Goal: Task Accomplishment & Management: Manage account settings

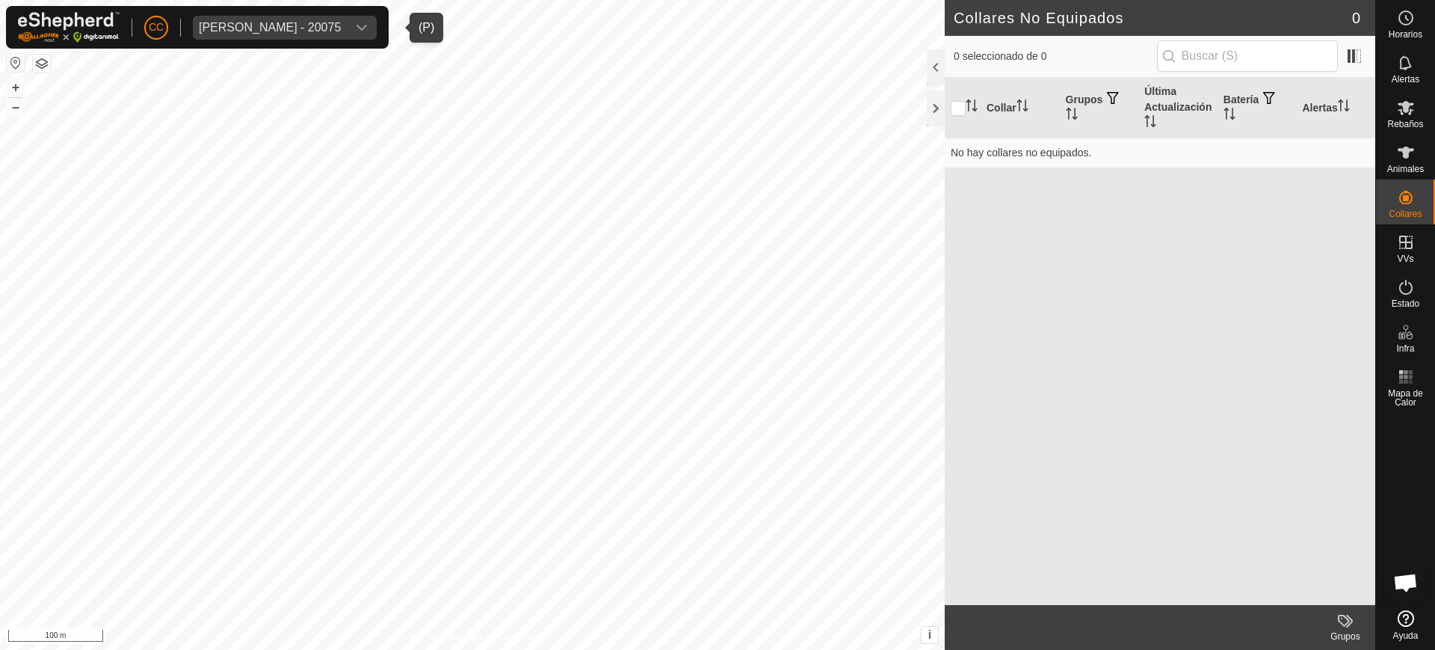
click at [295, 32] on div "[PERSON_NAME] - 20075" at bounding box center [270, 28] width 142 height 12
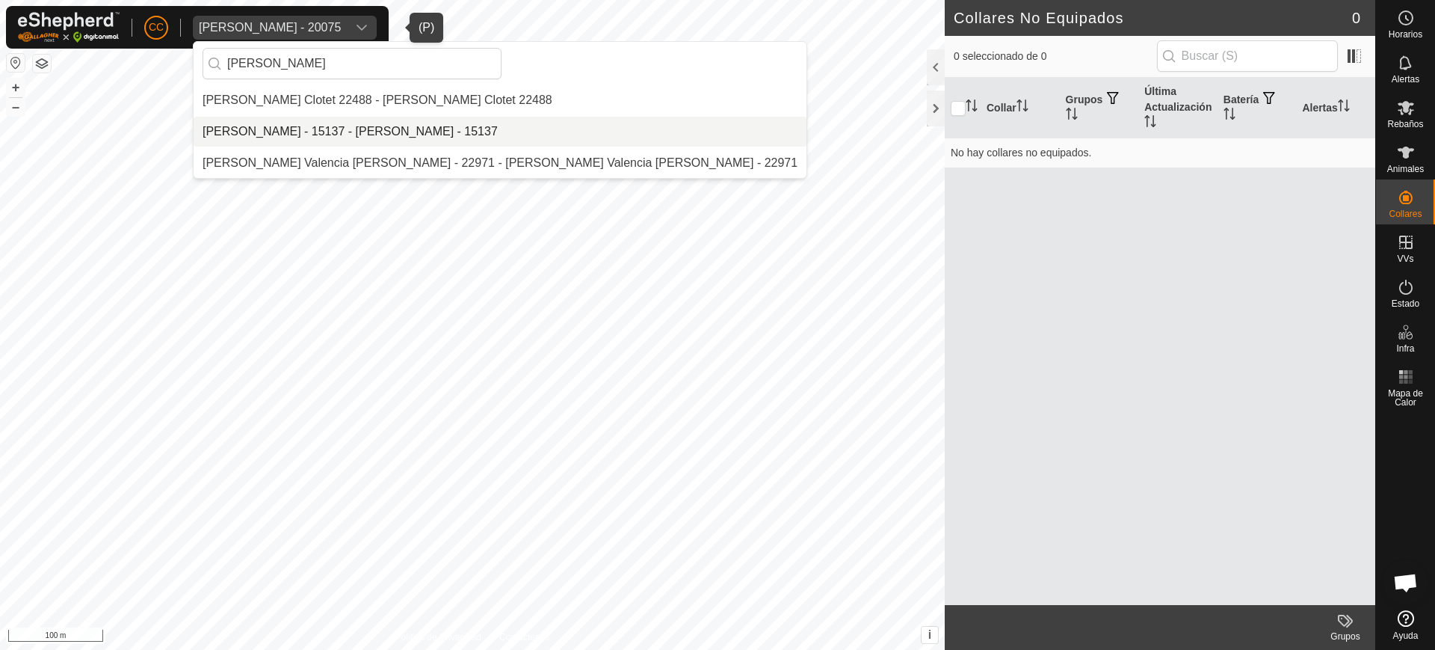
type input "[PERSON_NAME]"
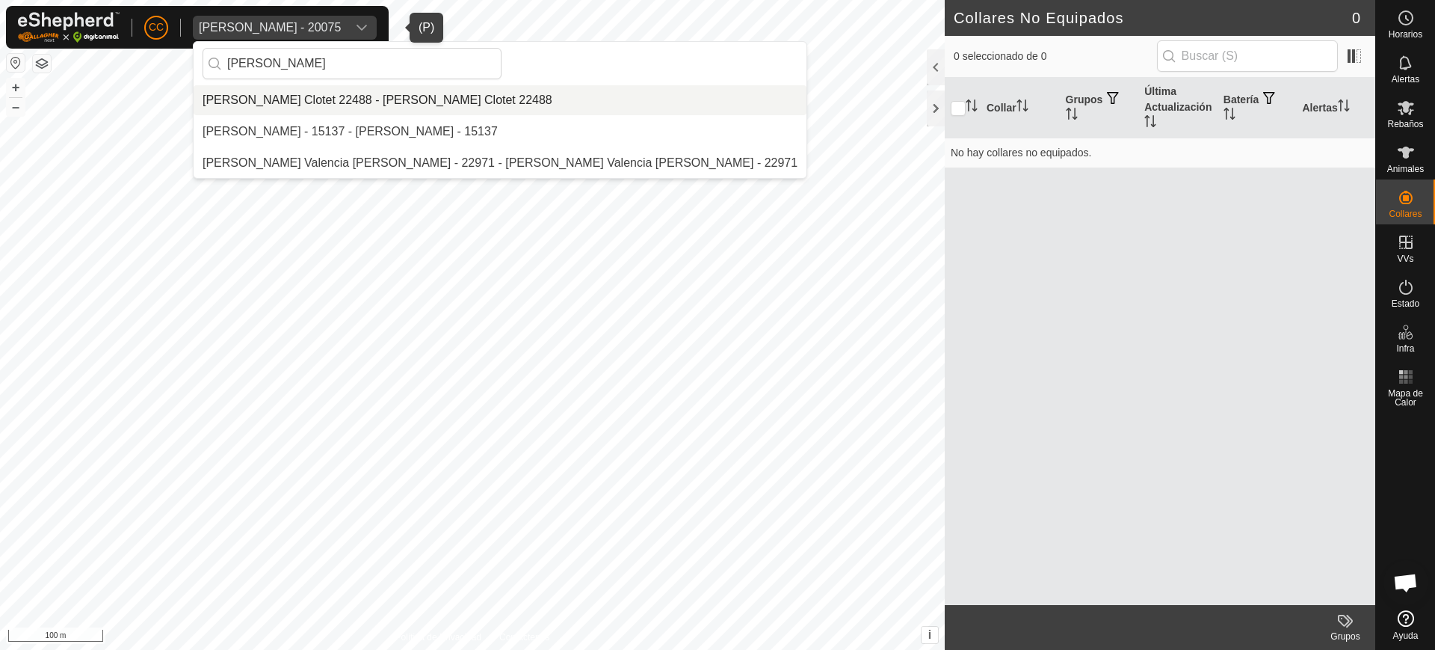
click at [331, 100] on li "[PERSON_NAME] Clotet 22488 - [PERSON_NAME] Clotet 22488" at bounding box center [500, 100] width 613 height 30
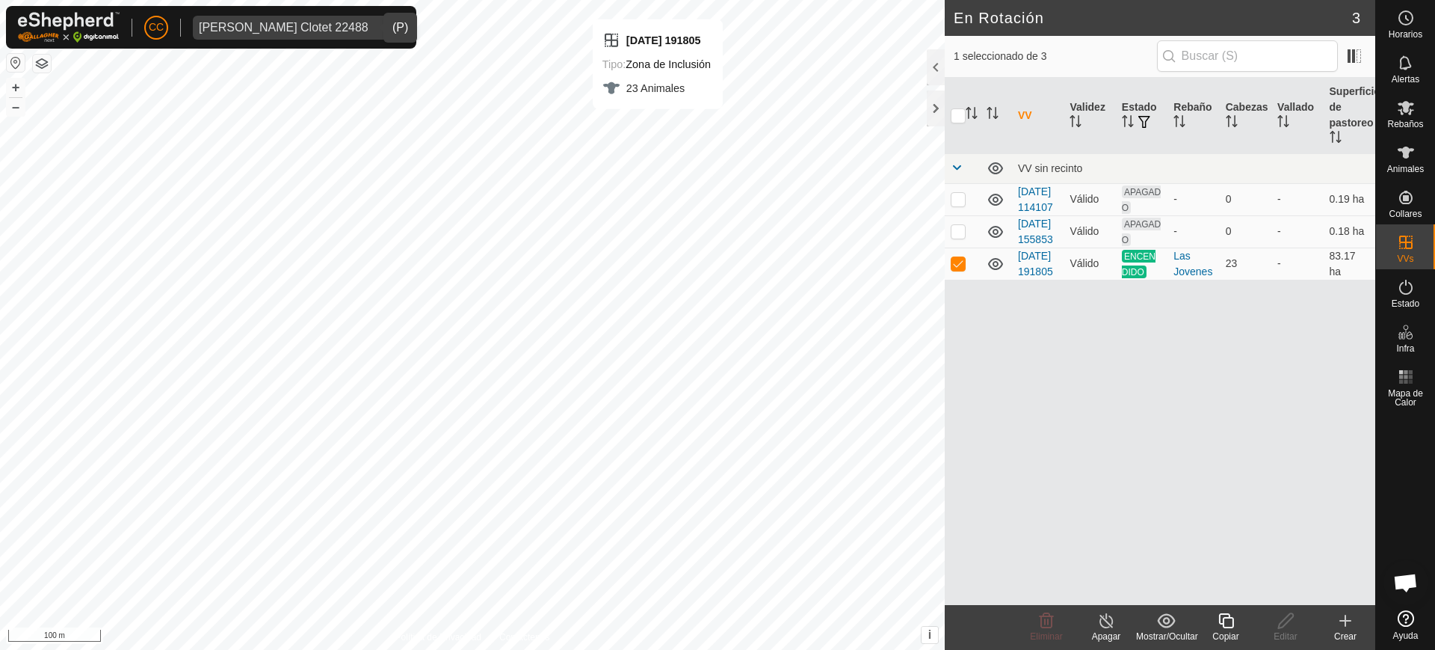
click at [304, 26] on div "[PERSON_NAME] Clotet 22488" at bounding box center [284, 28] width 170 height 12
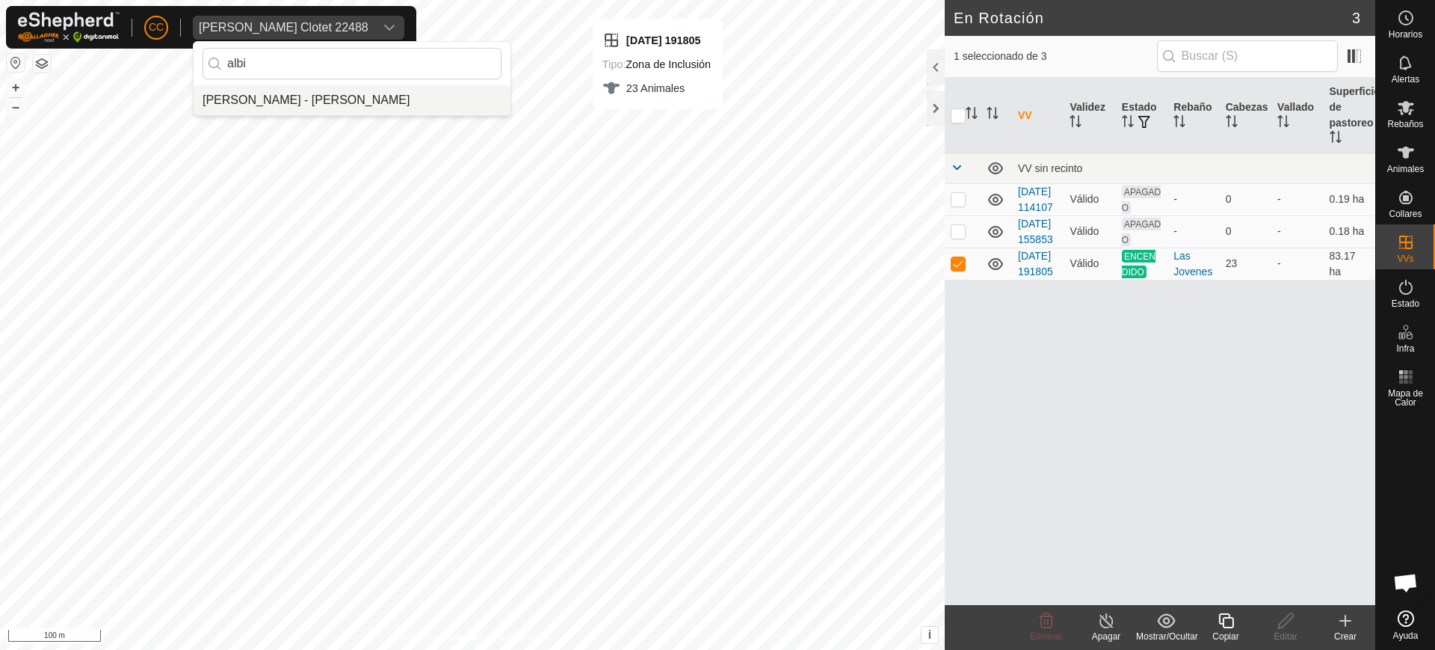
type input "albi"
click at [327, 108] on li "[PERSON_NAME] - [PERSON_NAME]" at bounding box center [352, 100] width 317 height 30
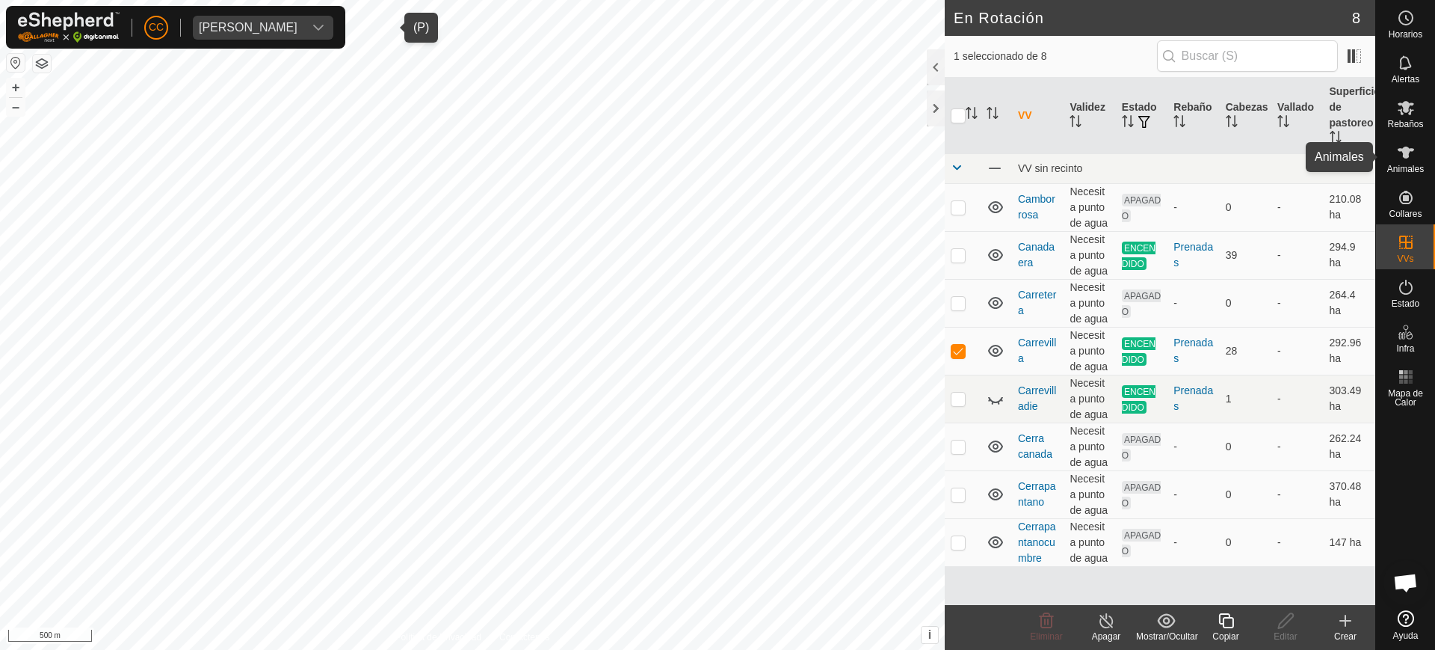
drag, startPoint x: 1415, startPoint y: 162, endPoint x: 1382, endPoint y: 216, distance: 63.1
click at [1415, 162] on es-animals-svg-icon at bounding box center [1406, 153] width 27 height 24
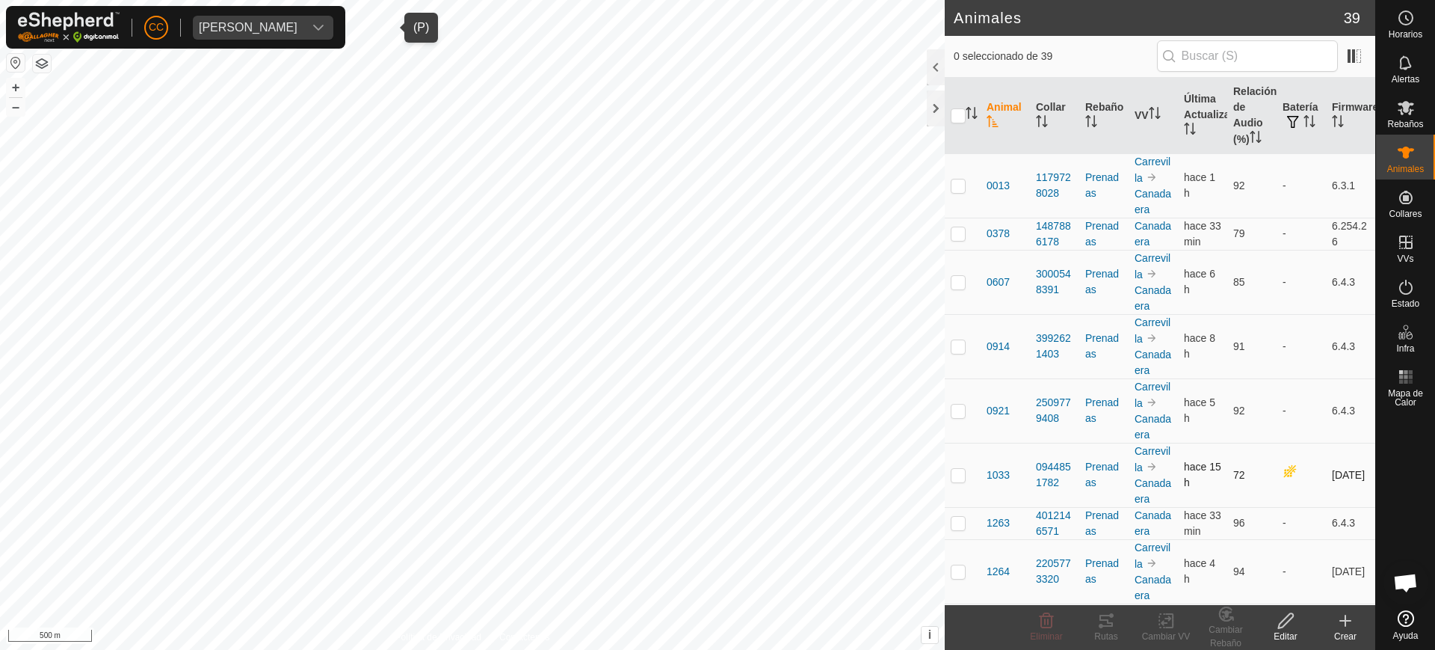
checkbox input "true"
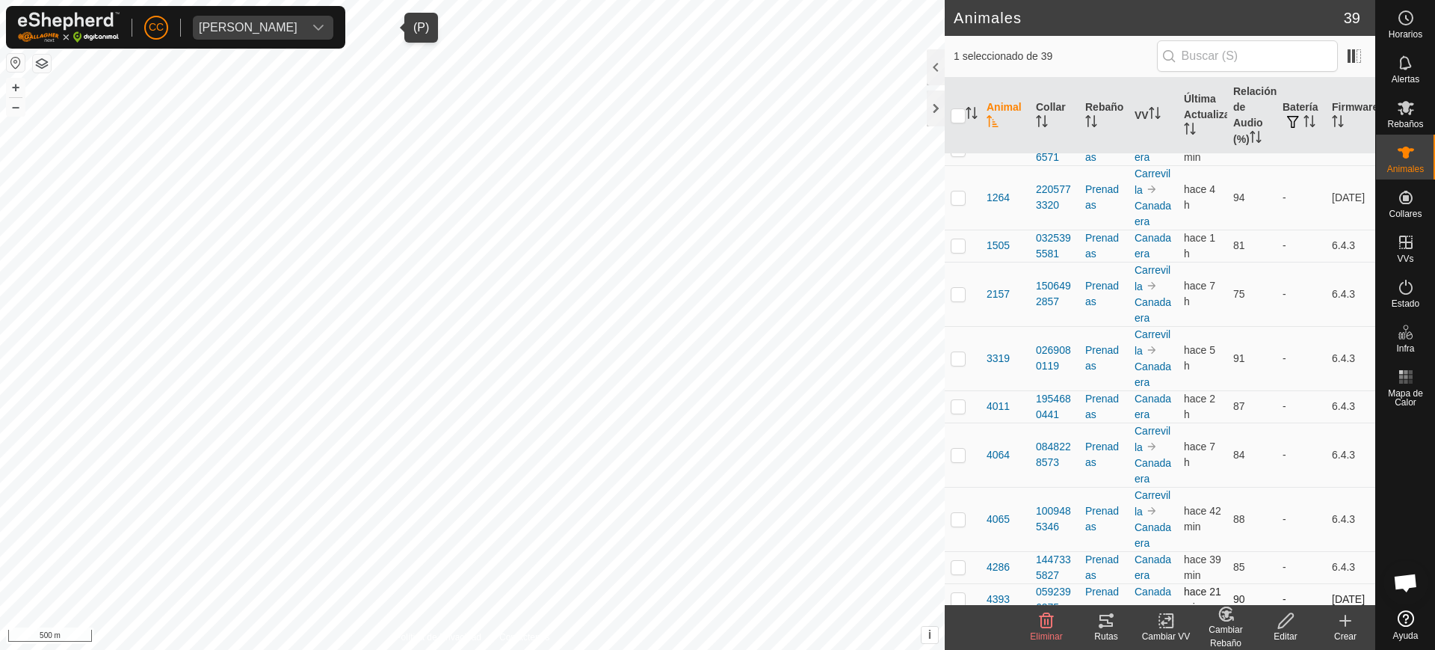
scroll to position [748, 0]
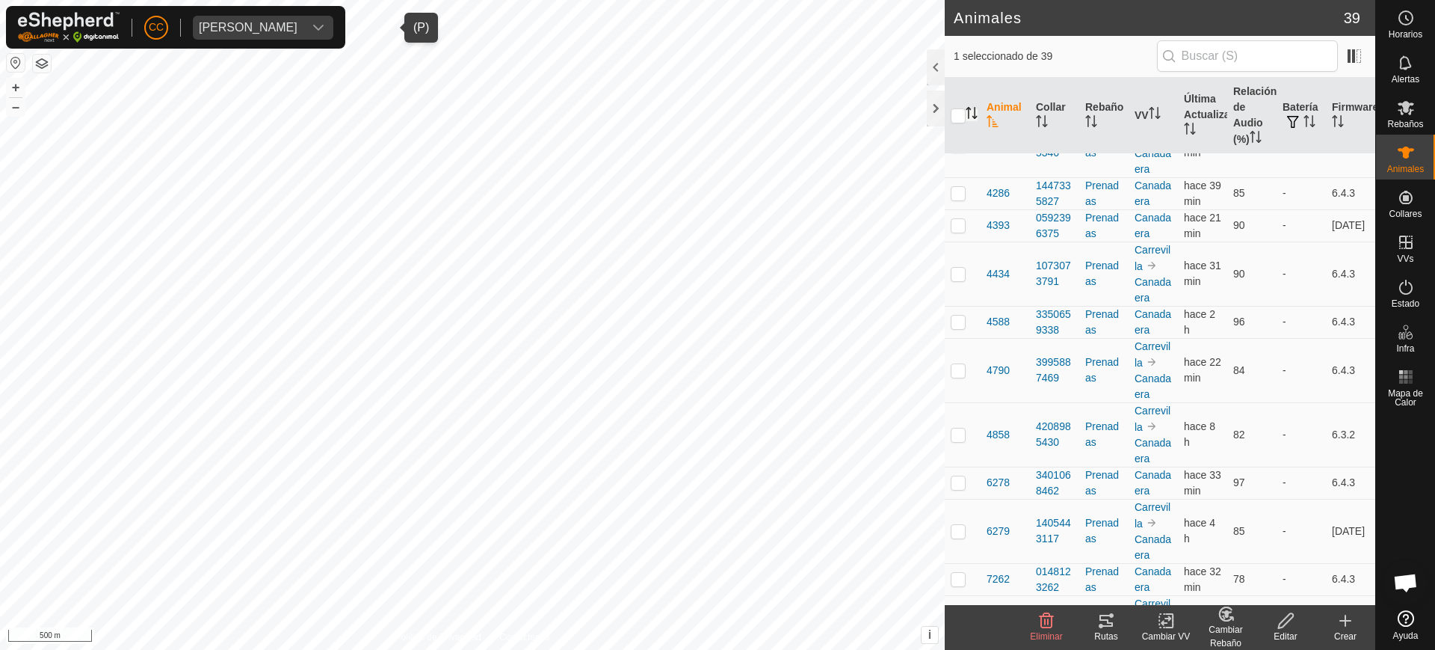
click at [975, 107] on icon "Activar para ordenar" at bounding box center [972, 113] width 12 height 12
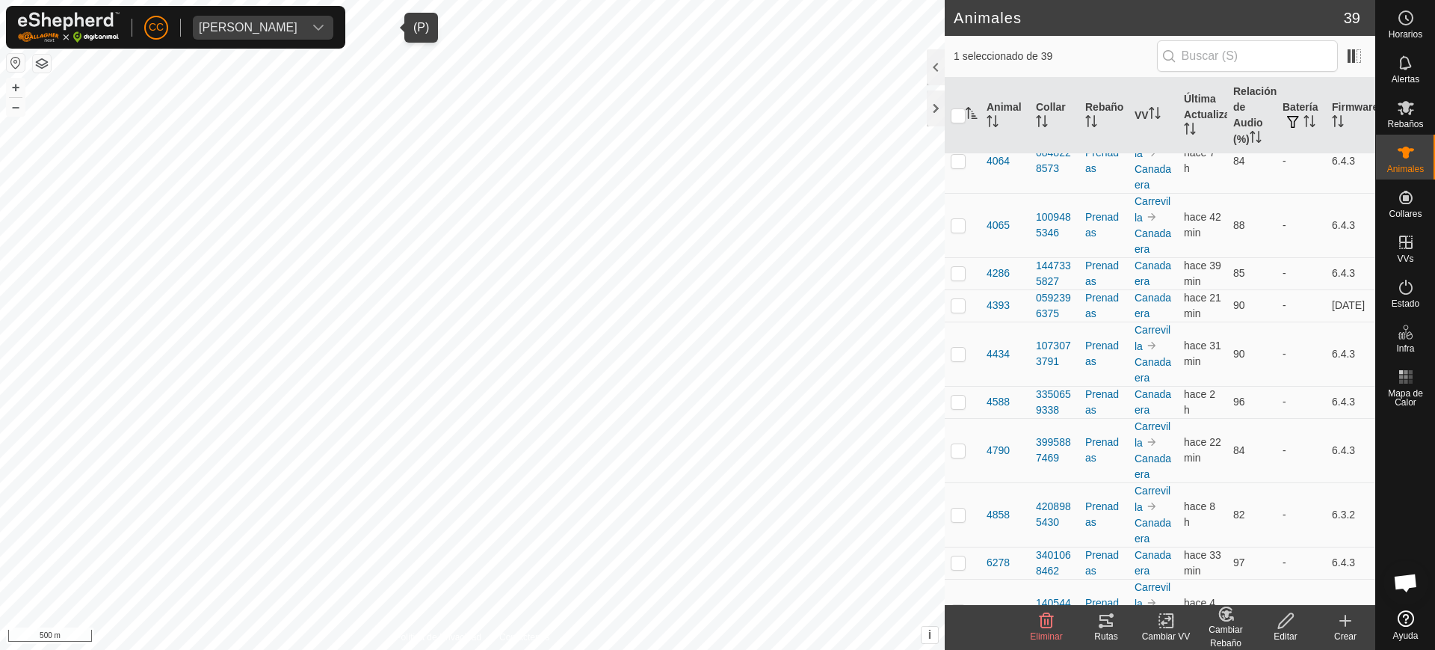
scroll to position [0, 0]
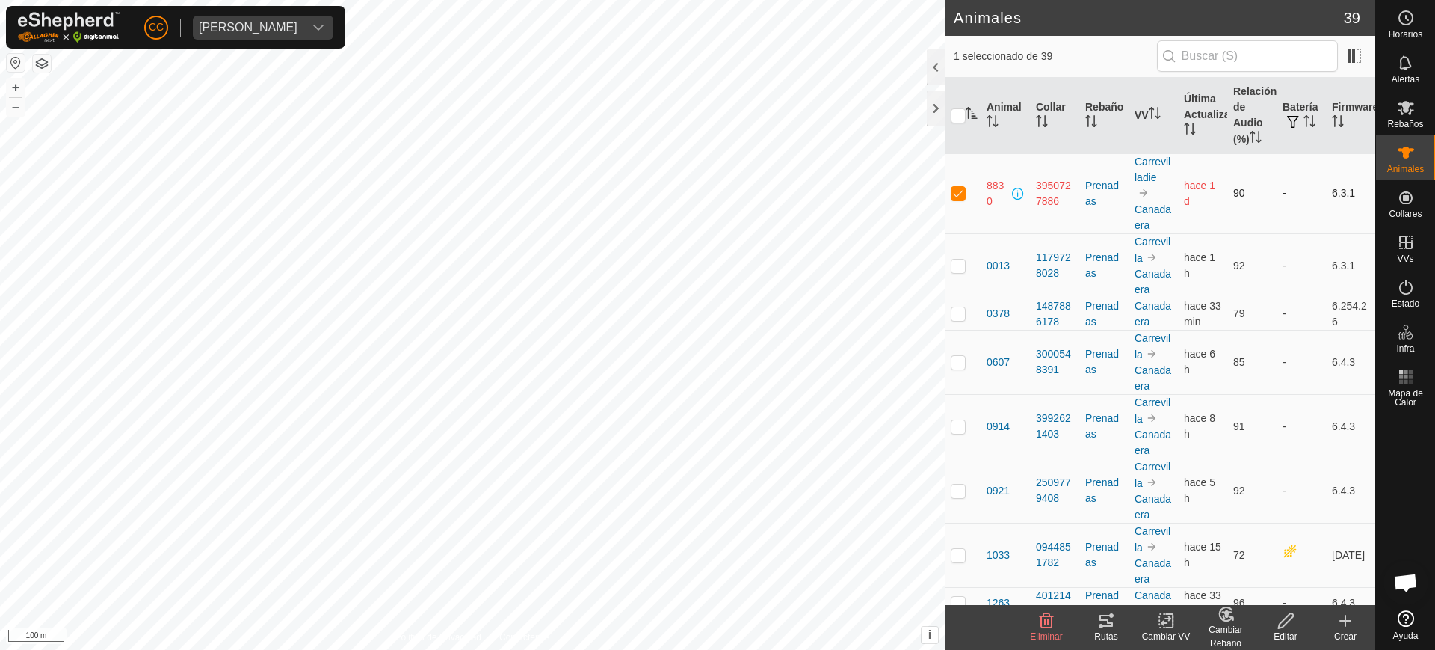
drag, startPoint x: 1067, startPoint y: 222, endPoint x: 982, endPoint y: 179, distance: 95.3
click at [982, 179] on tr "8830 3950727886 Prenadas Carrevilladie [GEOGRAPHIC_DATA] era hace 1 d 90 - 6.3.1" at bounding box center [1160, 193] width 431 height 80
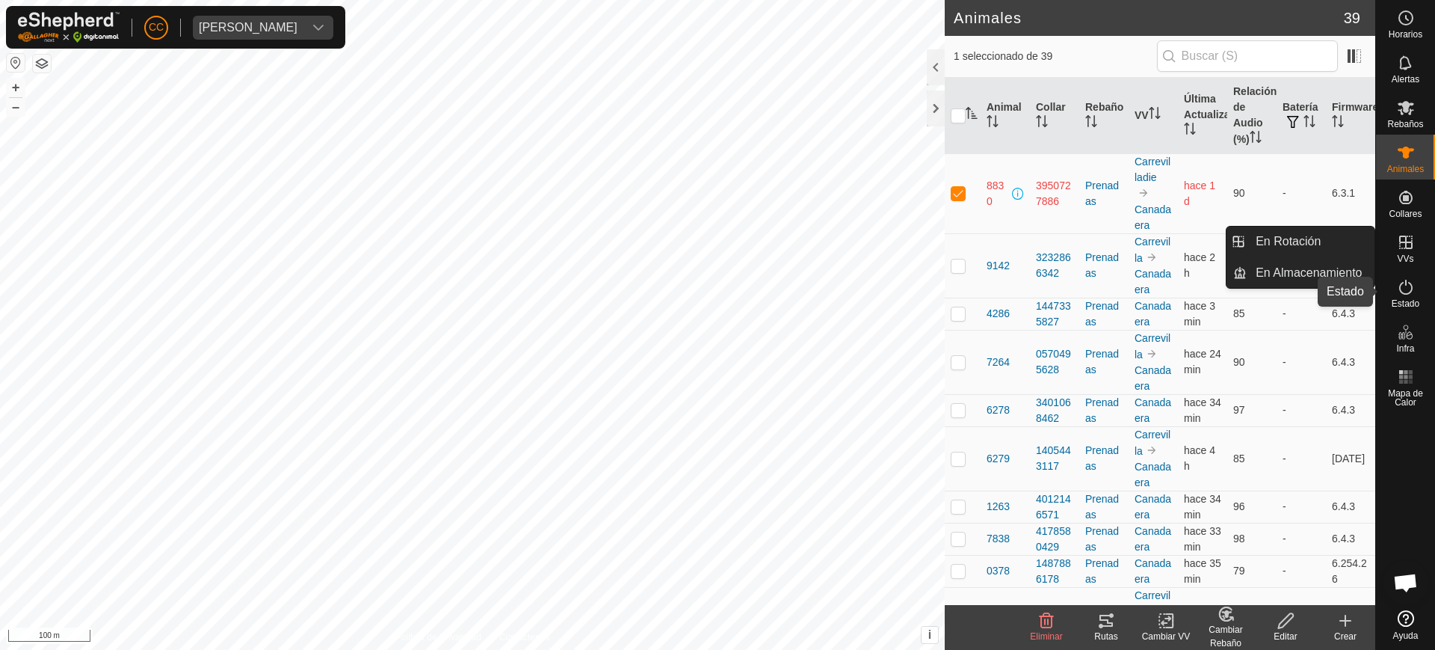
click at [1406, 304] on span "Estado" at bounding box center [1406, 303] width 28 height 9
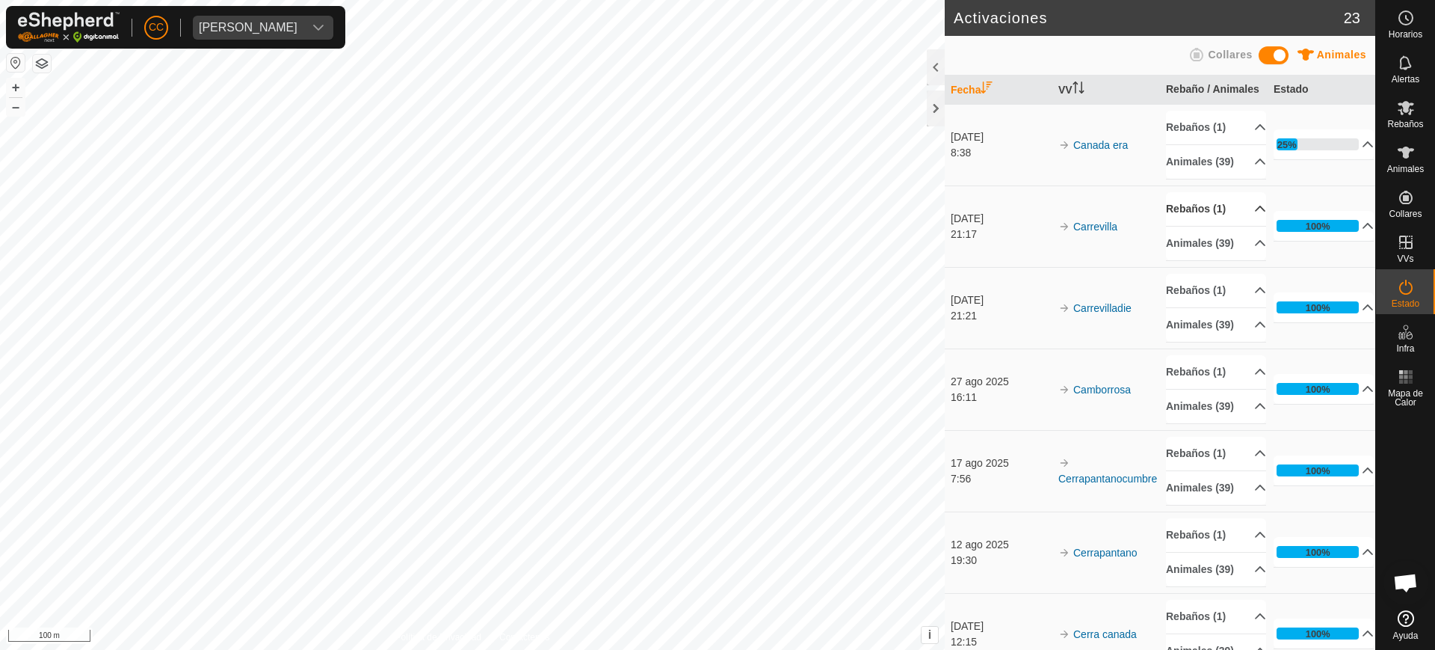
click at [1198, 226] on p-accordion-header "Rebaños (1)" at bounding box center [1216, 209] width 100 height 34
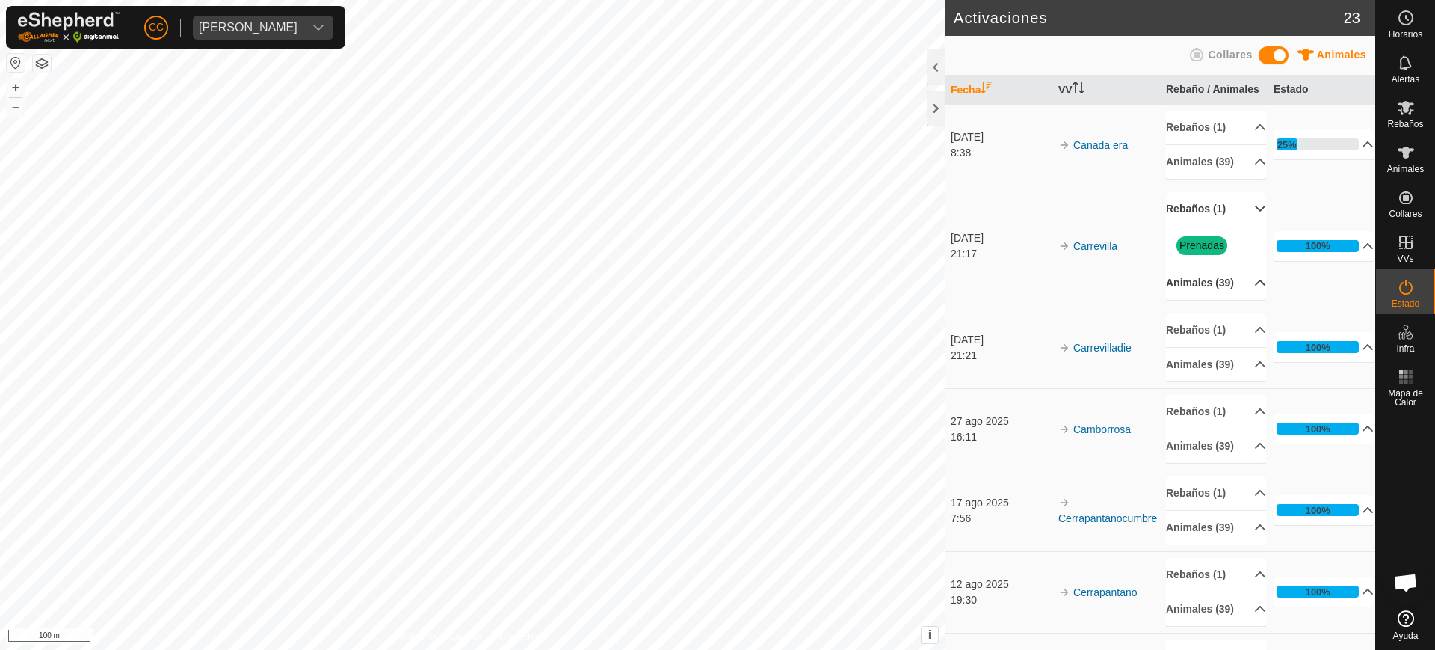
click at [1186, 300] on p-accordion-header "Animales (39)" at bounding box center [1216, 283] width 100 height 34
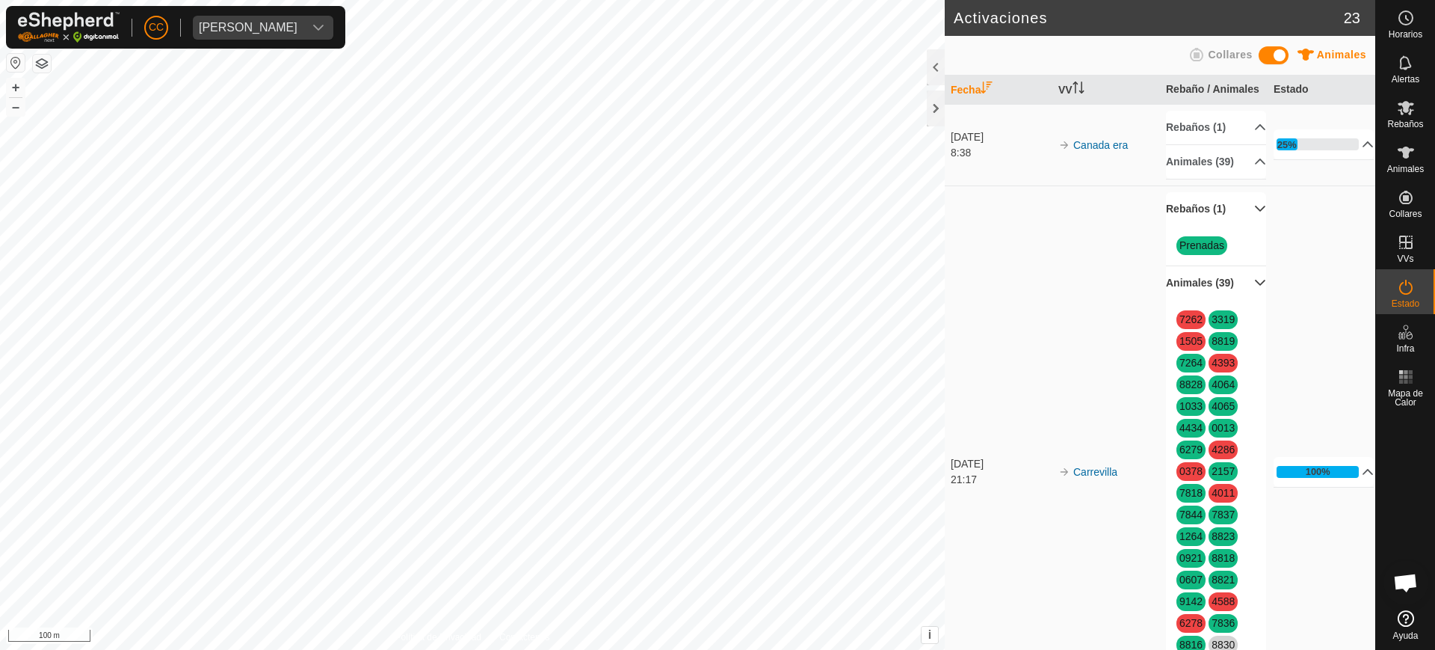
click at [1233, 300] on p-accordion-header "Animales (39)" at bounding box center [1216, 283] width 100 height 34
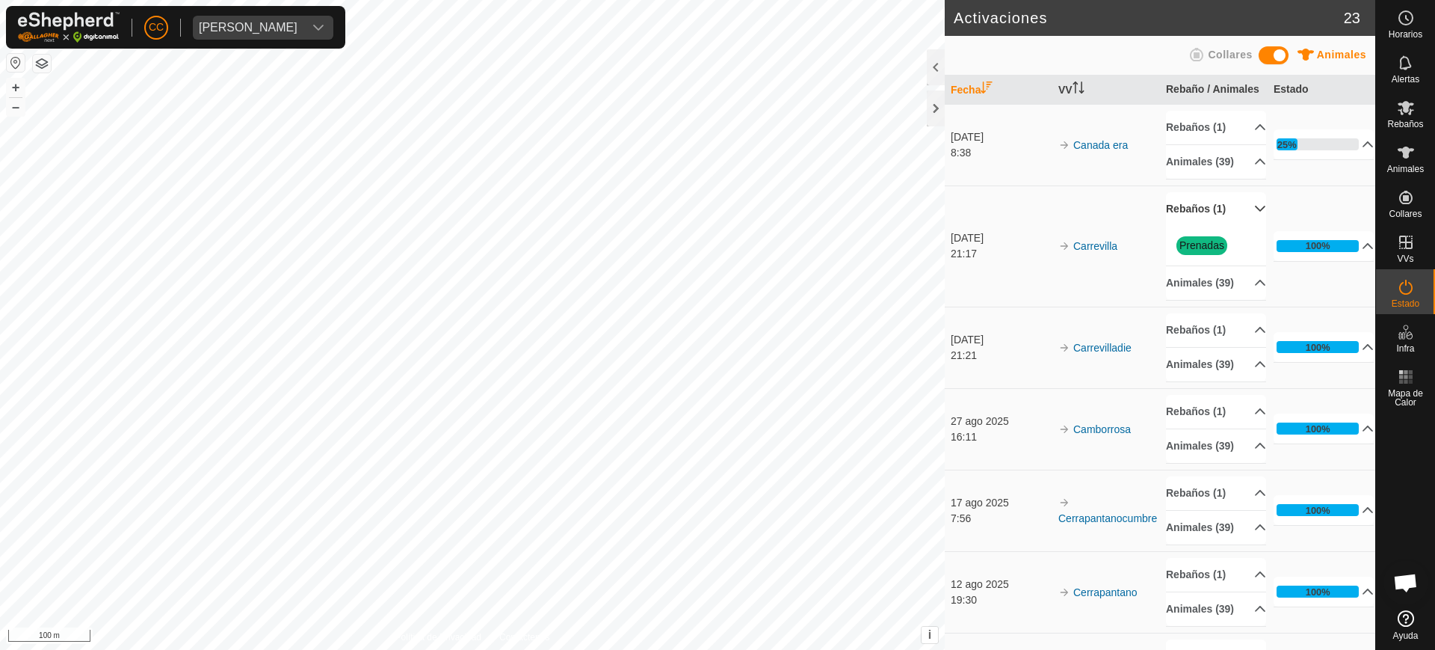
click at [1239, 226] on p-accordion-header "Rebaños (1)" at bounding box center [1216, 209] width 100 height 34
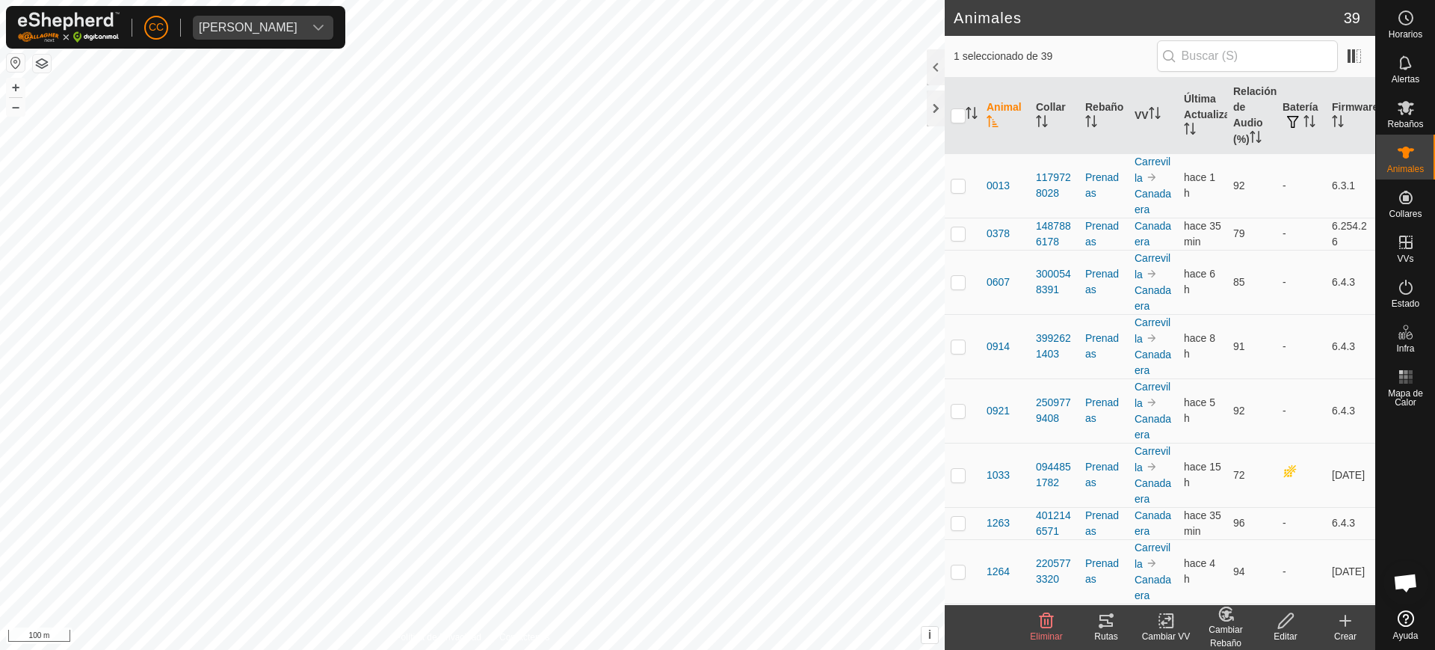
click at [990, 123] on icon "Activar para ordenar" at bounding box center [992, 121] width 11 height 12
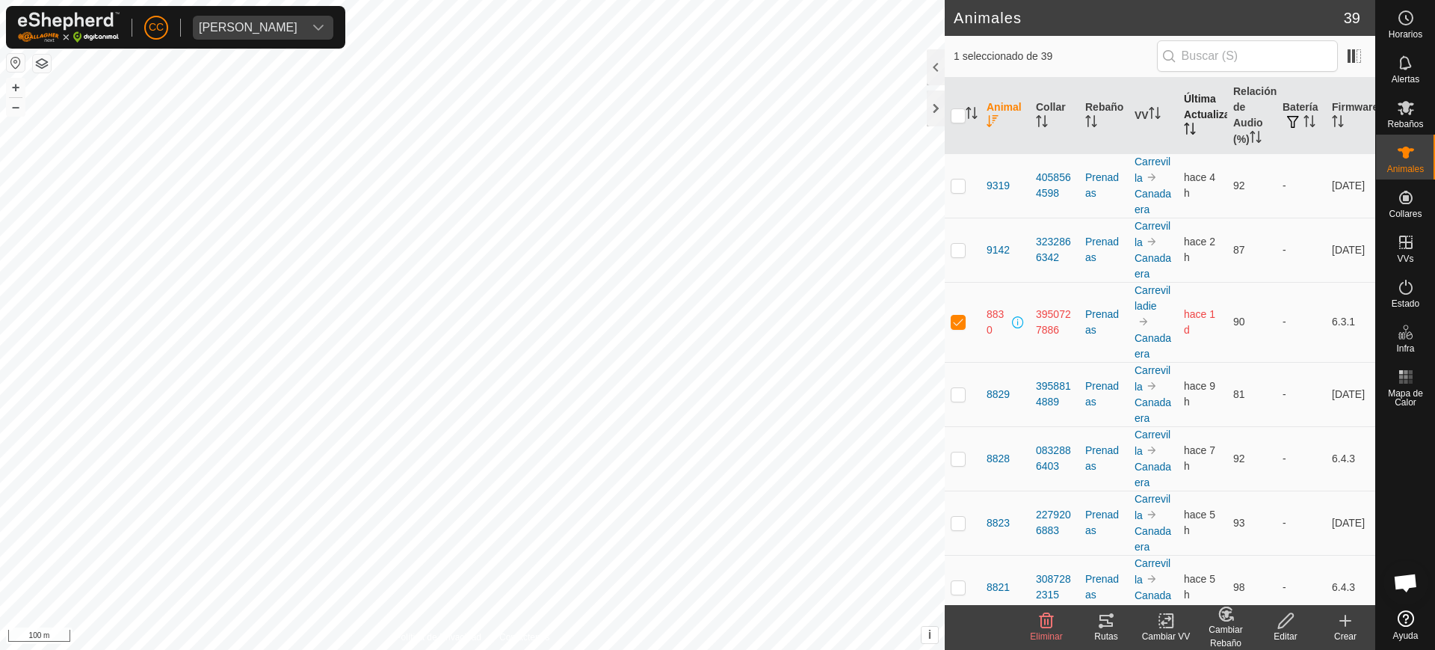
click at [1195, 126] on th "Última Actualización" at bounding box center [1202, 116] width 49 height 76
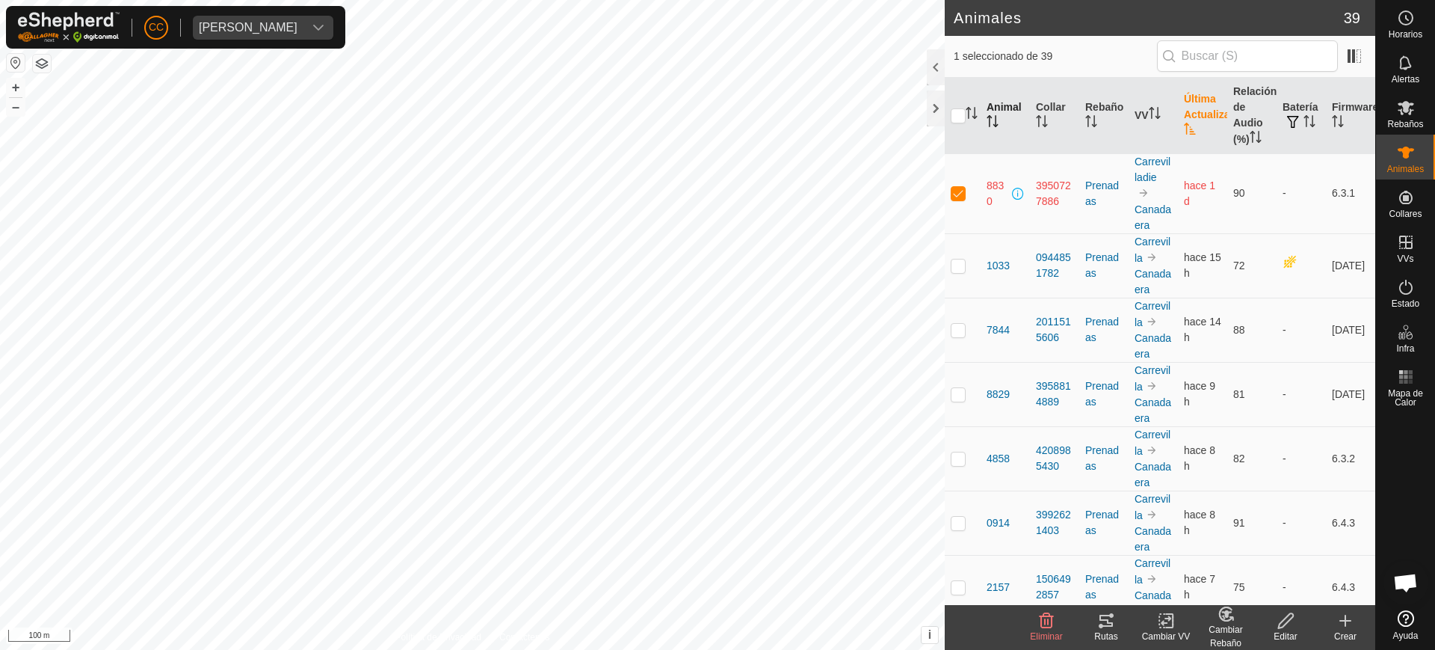
click at [1195, 126] on th "Última Actualización" at bounding box center [1202, 116] width 49 height 76
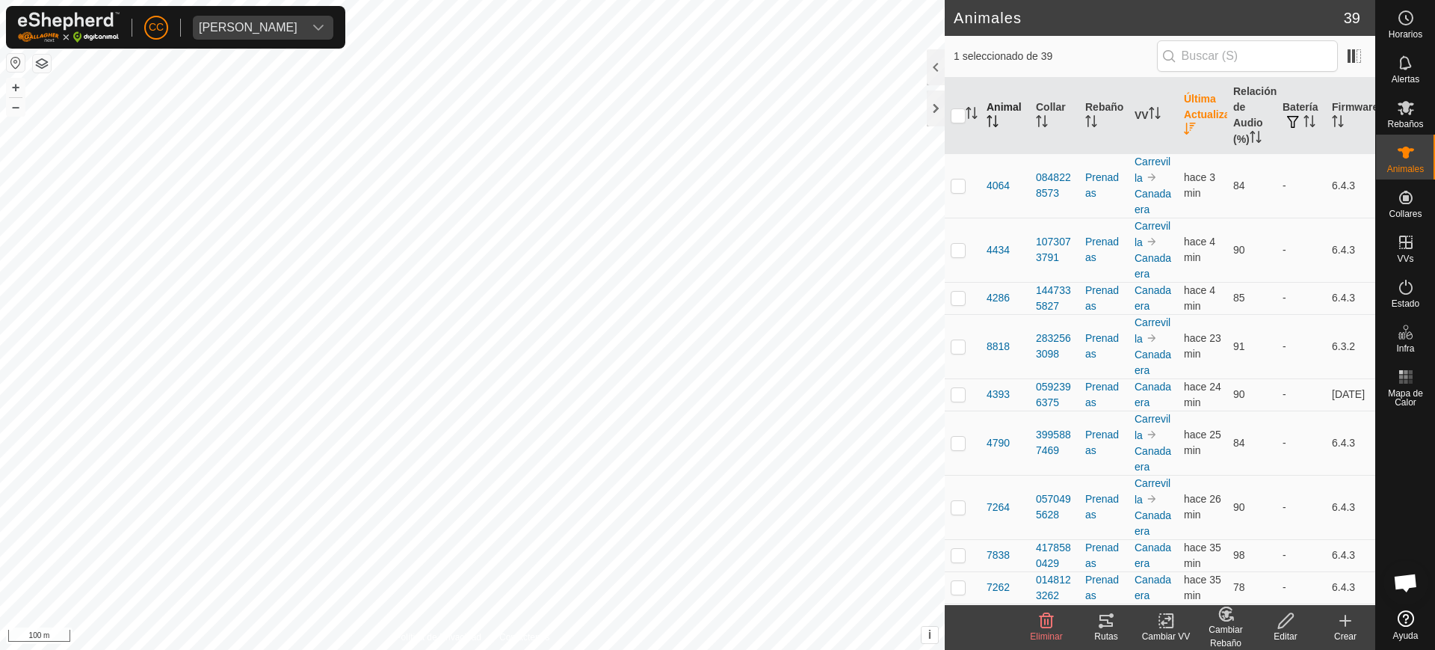
click at [1198, 129] on th "Última Actualización" at bounding box center [1202, 116] width 49 height 76
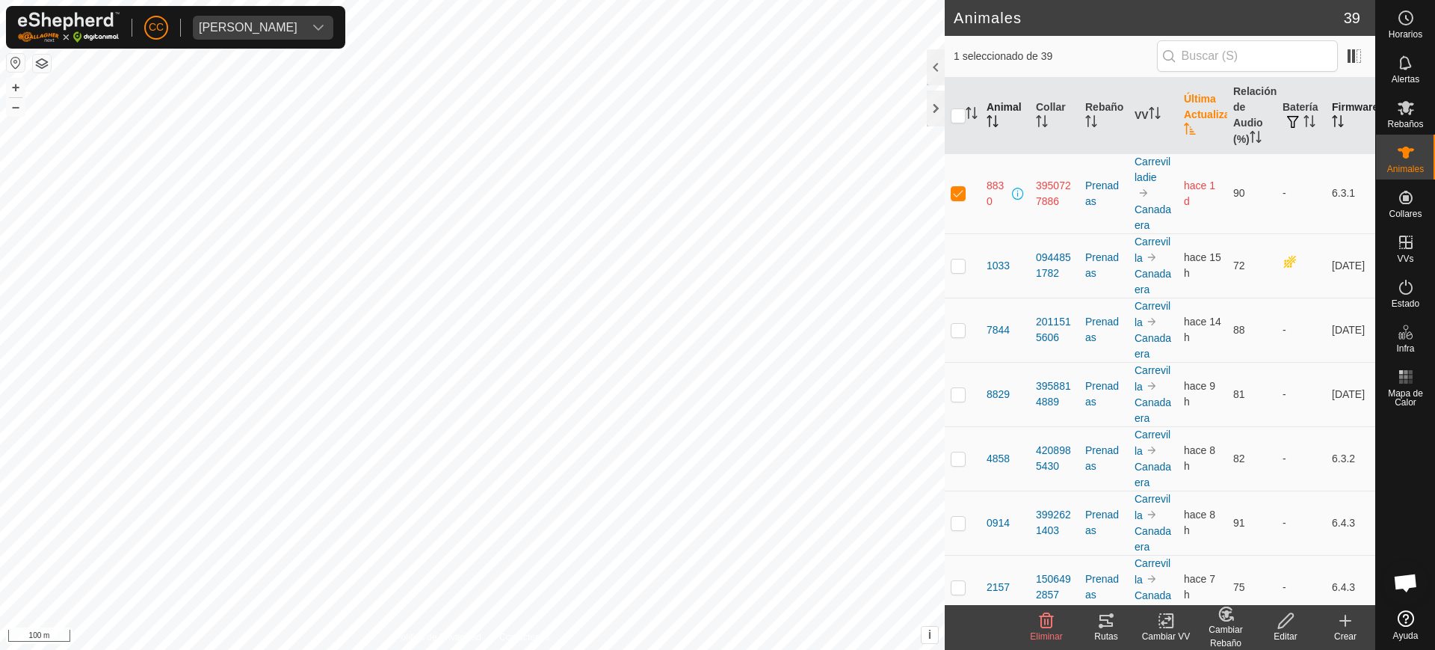
click at [1339, 117] on th "Firmware" at bounding box center [1350, 116] width 49 height 76
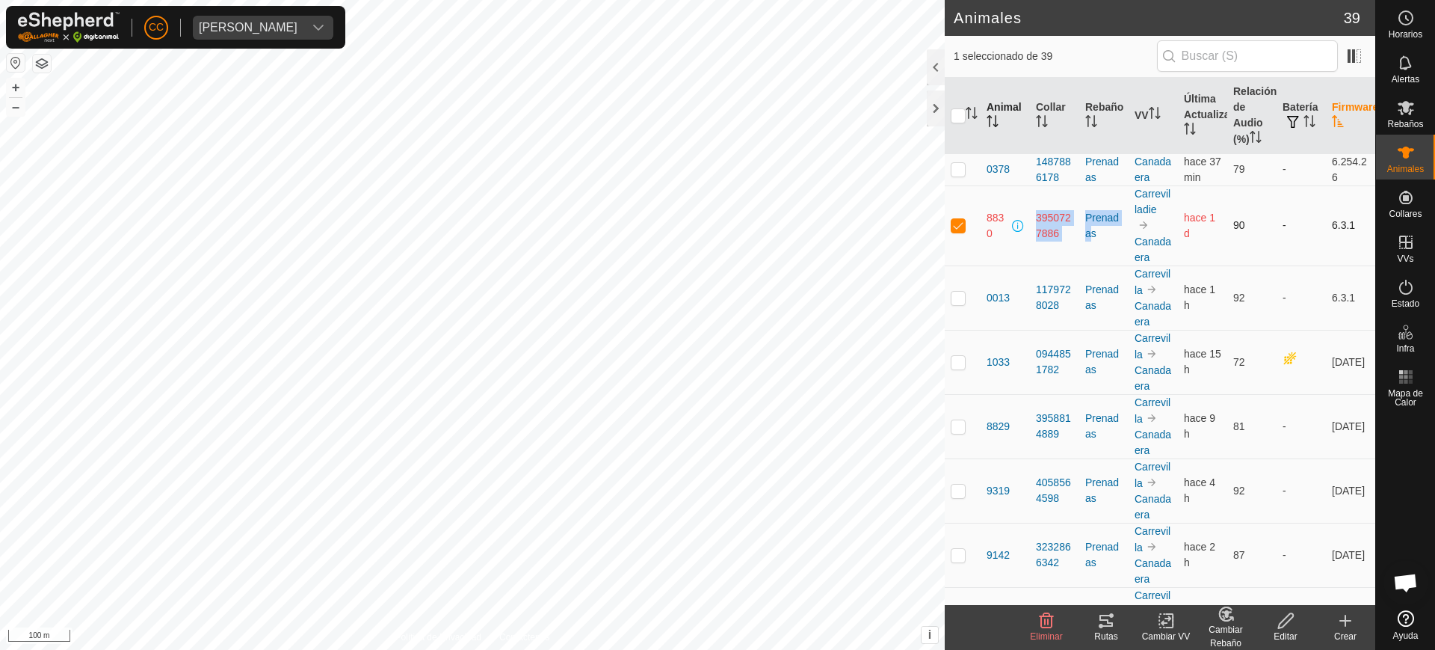
drag, startPoint x: 1078, startPoint y: 244, endPoint x: 1023, endPoint y: 216, distance: 61.2
click at [1023, 216] on tr "8830 3950727886 Prenadas Carrevilladie [GEOGRAPHIC_DATA] era hace 1 d 90 - 6.3.1" at bounding box center [1160, 225] width 431 height 80
click at [957, 227] on p-checkbox at bounding box center [958, 225] width 15 height 12
checkbox input "true"
click at [1406, 283] on icon at bounding box center [1405, 287] width 13 height 15
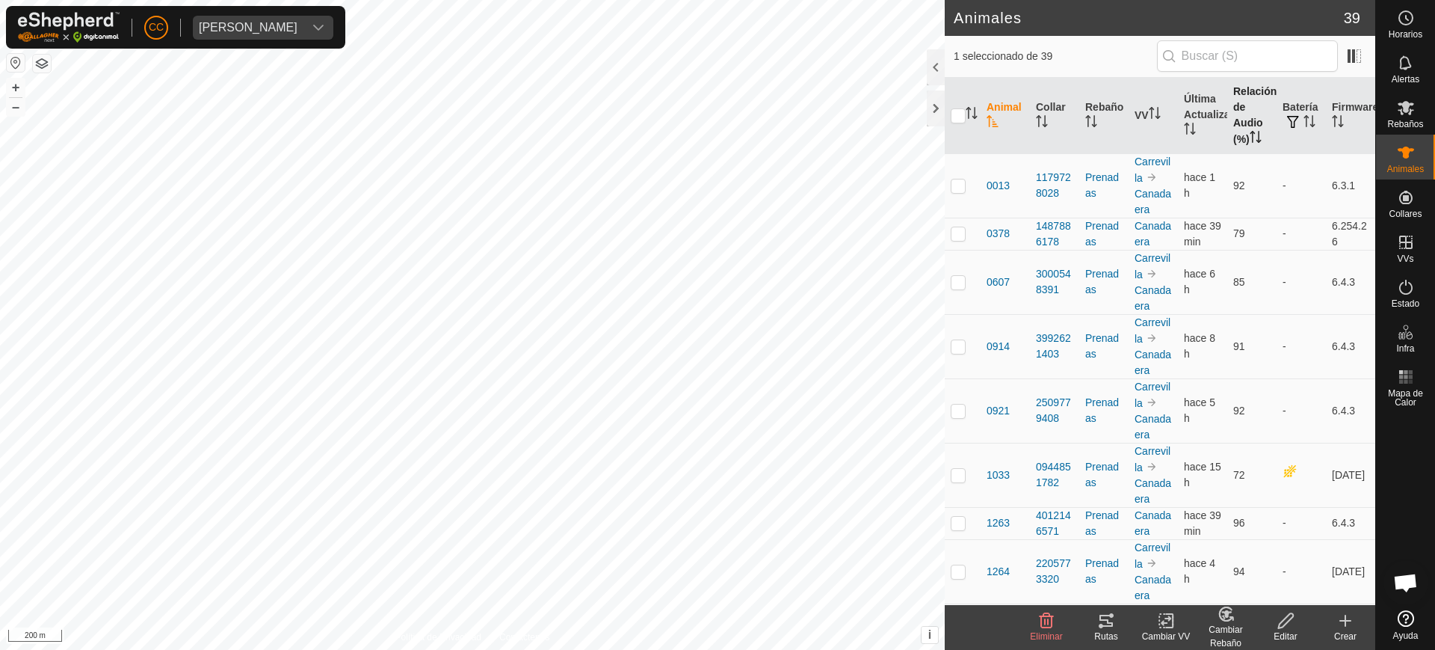
click at [1250, 139] on icon "Activar para ordenar" at bounding box center [1256, 137] width 12 height 12
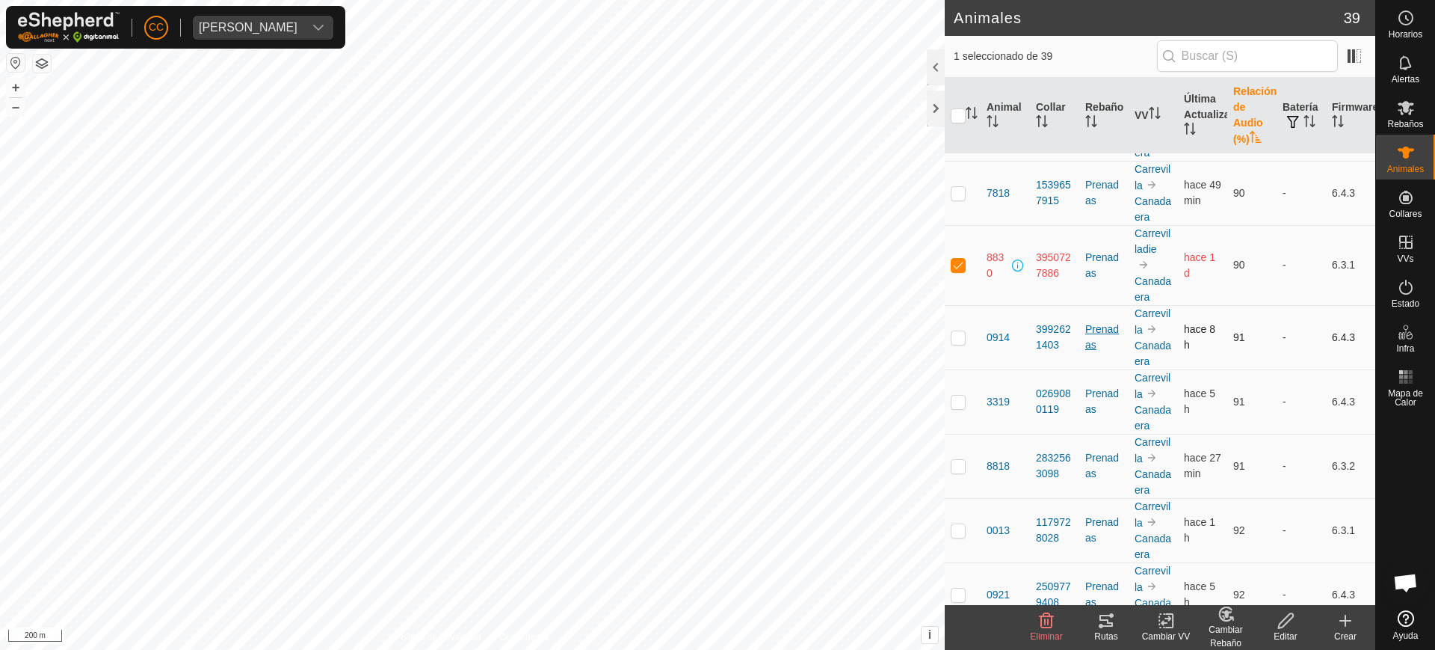
scroll to position [1028, 0]
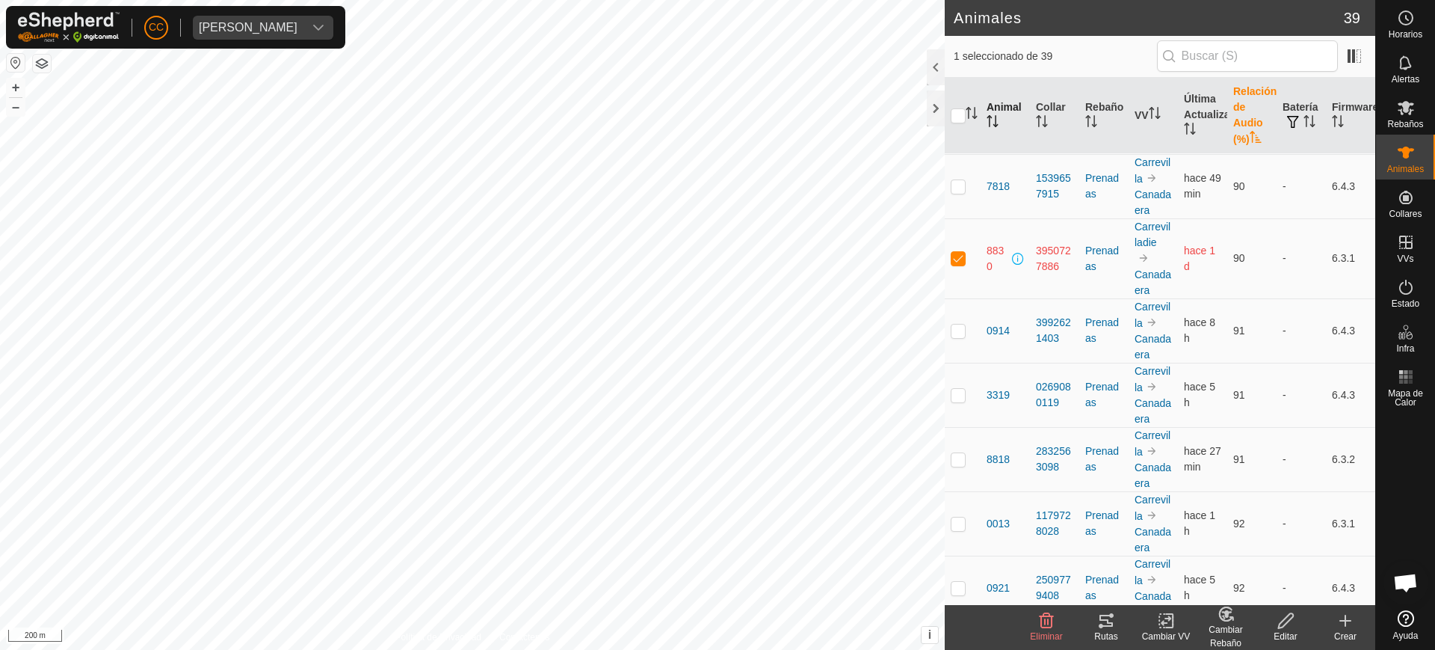
click at [991, 120] on icon "Activar para ordenar" at bounding box center [993, 121] width 12 height 12
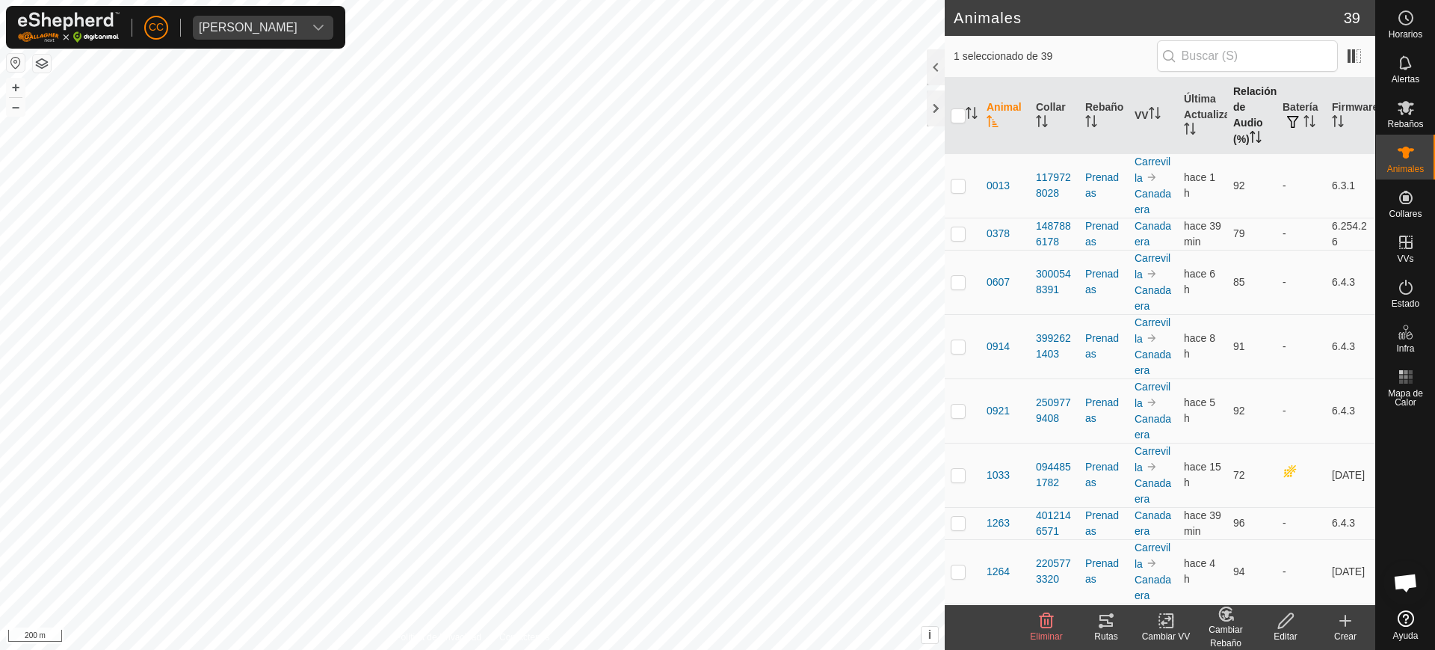
click at [991, 120] on icon "Activar para ordenar" at bounding box center [993, 121] width 12 height 12
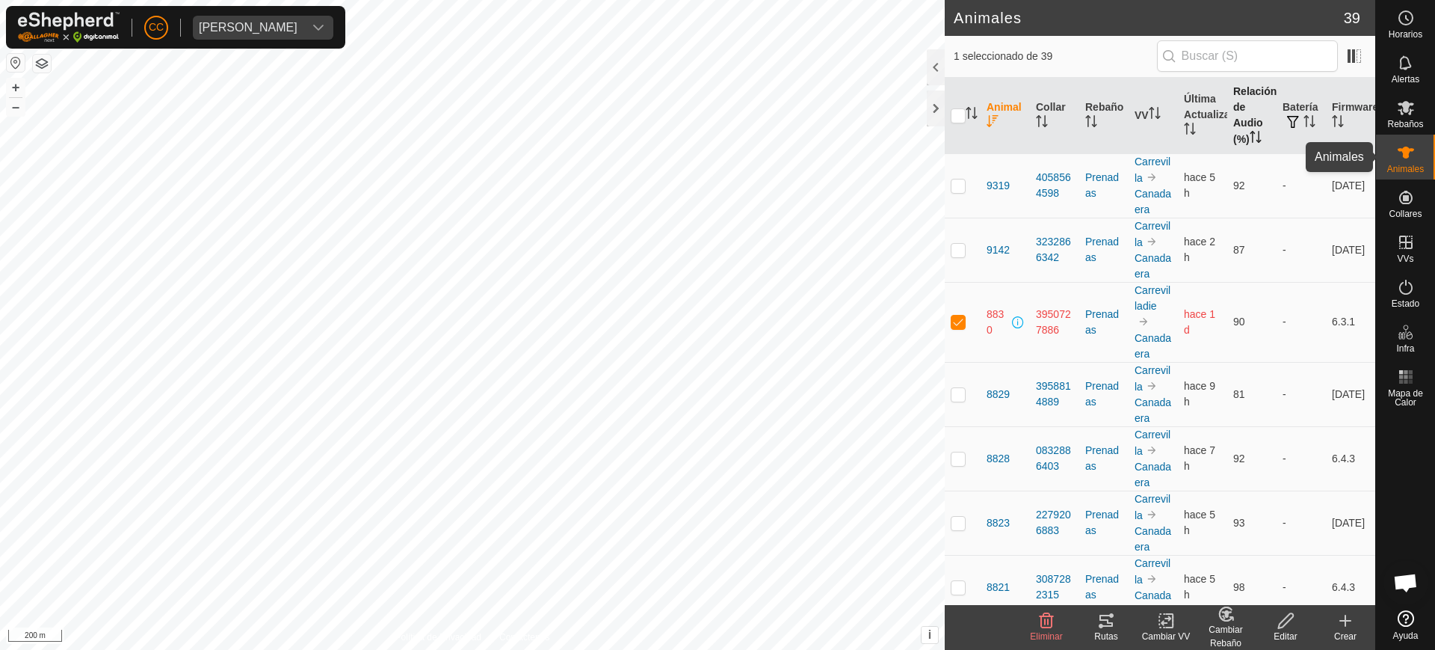
click at [1419, 155] on es-animals-svg-icon at bounding box center [1406, 153] width 27 height 24
click at [958, 327] on p-checkbox at bounding box center [958, 321] width 15 height 12
checkbox input "false"
click at [1422, 171] on span "Animales" at bounding box center [1405, 168] width 37 height 9
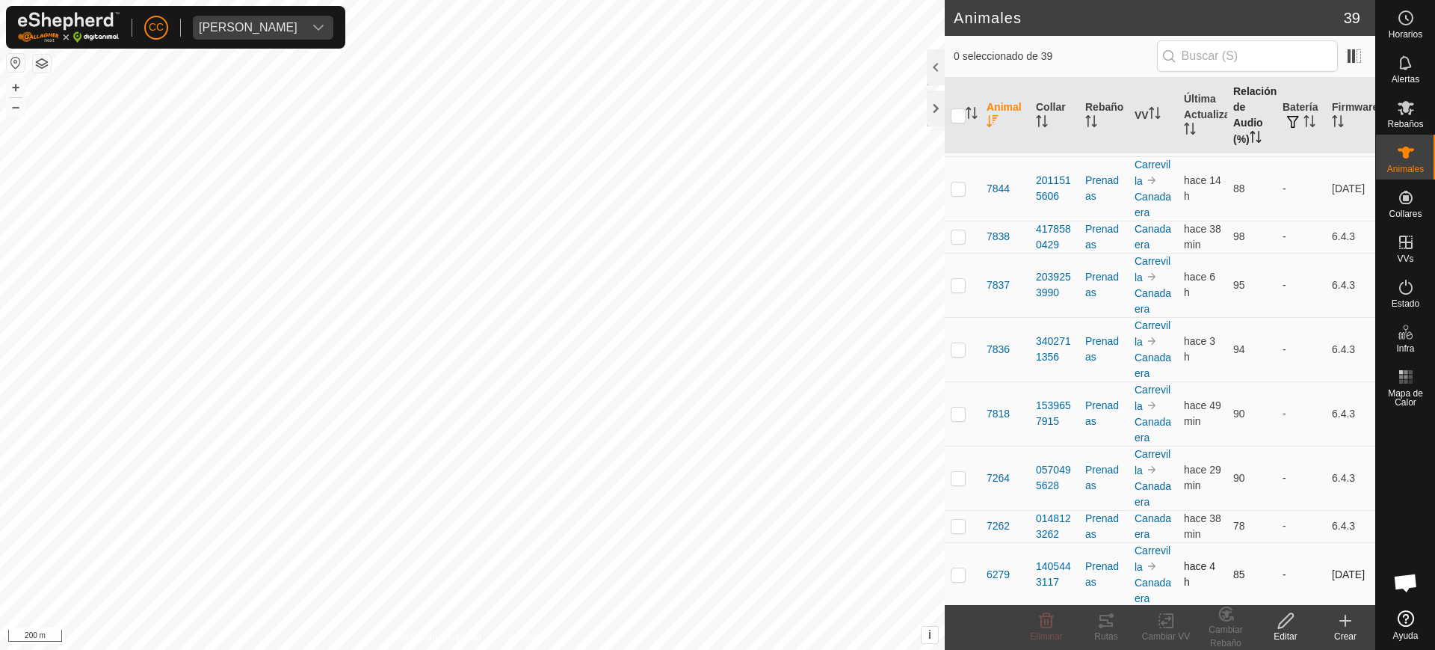
scroll to position [841, 0]
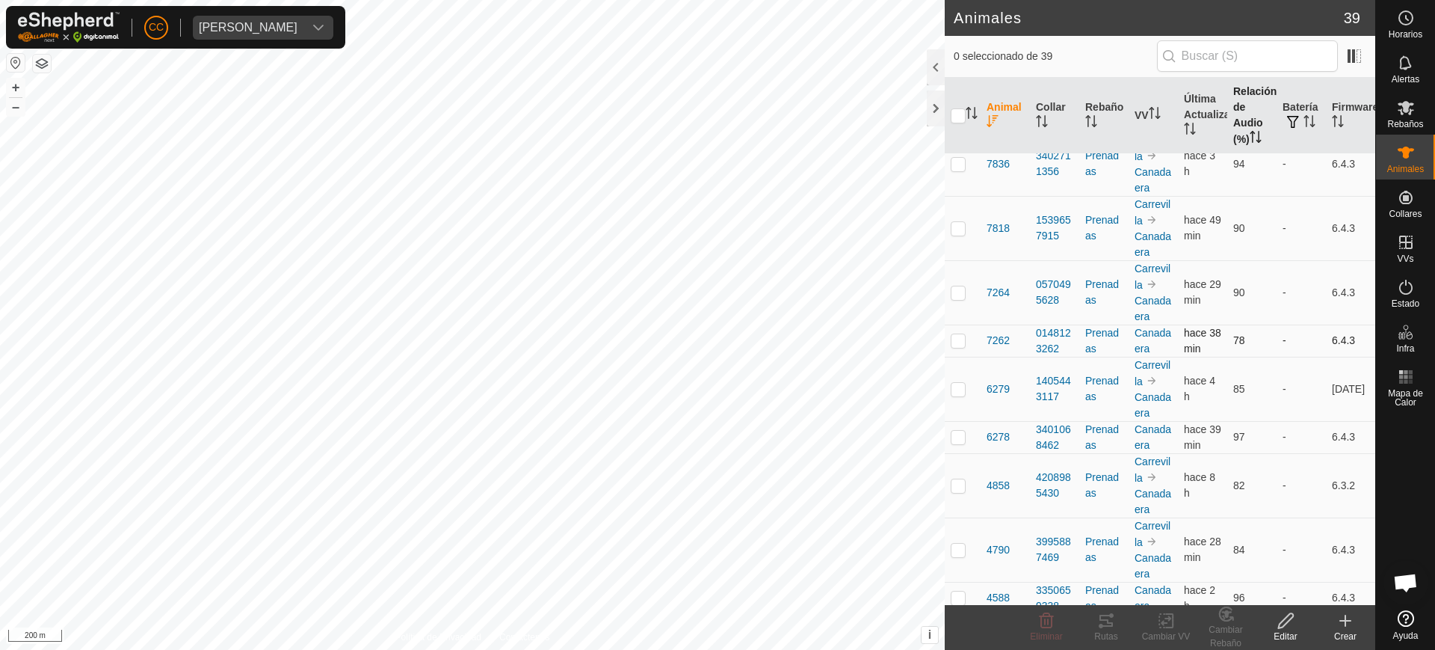
click at [957, 342] on p-checkbox at bounding box center [958, 340] width 15 height 12
click at [1159, 624] on rect at bounding box center [1165, 620] width 13 height 13
click at [957, 343] on p-checkbox at bounding box center [958, 340] width 15 height 12
checkbox input "false"
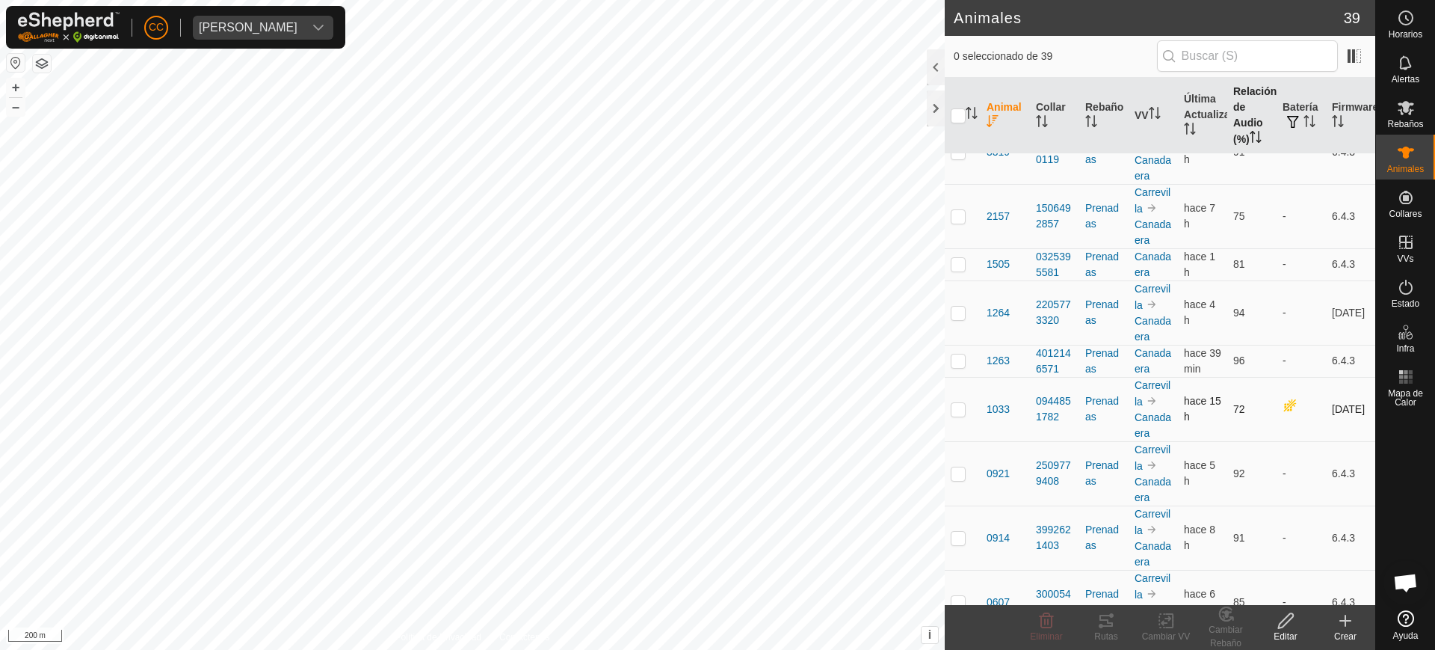
scroll to position [1751, 0]
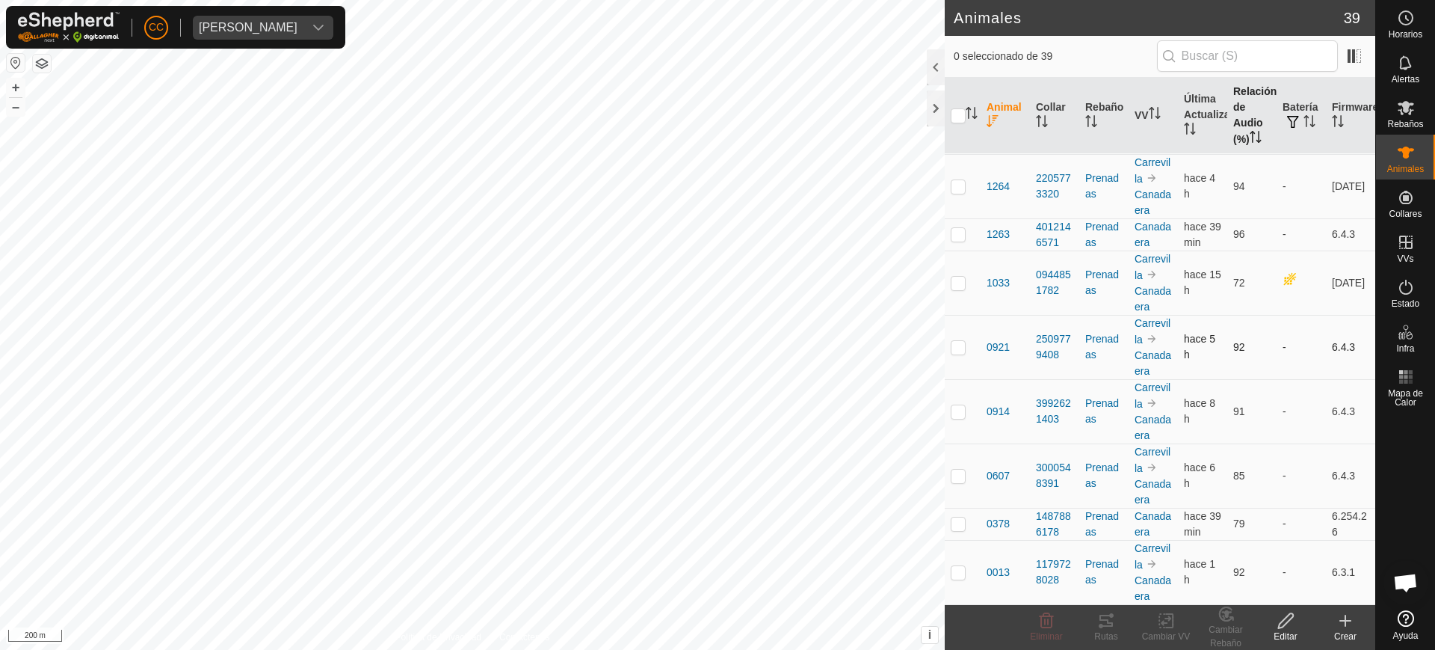
click at [953, 351] on p-checkbox at bounding box center [958, 347] width 15 height 12
click at [954, 348] on p-checkbox at bounding box center [958, 347] width 15 height 12
checkbox input "false"
click at [1262, 54] on input "text" at bounding box center [1247, 55] width 181 height 31
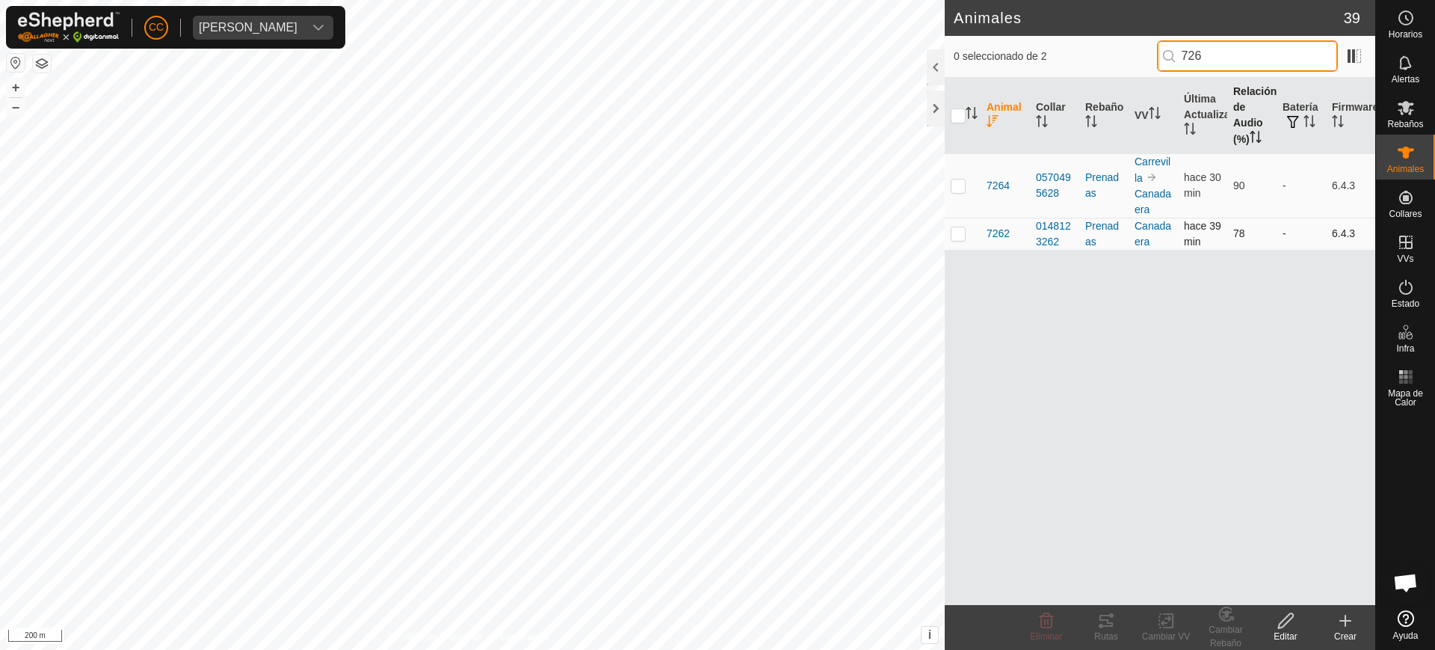
type input "726"
click at [959, 233] on p-checkbox at bounding box center [958, 233] width 15 height 12
checkbox input "true"
click at [1162, 620] on icon at bounding box center [1166, 621] width 19 height 18
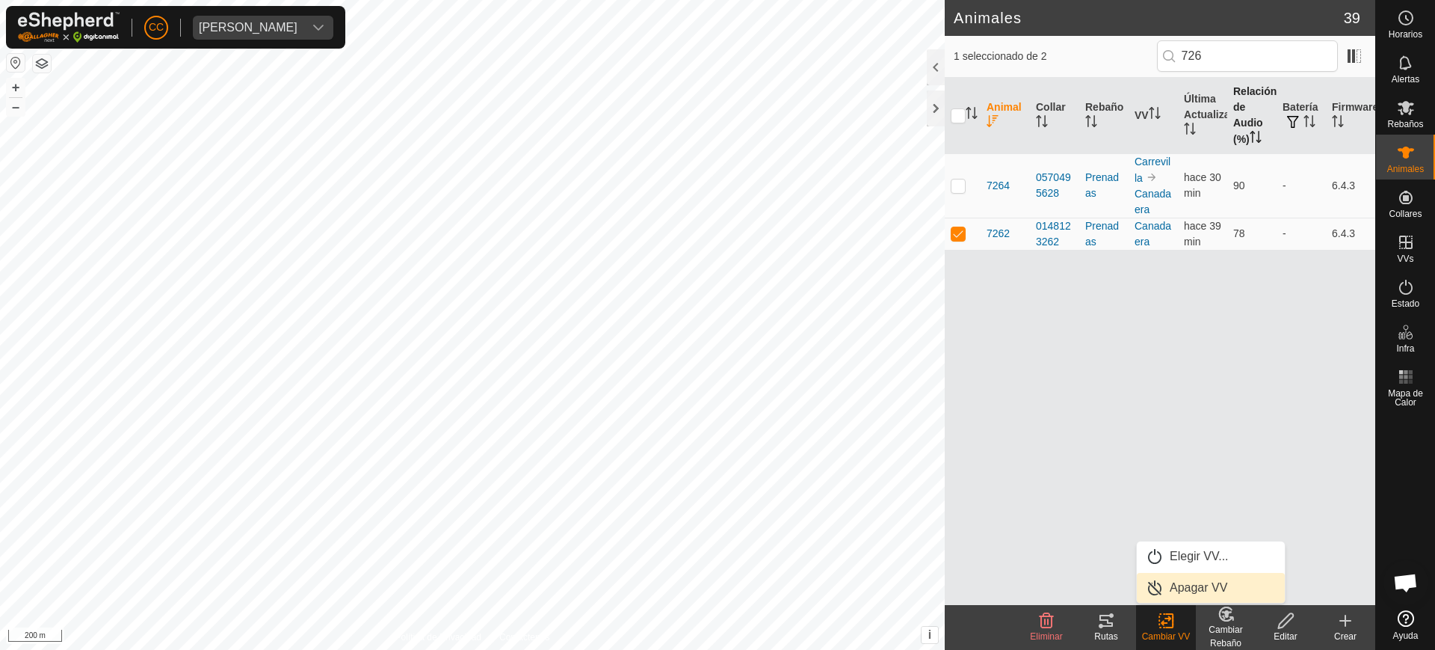
click at [1170, 585] on link "Apagar VV" at bounding box center [1211, 588] width 148 height 30
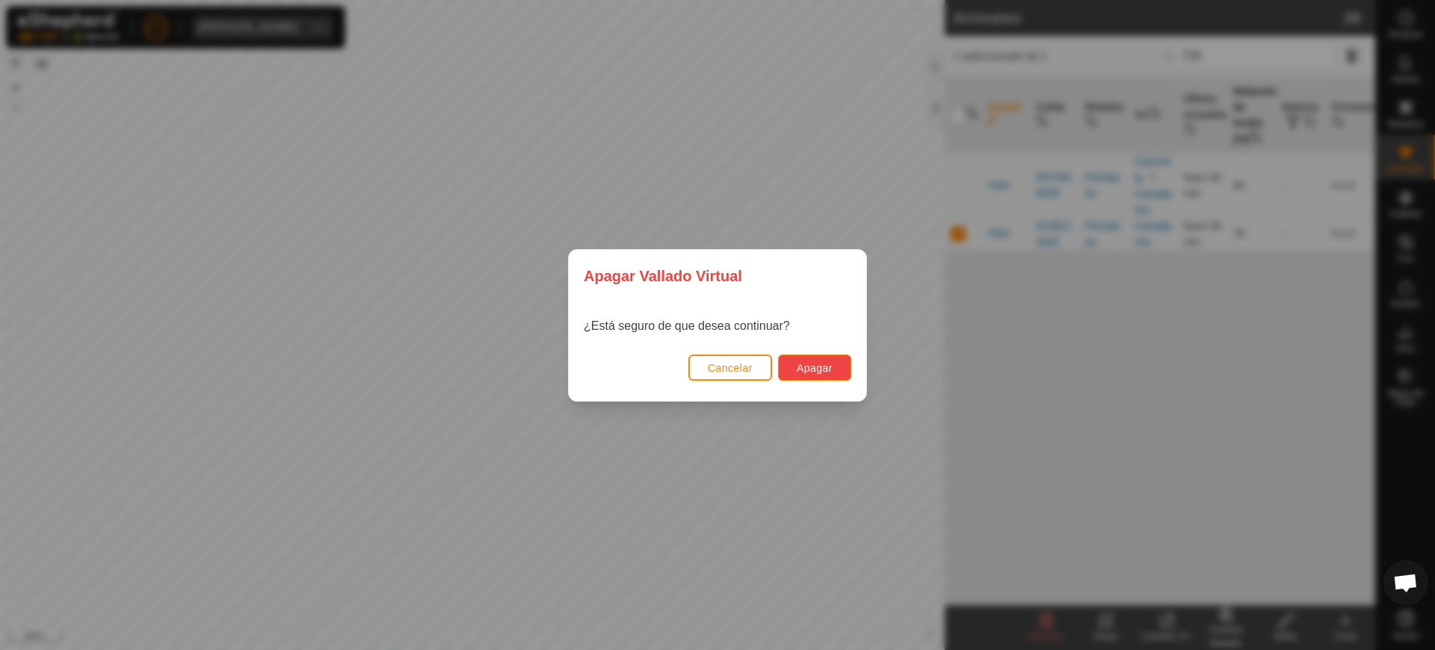
click at [802, 366] on span "Apagar" at bounding box center [815, 368] width 36 height 12
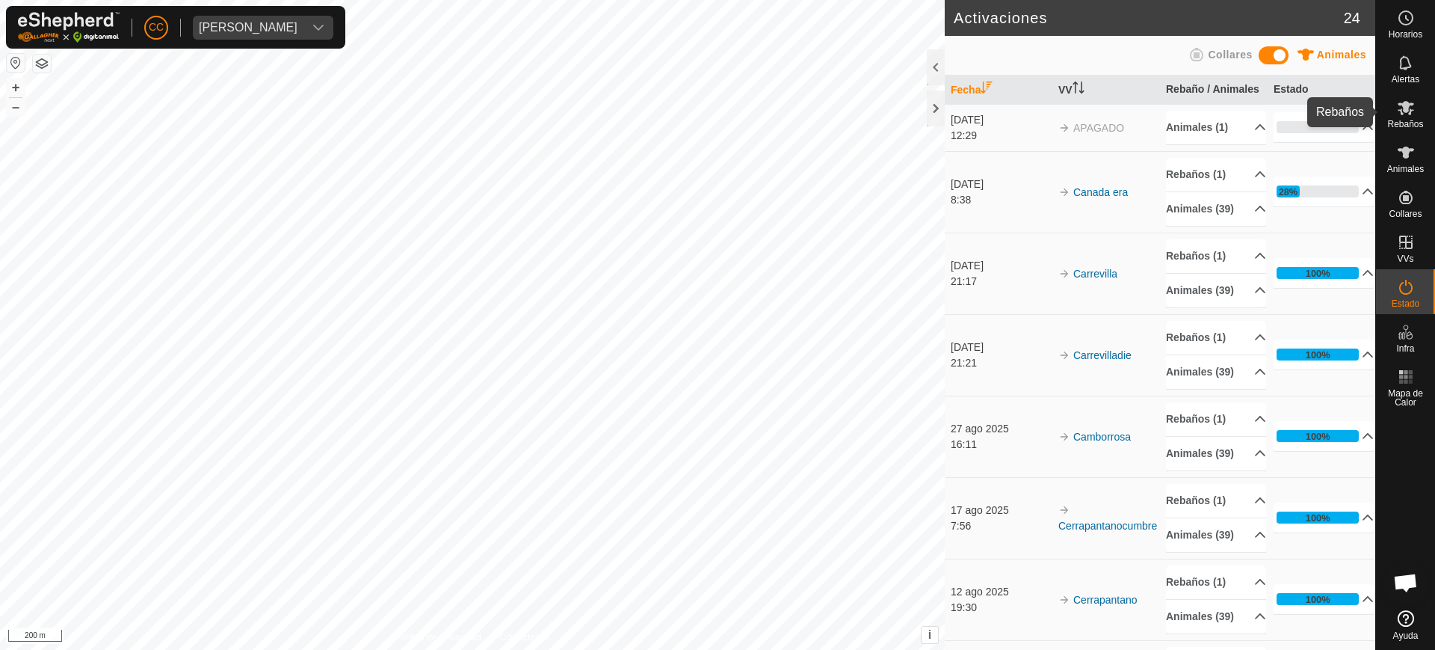
click at [1399, 107] on icon at bounding box center [1406, 108] width 18 height 18
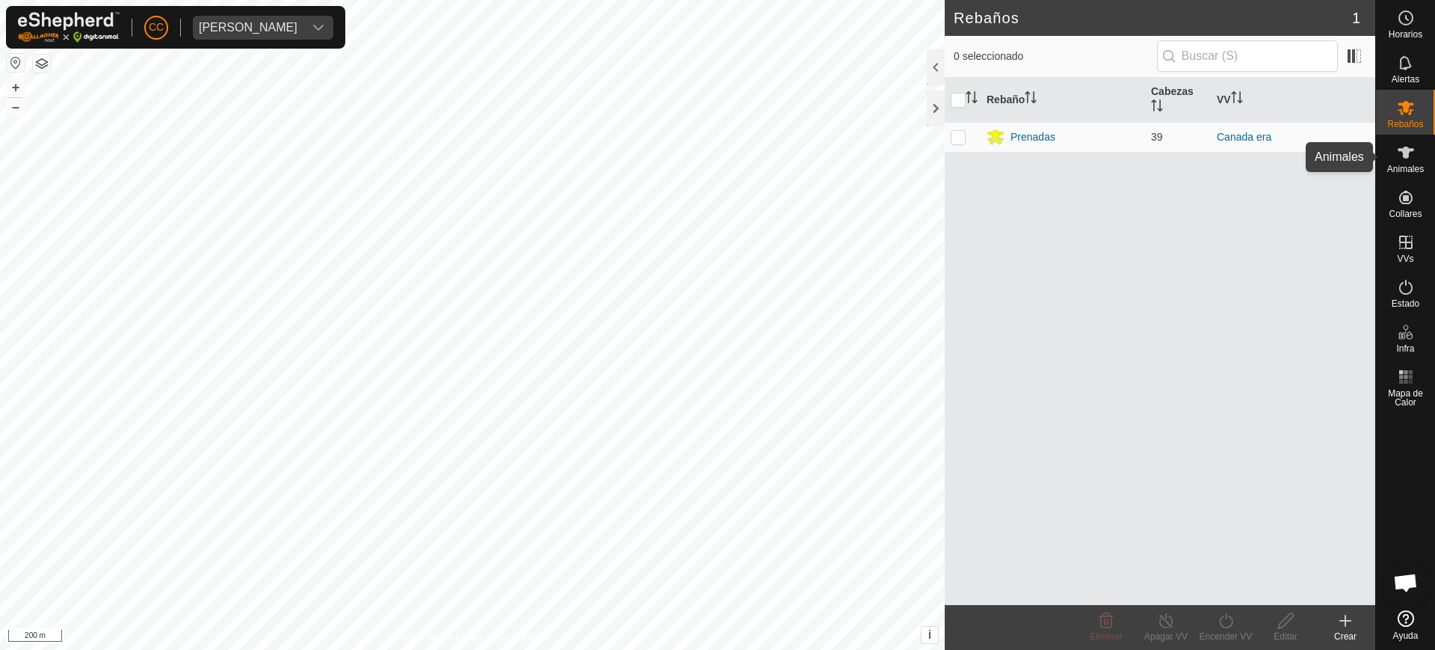
click at [1405, 166] on span "Animales" at bounding box center [1405, 168] width 37 height 9
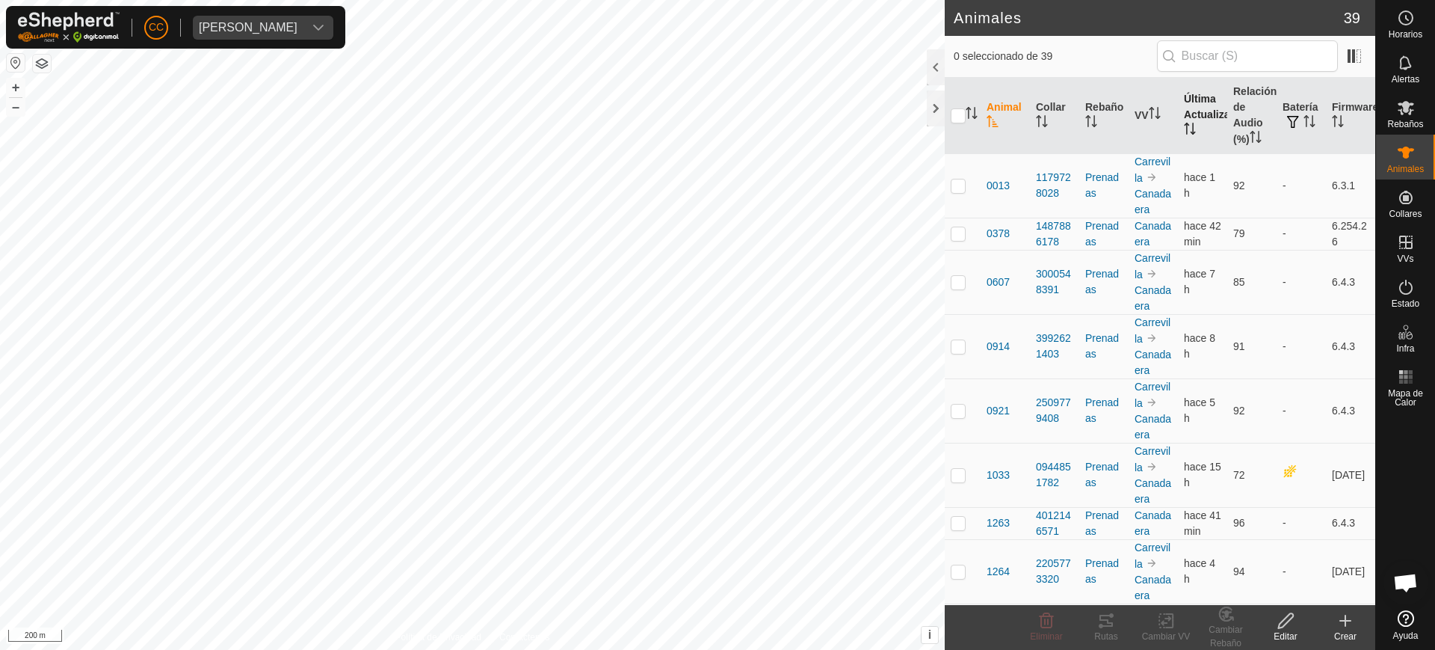
click at [1184, 126] on icon "Activar para ordenar" at bounding box center [1190, 129] width 12 height 12
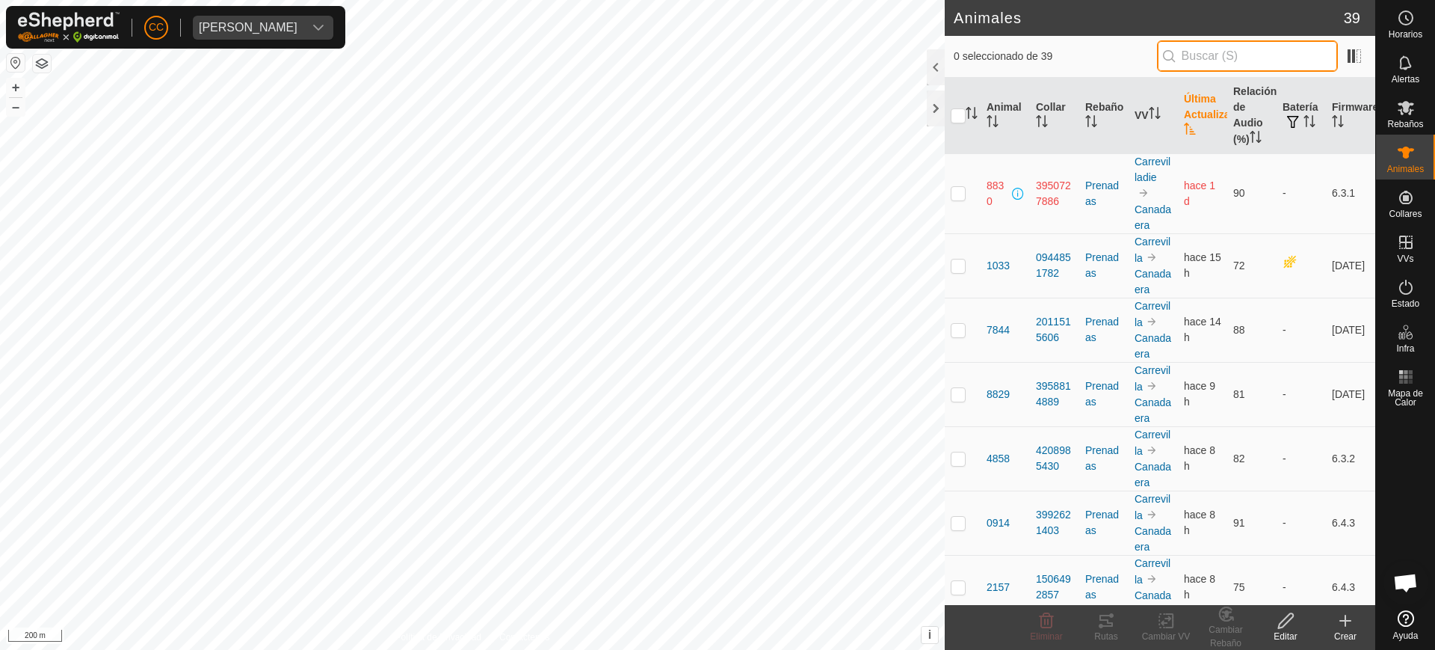
click at [1239, 53] on input "text" at bounding box center [1247, 55] width 181 height 31
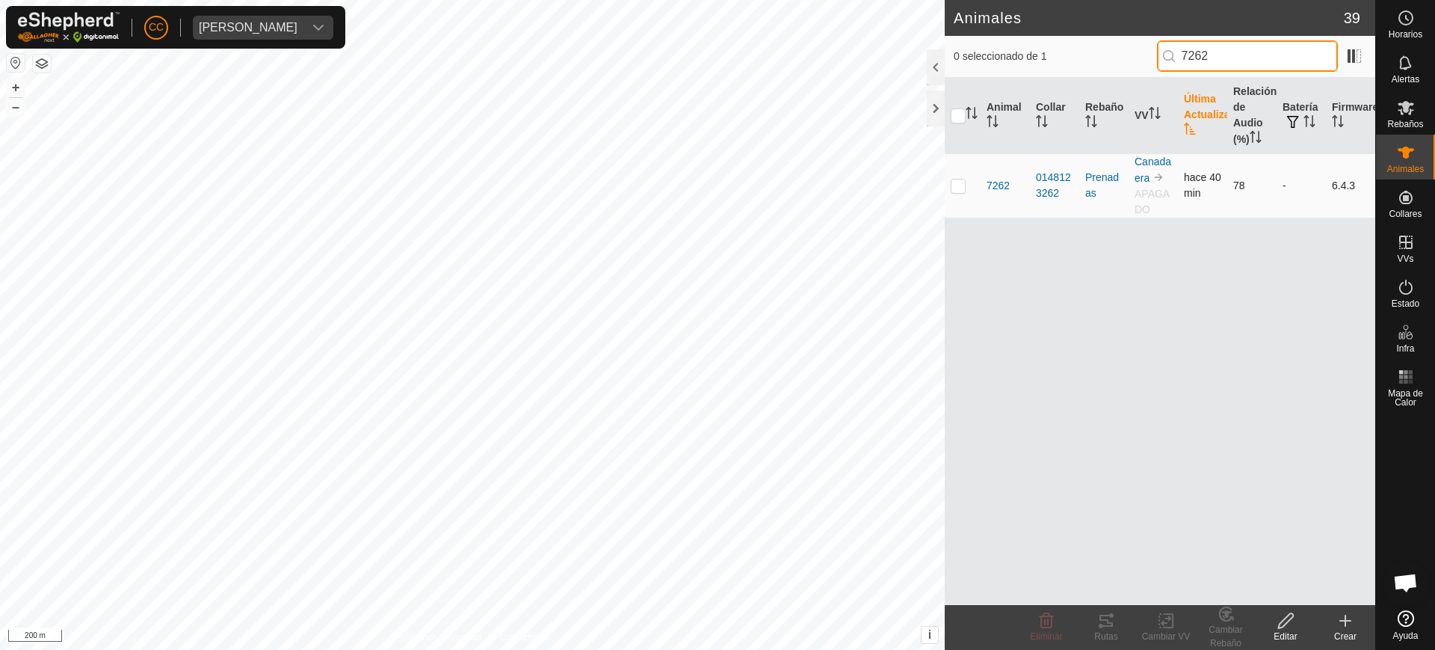
type input "7262"
click at [952, 182] on p-checkbox at bounding box center [958, 185] width 15 height 12
checkbox input "true"
click at [1046, 632] on span "Eliminar" at bounding box center [1046, 636] width 32 height 10
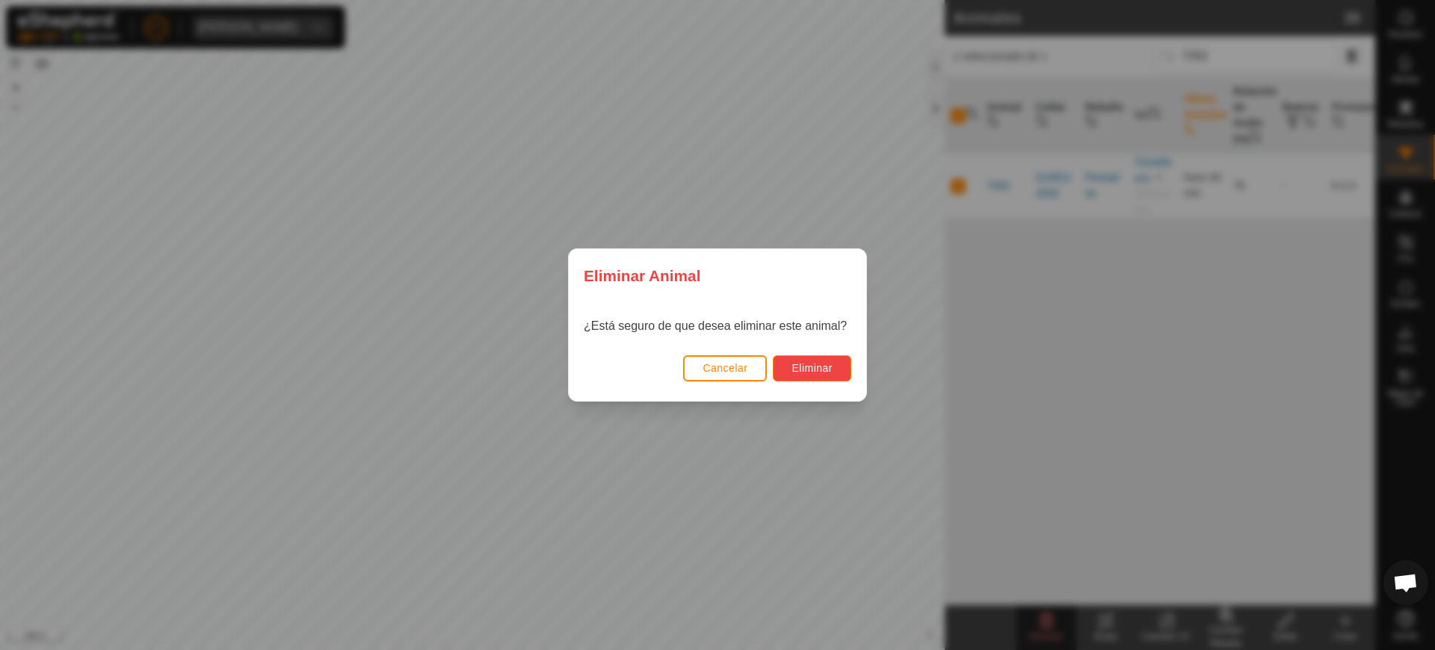
click at [801, 371] on span "Eliminar" at bounding box center [812, 368] width 41 height 12
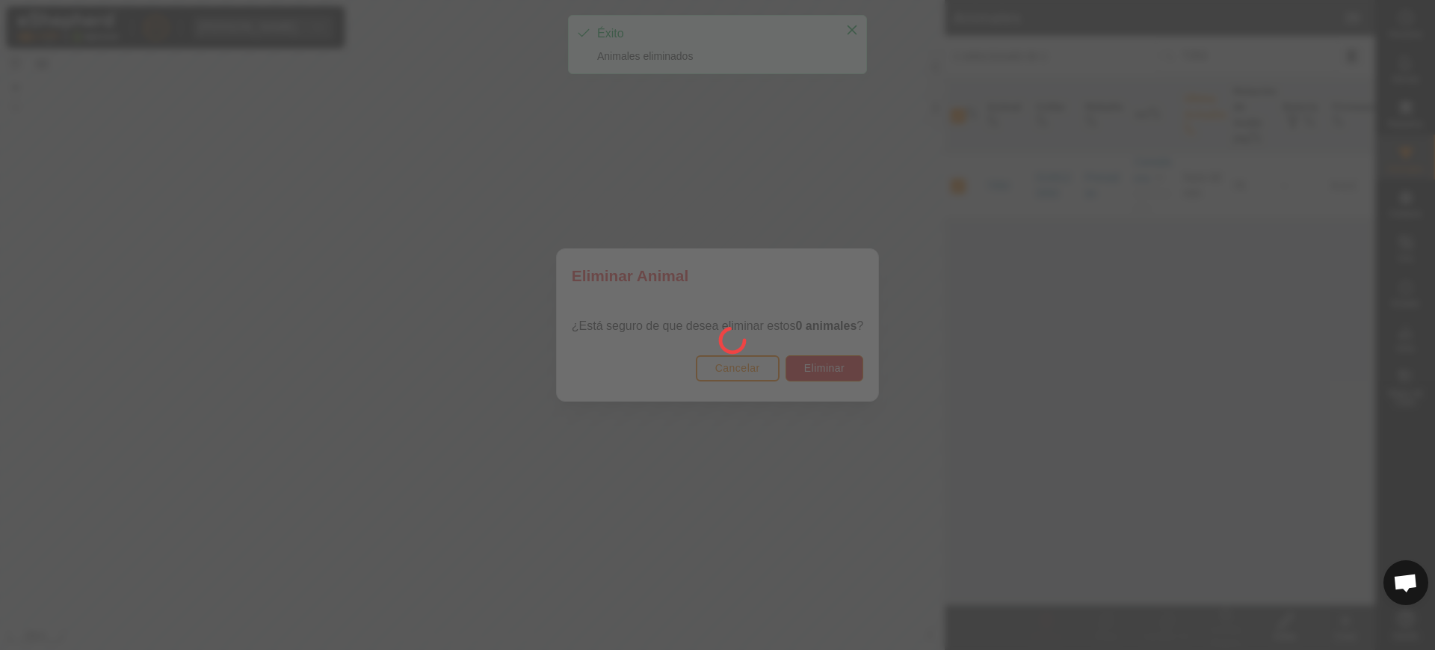
checkbox input "false"
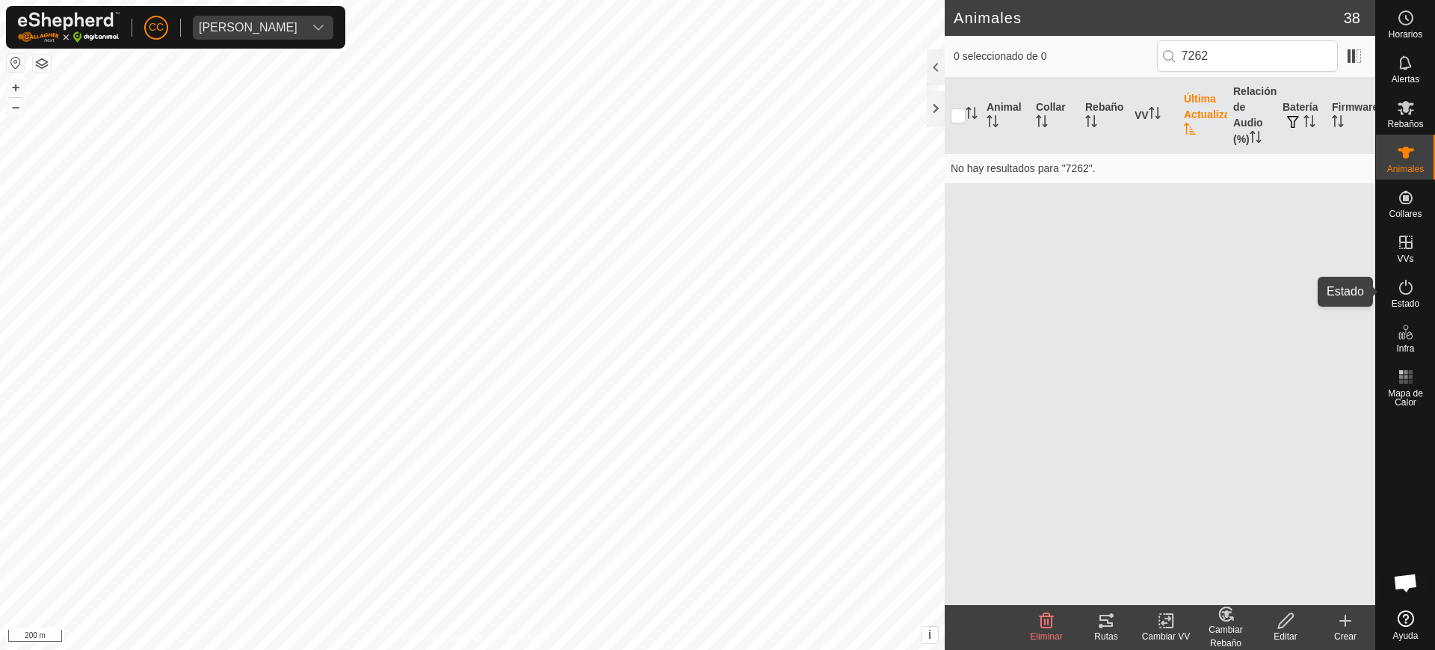
click at [1391, 298] on div "Estado" at bounding box center [1405, 291] width 59 height 45
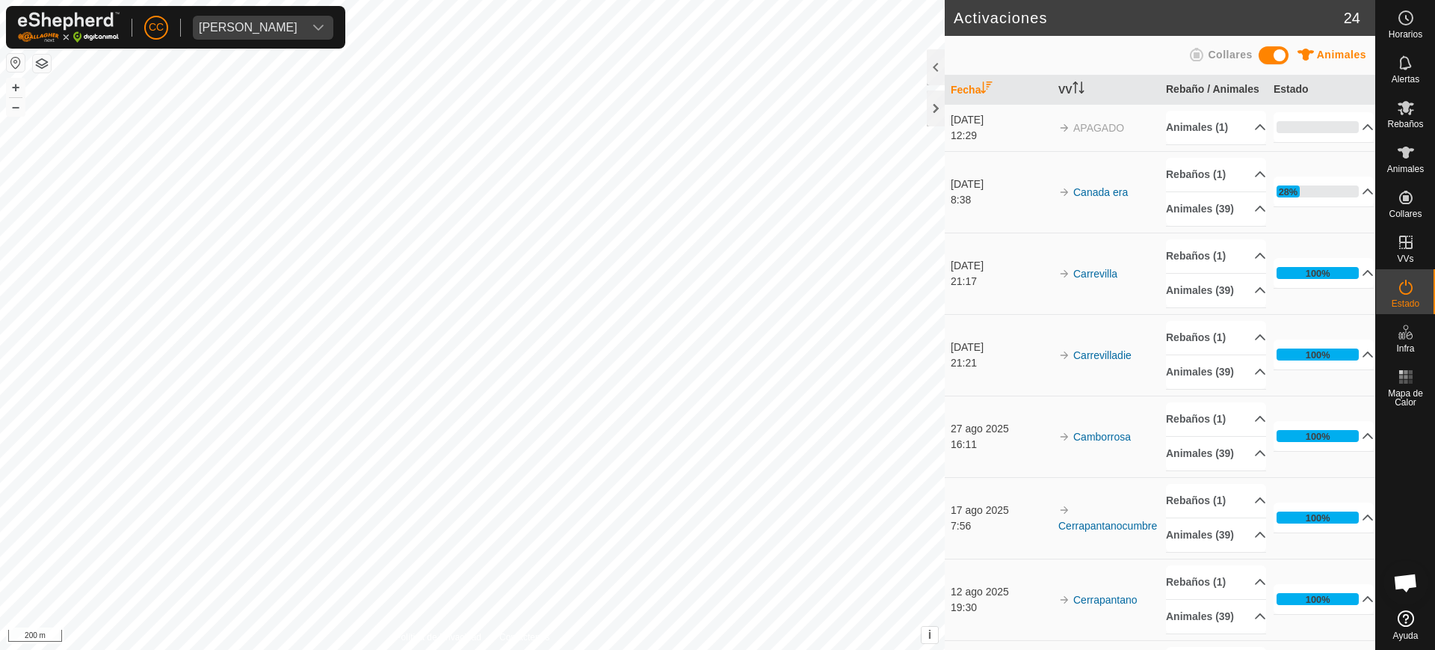
click at [1422, 286] on div "Estado" at bounding box center [1405, 291] width 59 height 45
click at [1351, 139] on p-accordion-header "0%" at bounding box center [1324, 127] width 100 height 30
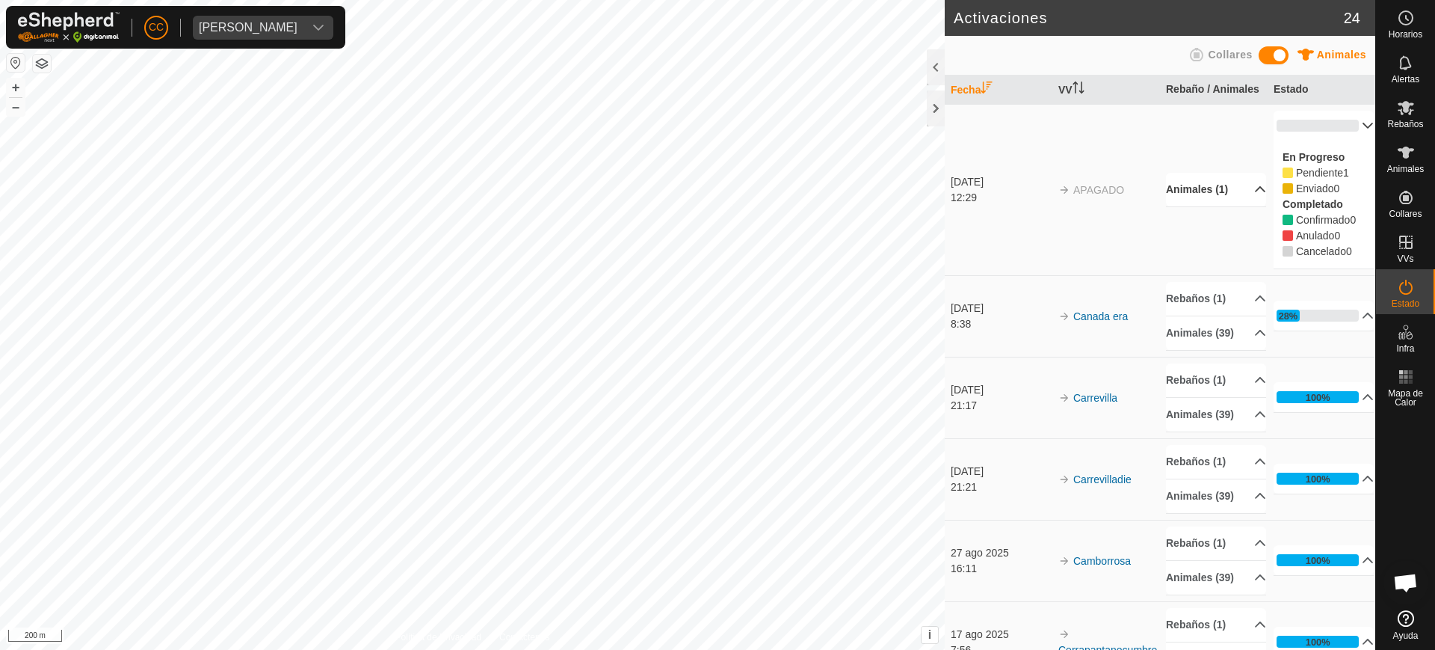
click at [1252, 206] on p-accordion-header "Animales (1)" at bounding box center [1216, 190] width 100 height 34
drag, startPoint x: 1252, startPoint y: 218, endPoint x: 1128, endPoint y: 206, distance: 124.6
click at [1130, 208] on tr "[DATE] 12:29 APAGADO Animales (1) (Eliminado) 0% En Progreso Pendiente 1 Enviad…" at bounding box center [1160, 189] width 431 height 171
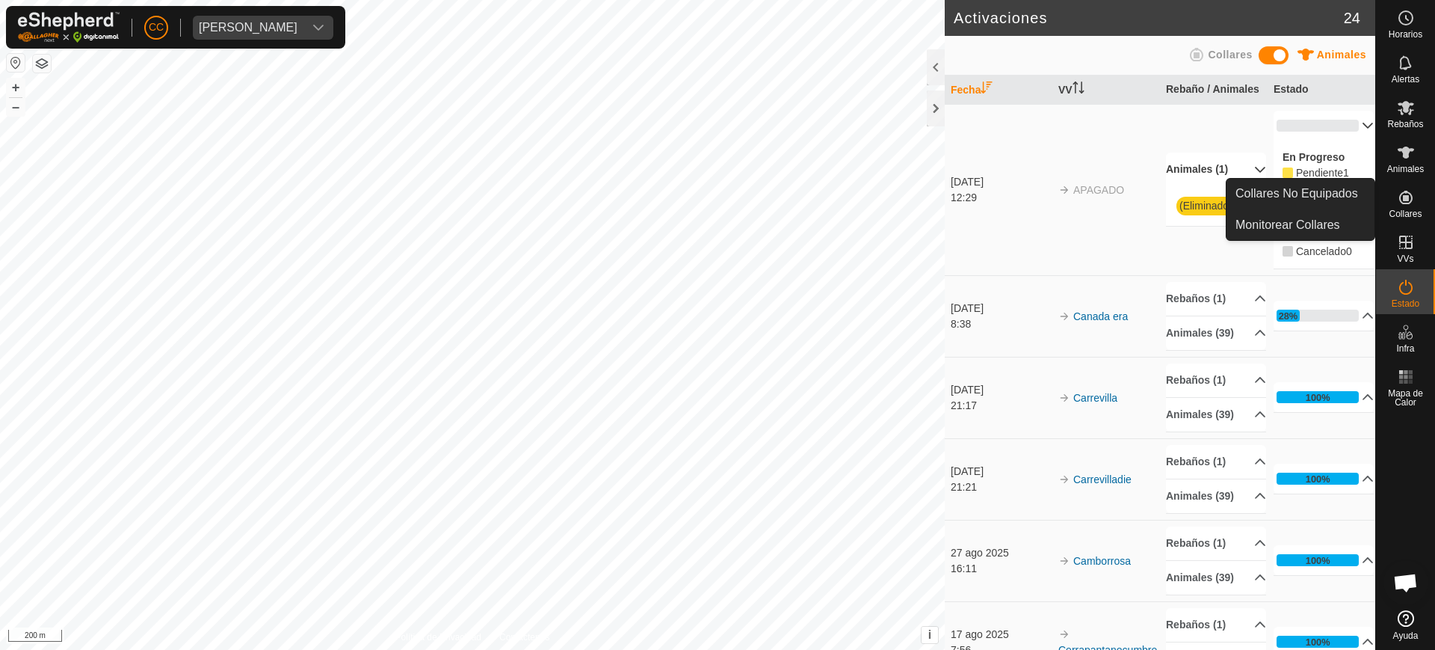
drag, startPoint x: 1391, startPoint y: 223, endPoint x: 1399, endPoint y: 209, distance: 16.1
click at [1399, 209] on span "Collares" at bounding box center [1405, 213] width 33 height 9
click at [1420, 200] on div "Collares" at bounding box center [1405, 201] width 59 height 45
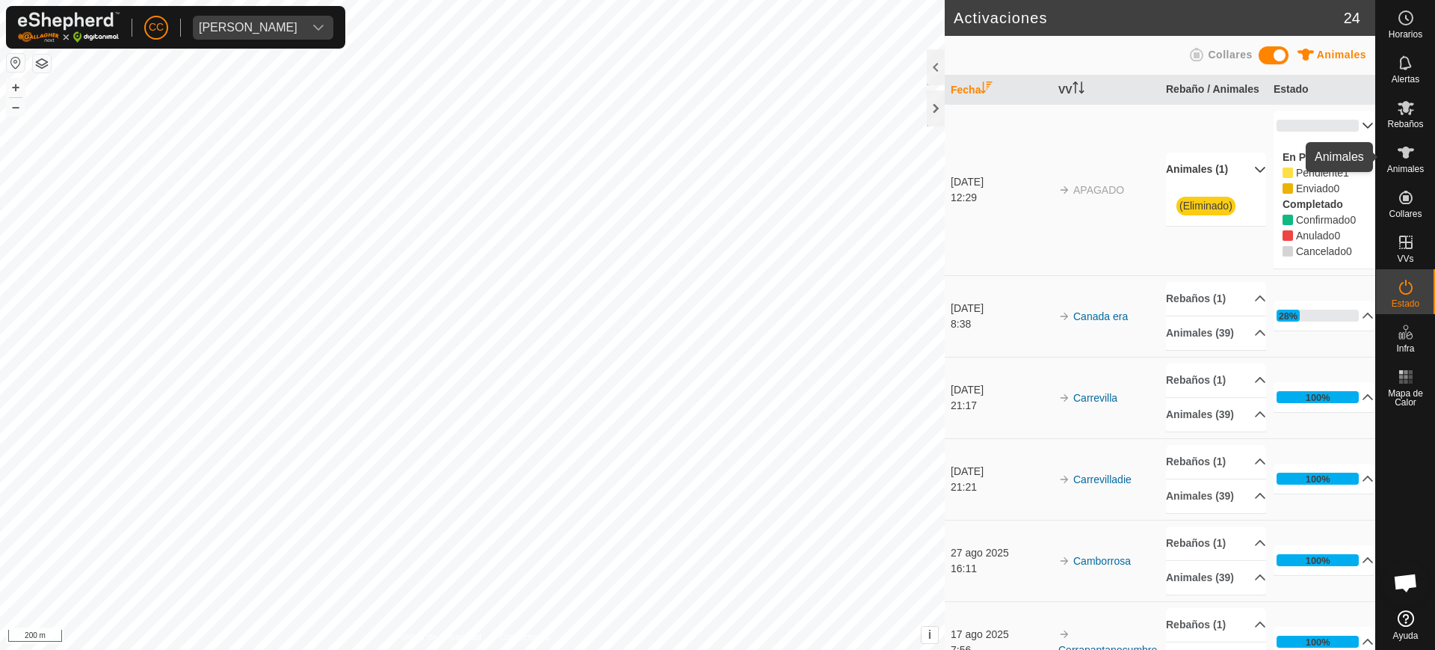
click at [1402, 158] on icon at bounding box center [1406, 153] width 18 height 18
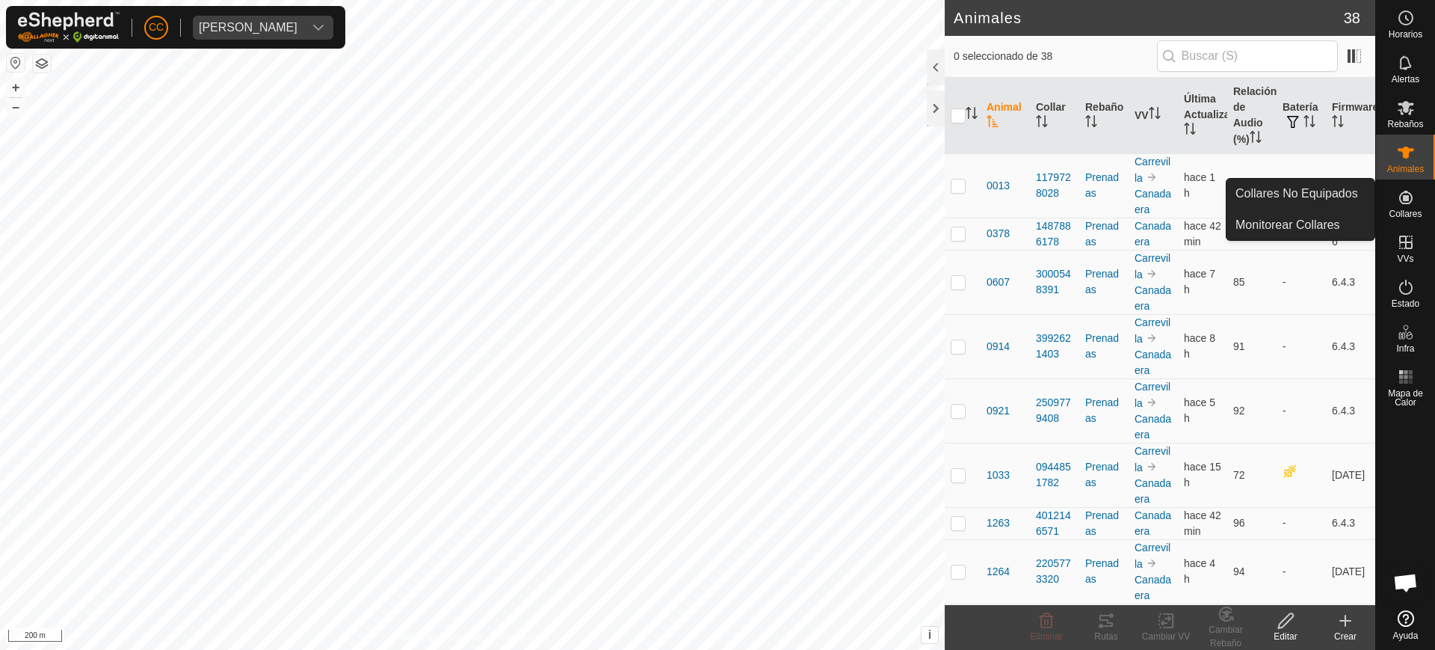
click at [1405, 196] on icon at bounding box center [1405, 197] width 13 height 13
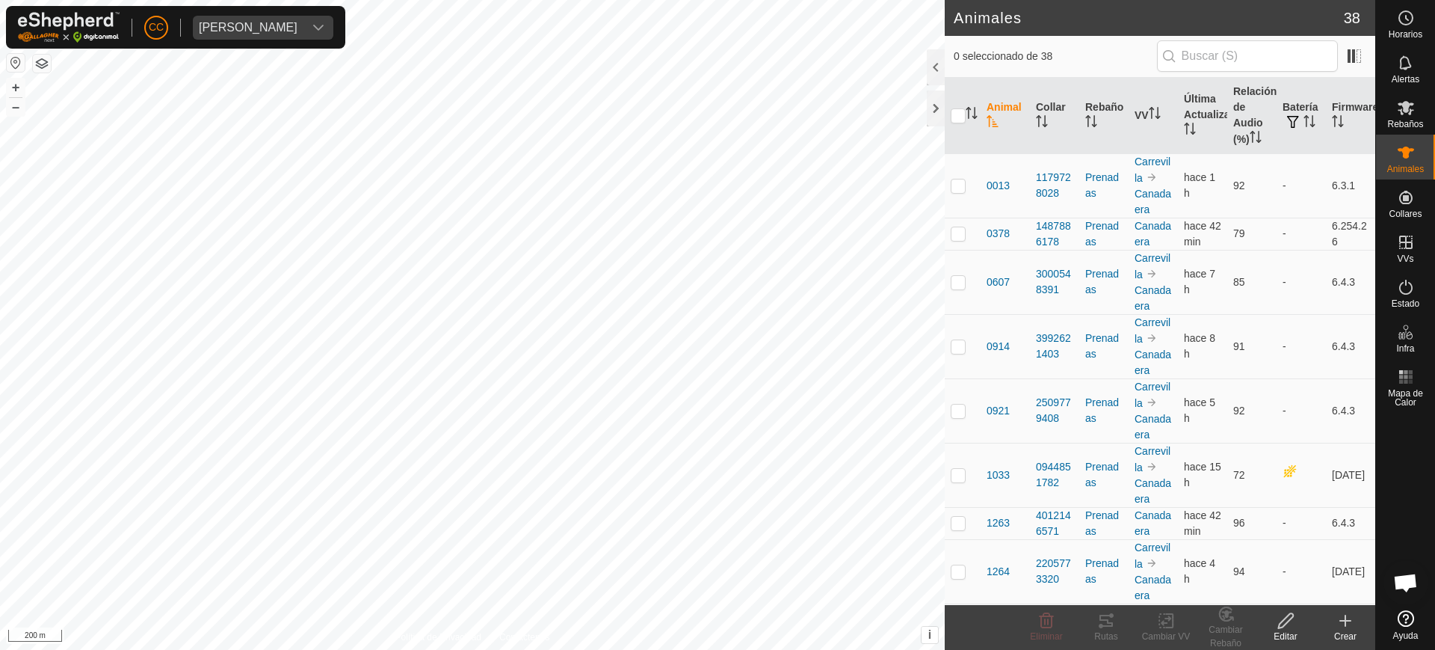
click at [1343, 629] on div "Crear" at bounding box center [1346, 635] width 60 height 13
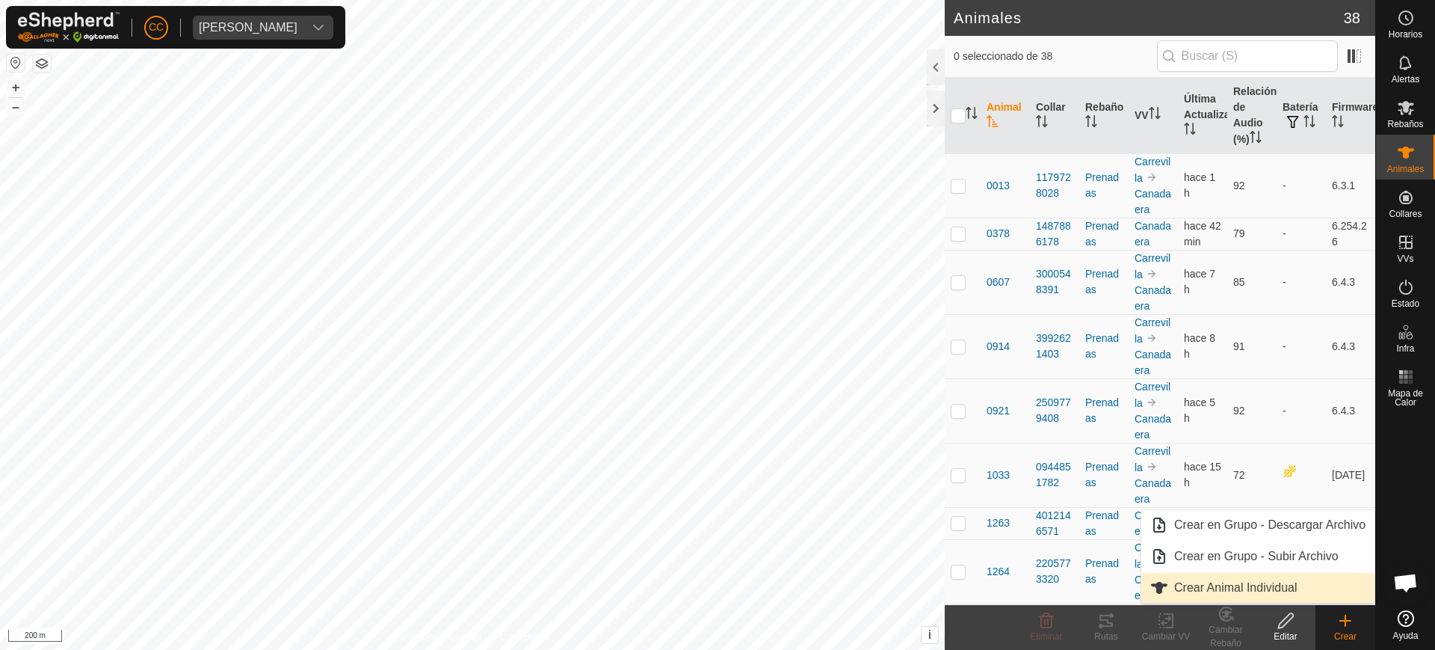
click at [1236, 583] on link "Crear Animal Individual" at bounding box center [1258, 588] width 233 height 30
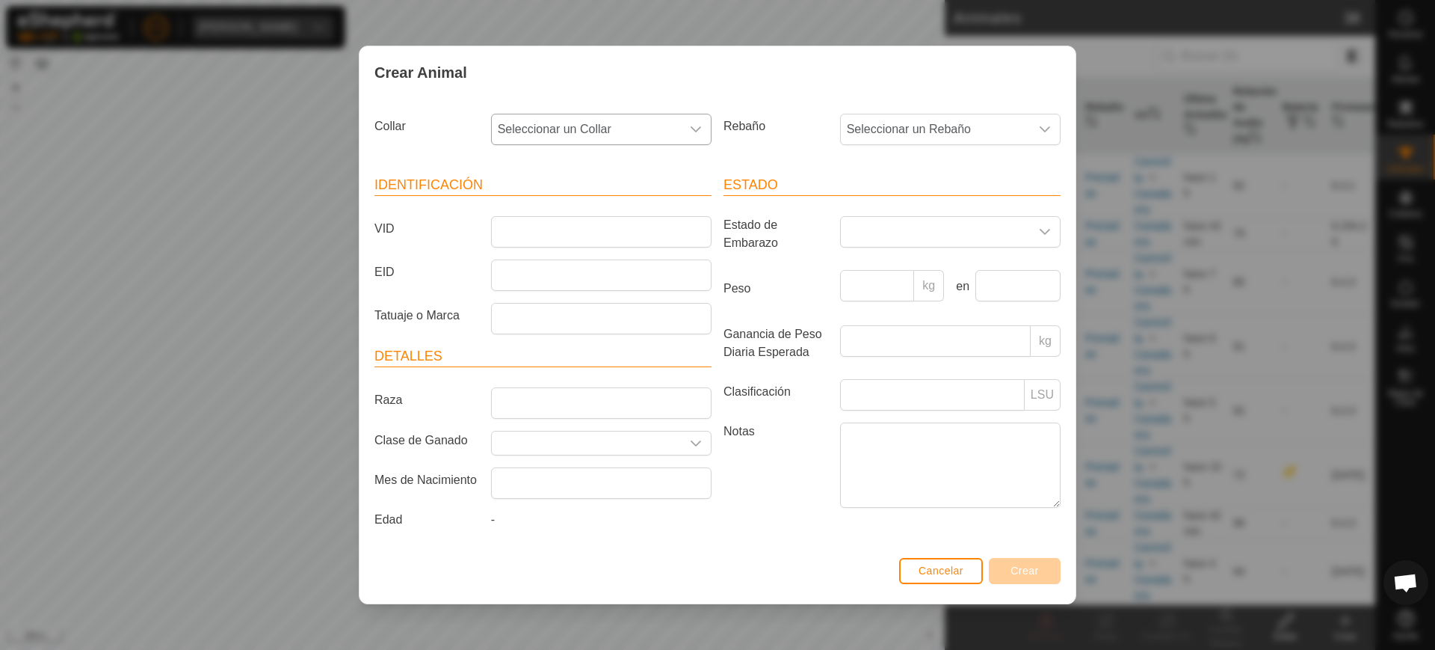
click at [606, 133] on span "Seleccionar un Collar" at bounding box center [586, 129] width 189 height 30
click at [940, 567] on span "Cancelar" at bounding box center [941, 570] width 45 height 12
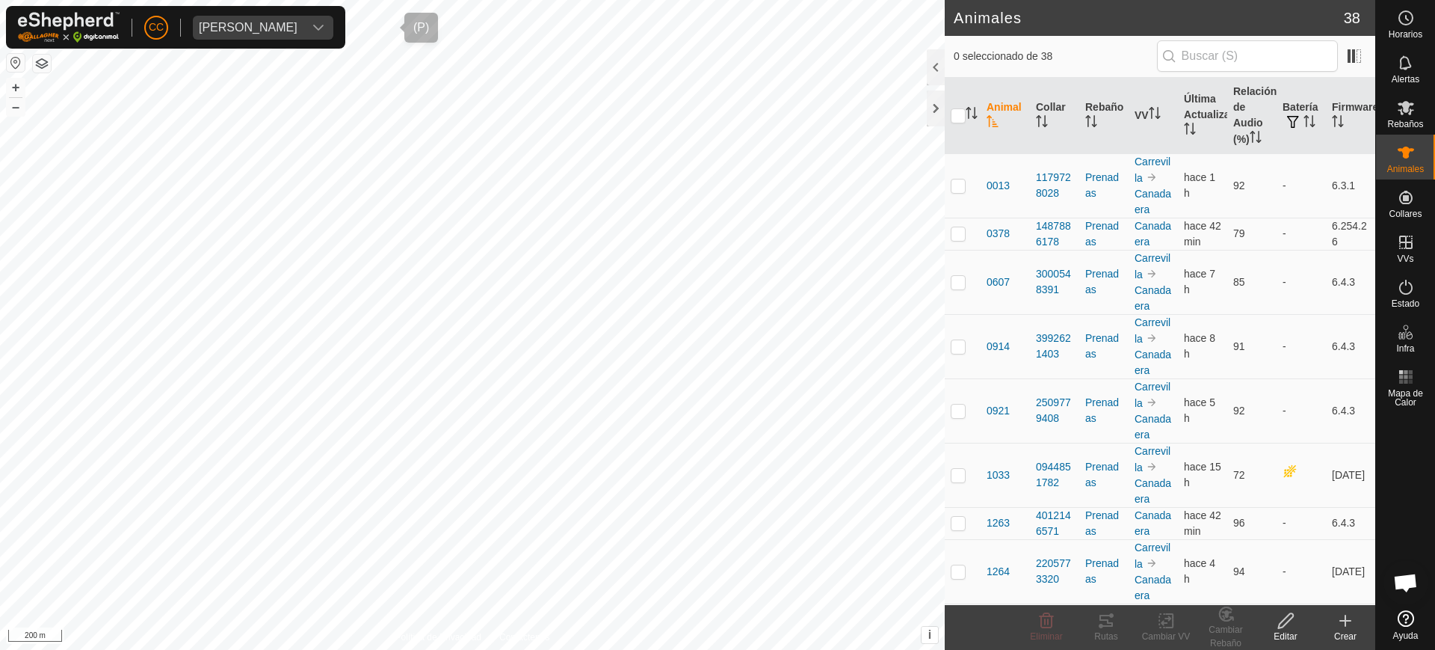
click at [304, 35] on span "[PERSON_NAME]" at bounding box center [248, 28] width 111 height 24
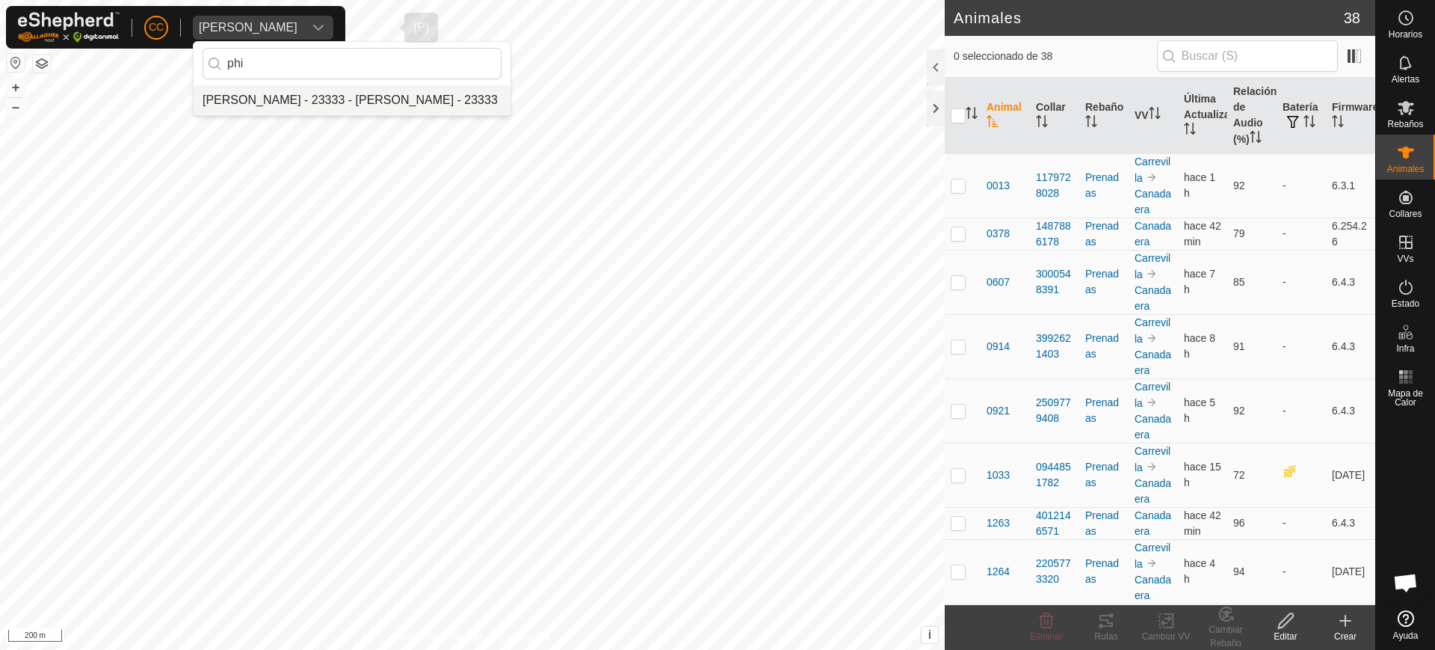
type input "phi"
click at [345, 95] on li "[PERSON_NAME] - 23333 - [PERSON_NAME] - 23333" at bounding box center [352, 100] width 317 height 30
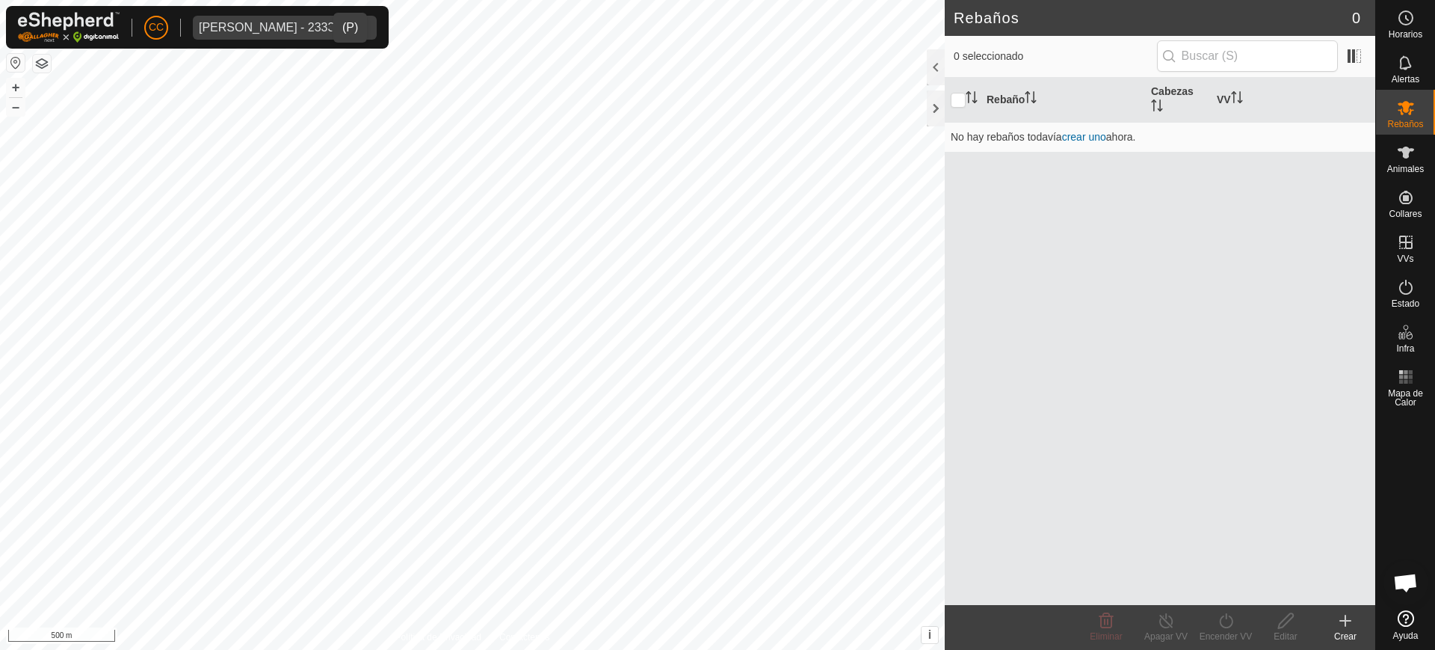
click at [347, 25] on div "dropdown trigger" at bounding box center [362, 28] width 30 height 24
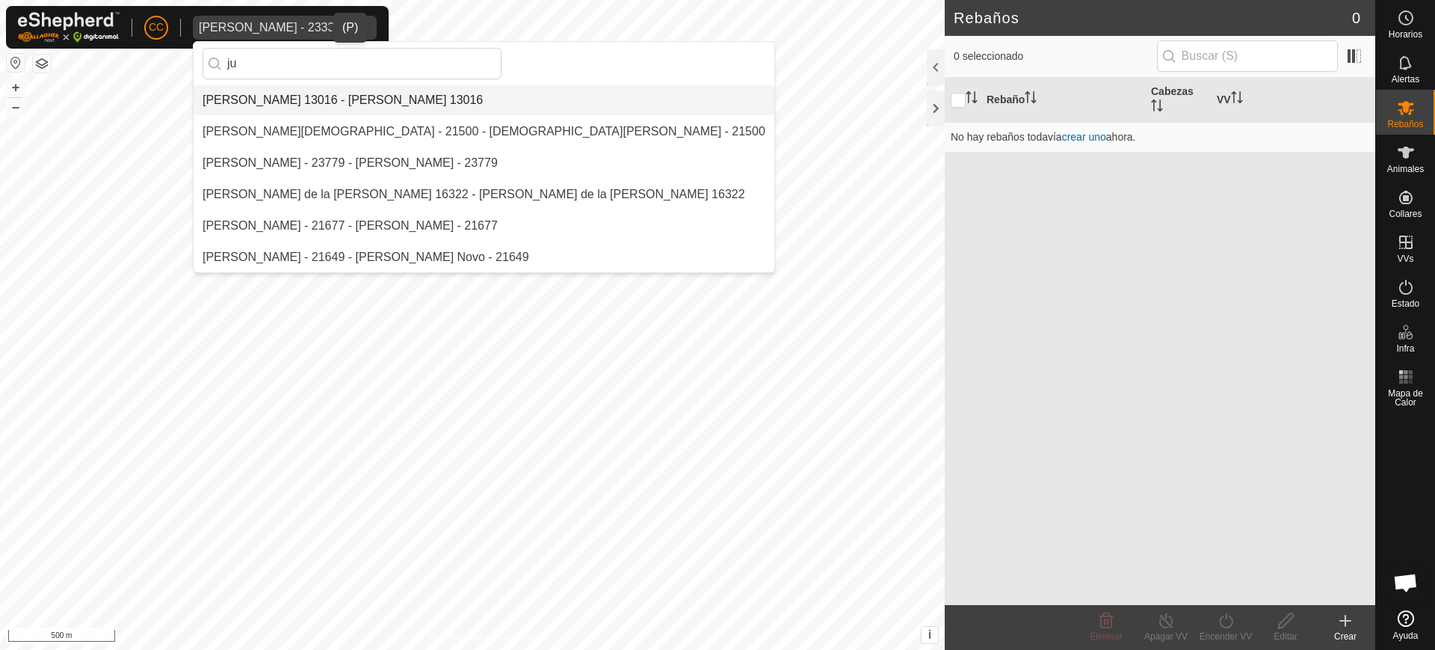
type input "j"
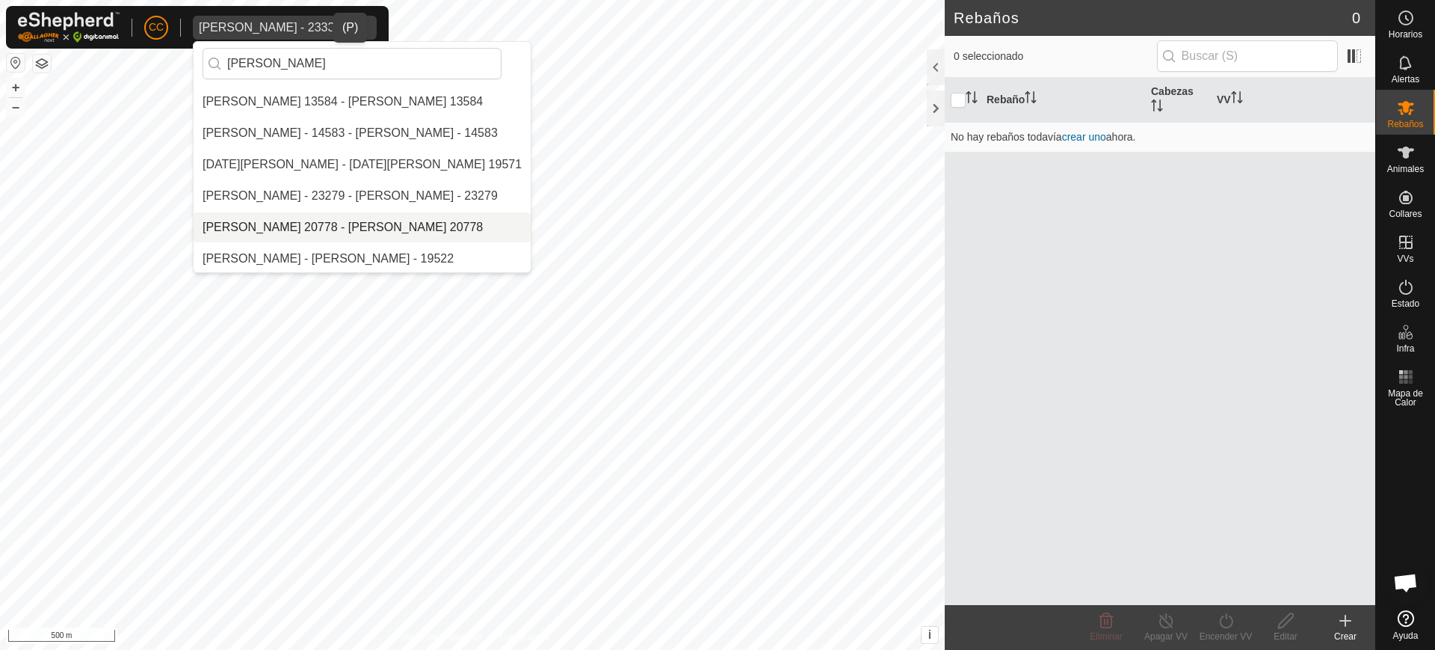
scroll to position [188, 0]
type input "[PERSON_NAME]"
click at [307, 228] on li "[PERSON_NAME] 20778 - [PERSON_NAME] 20778" at bounding box center [362, 226] width 337 height 30
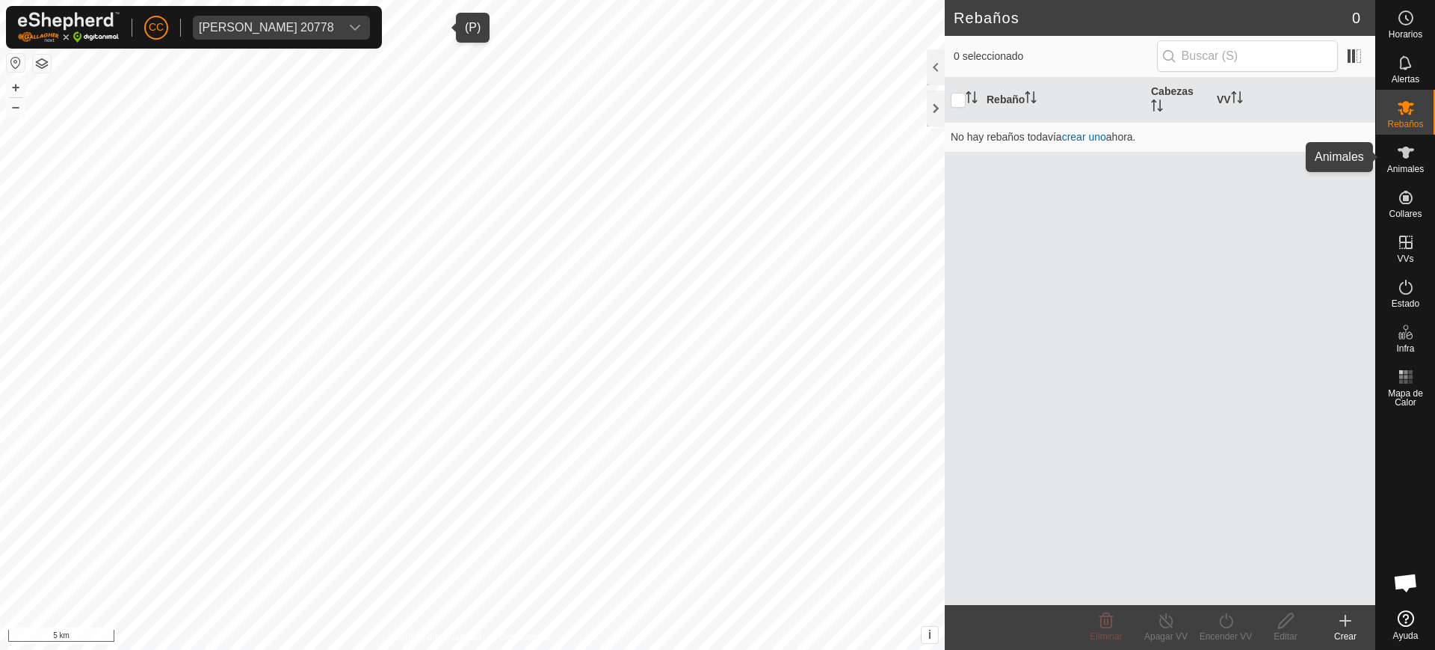
click at [1395, 149] on es-animals-svg-icon at bounding box center [1406, 153] width 27 height 24
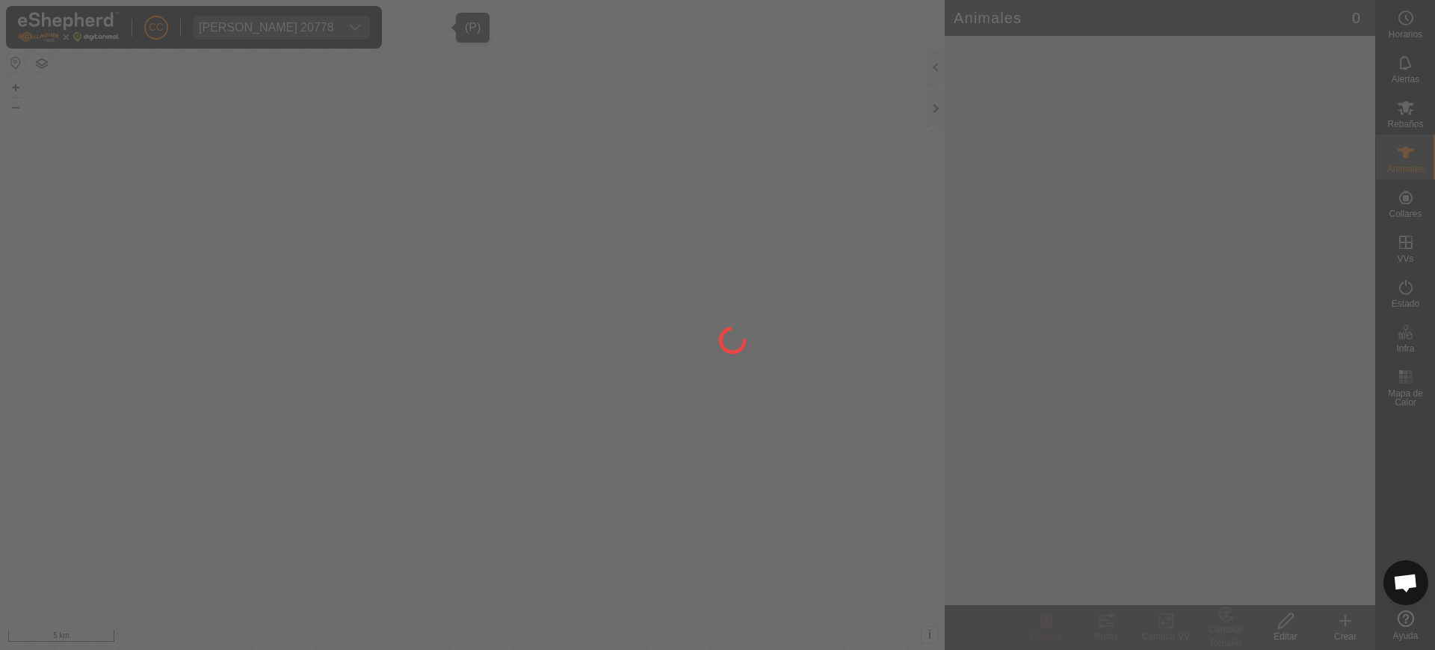
click at [1403, 155] on div at bounding box center [717, 325] width 1435 height 650
click at [1407, 171] on div at bounding box center [717, 325] width 1435 height 650
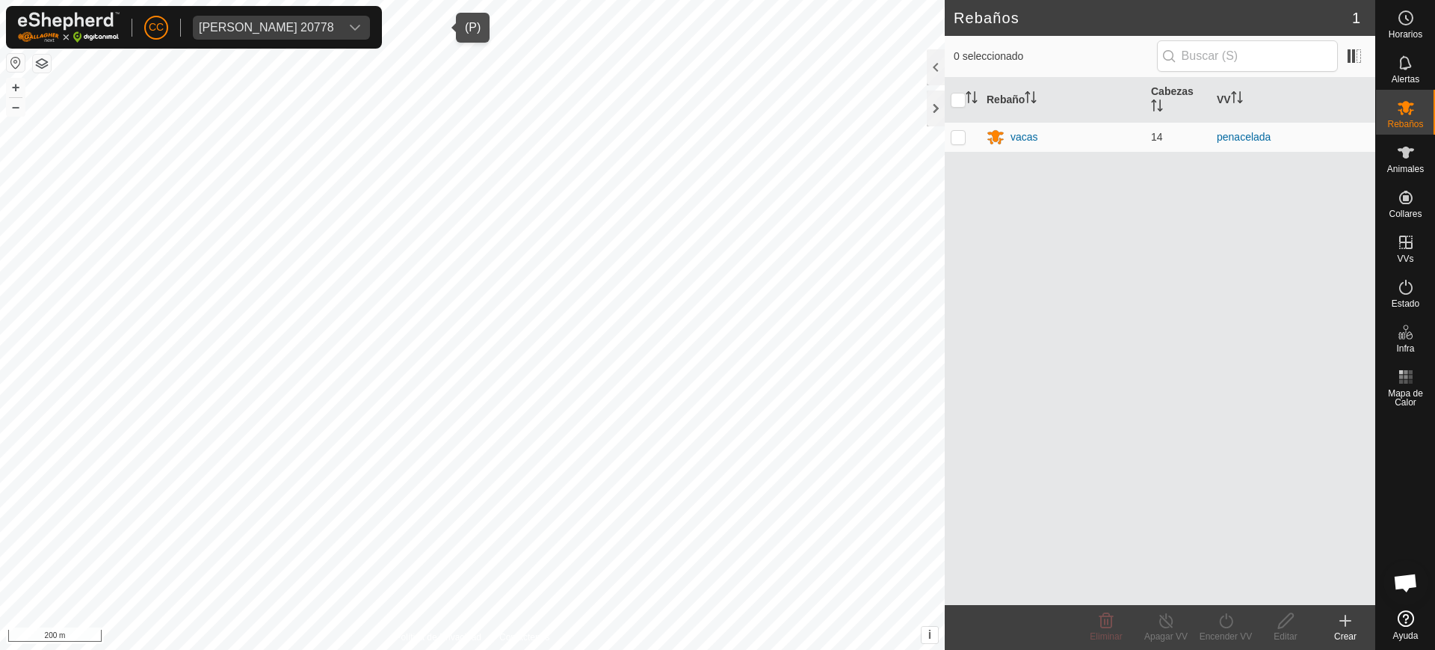
click at [303, 25] on div "[PERSON_NAME] 20778" at bounding box center [266, 28] width 135 height 12
type input "albino"
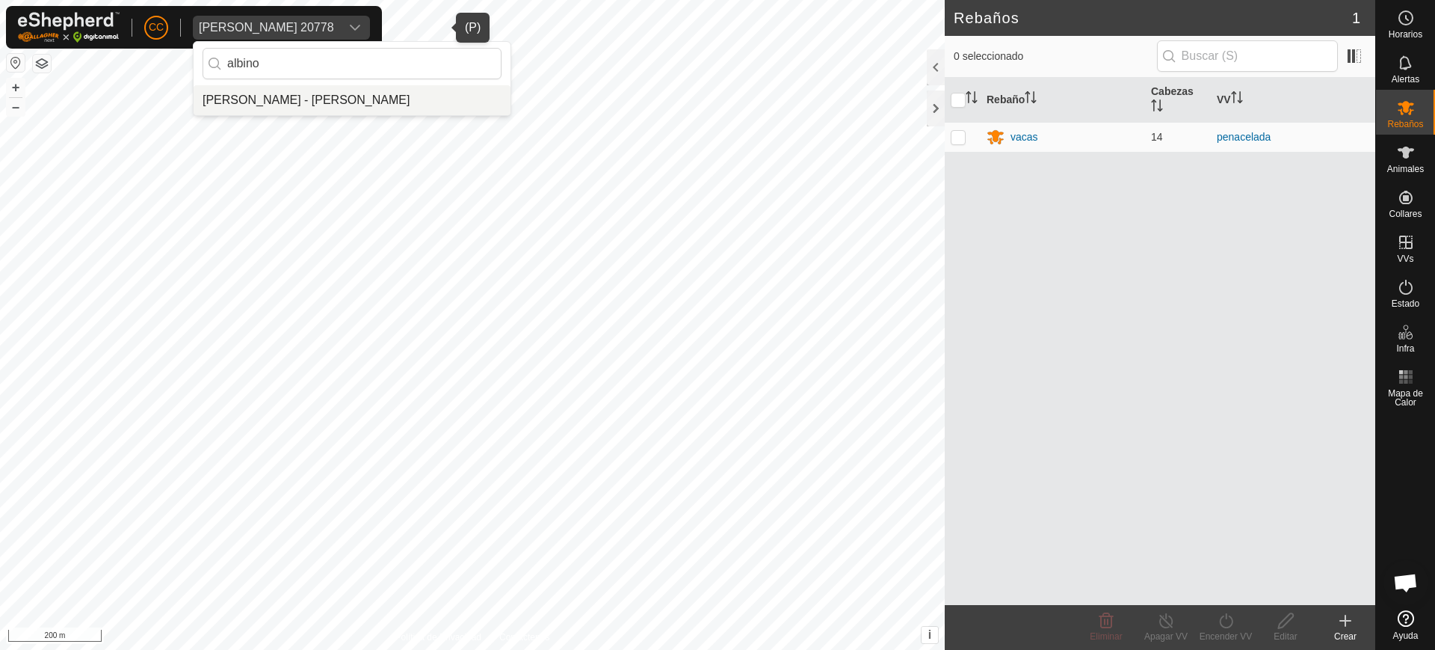
click at [318, 102] on li "[PERSON_NAME] - [PERSON_NAME]" at bounding box center [352, 100] width 317 height 30
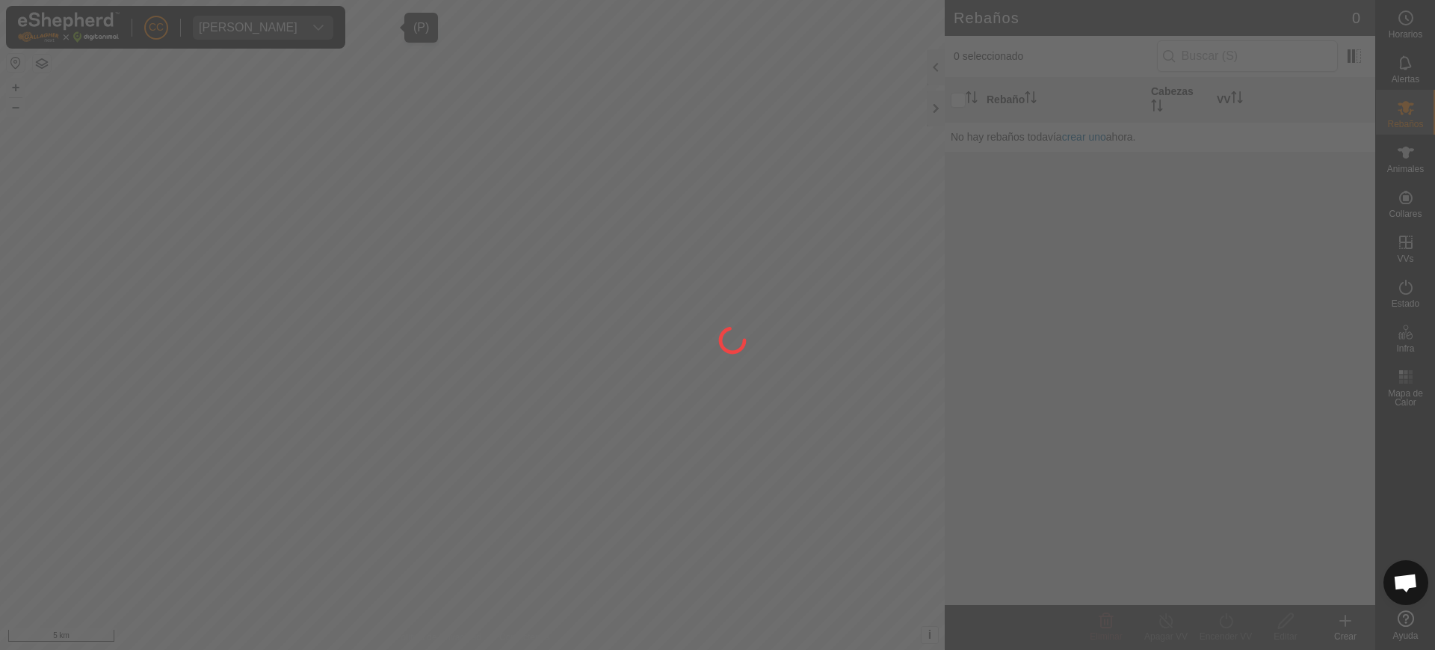
click at [438, 188] on div at bounding box center [717, 325] width 1435 height 650
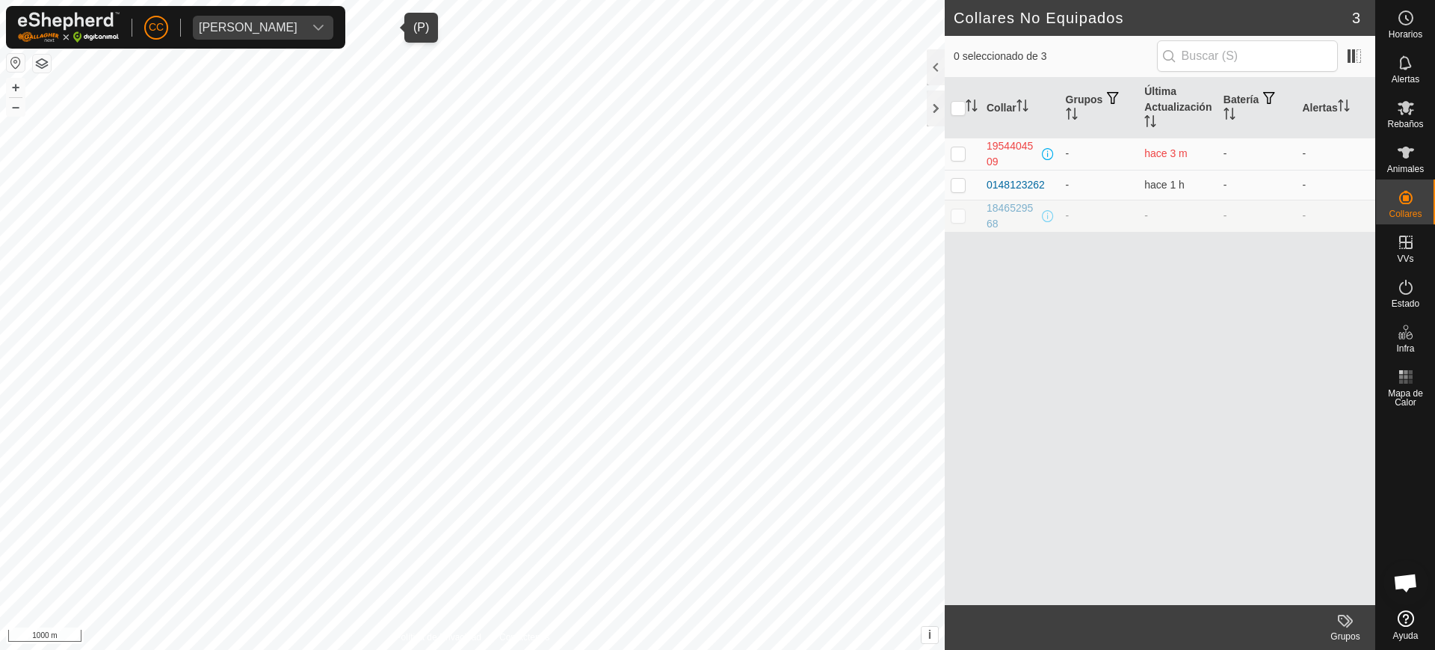
drag, startPoint x: 300, startPoint y: 37, endPoint x: 321, endPoint y: 37, distance: 20.9
click at [299, 37] on span "[PERSON_NAME]" at bounding box center [248, 28] width 111 height 24
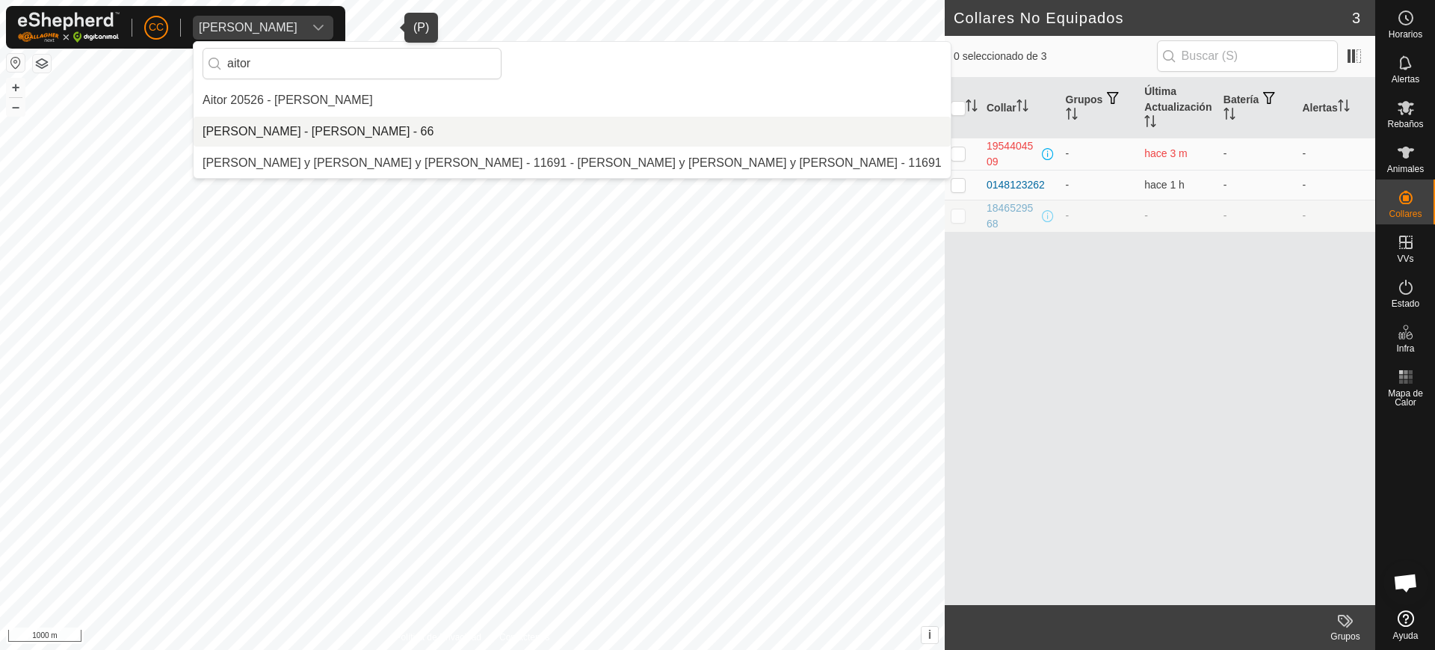
type input "aitor"
click at [496, 119] on li "[PERSON_NAME] - [PERSON_NAME] - 66" at bounding box center [572, 132] width 757 height 30
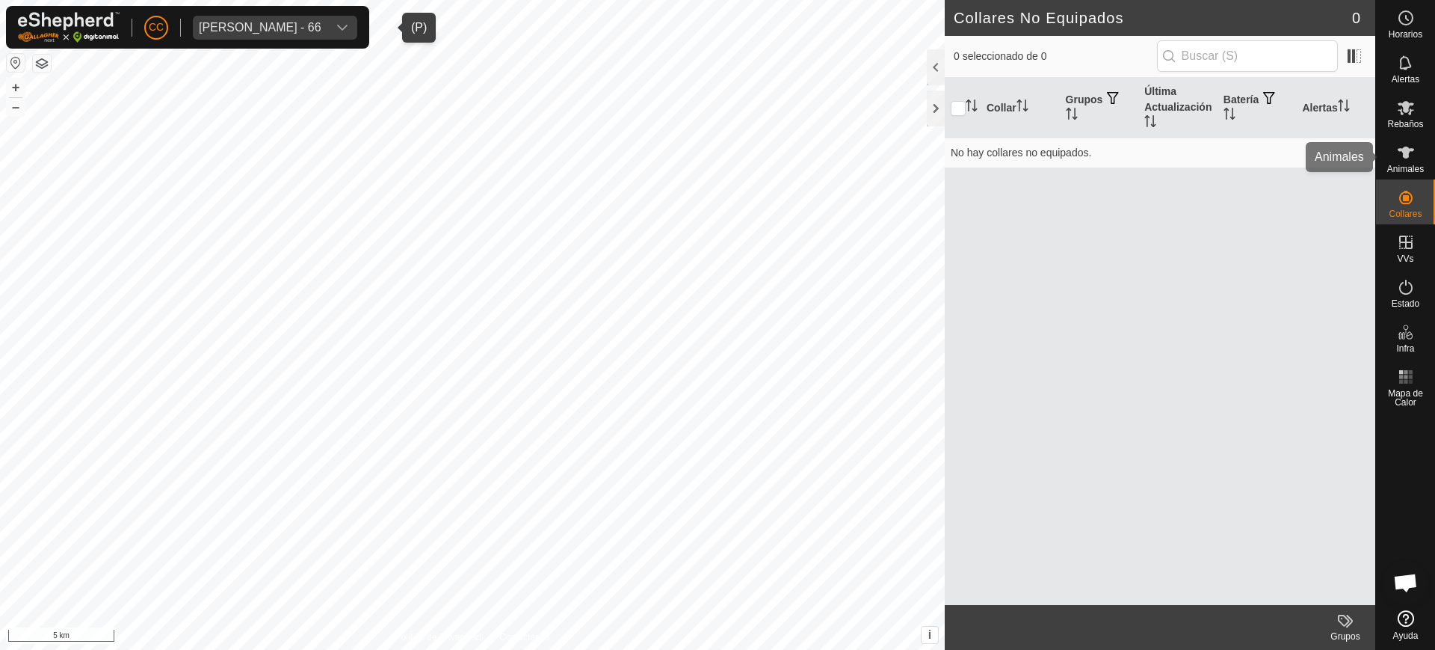
click at [1405, 178] on div "Animales" at bounding box center [1405, 157] width 59 height 45
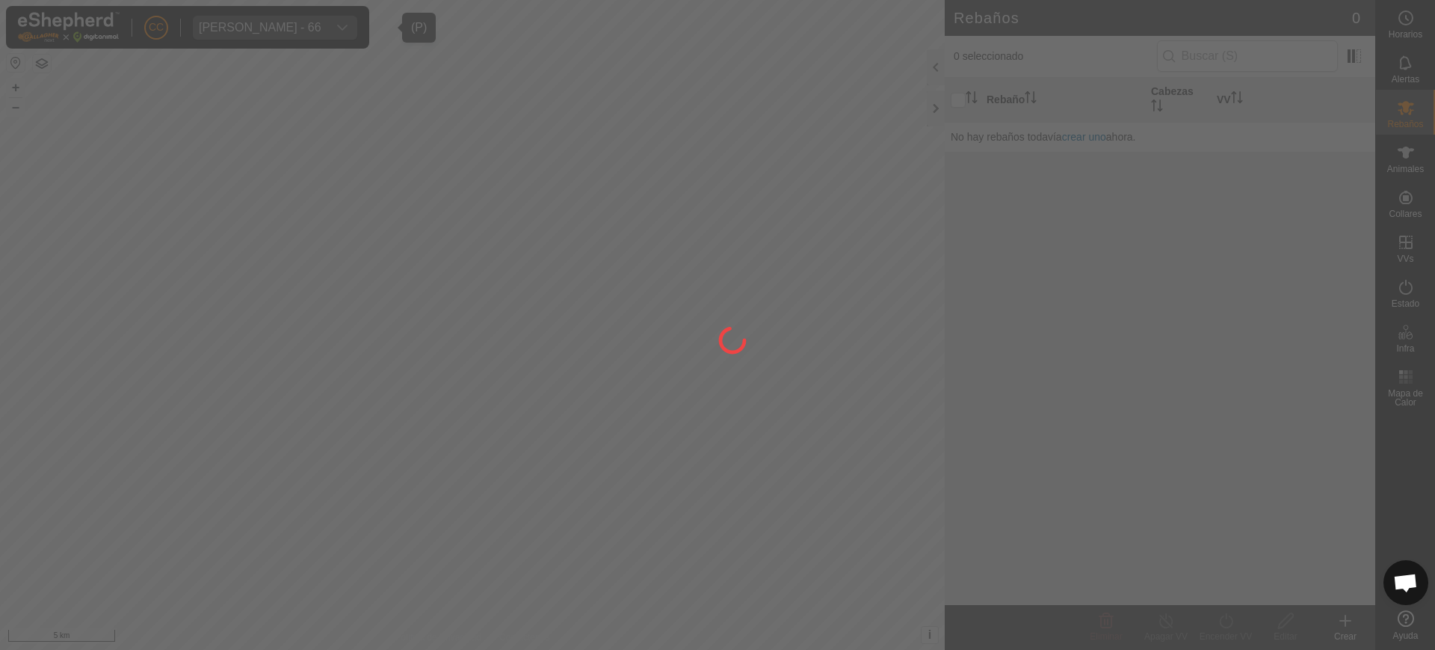
click at [1405, 255] on div at bounding box center [717, 325] width 1435 height 650
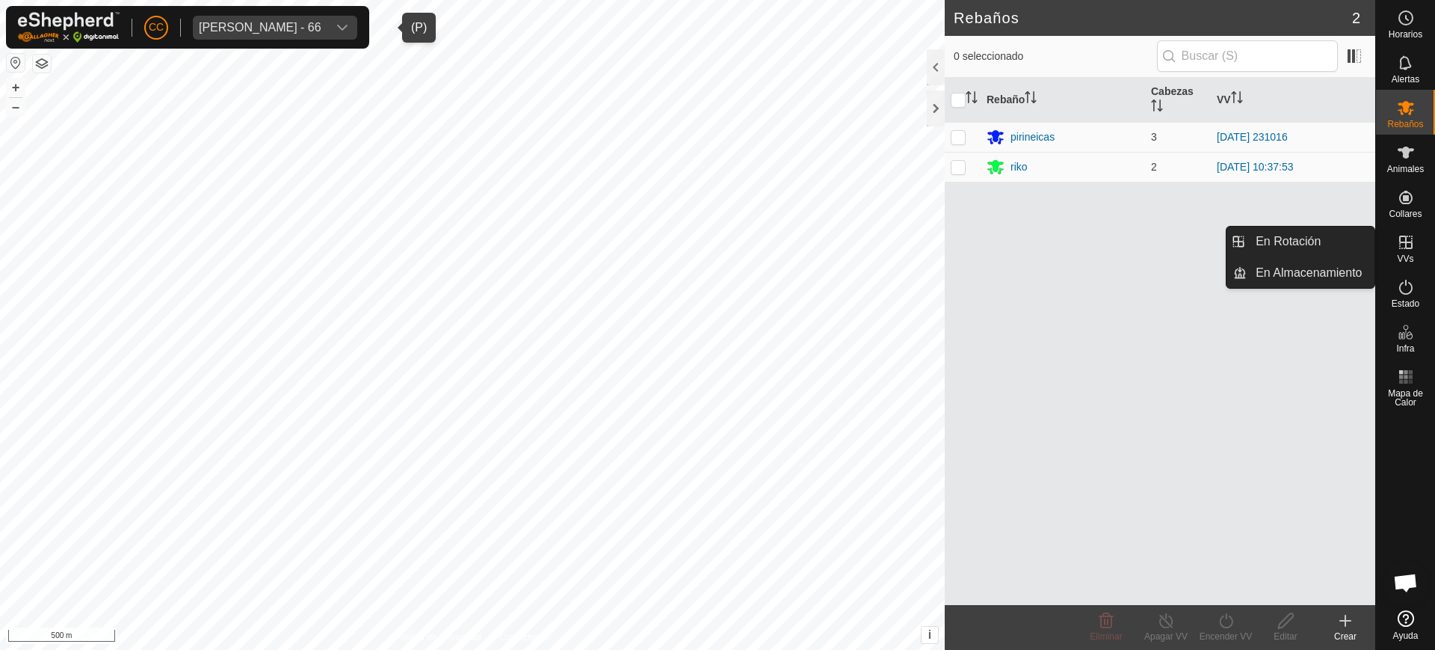
click at [1405, 254] on span "VVs" at bounding box center [1405, 258] width 16 height 9
click at [1329, 233] on link "En Rotación" at bounding box center [1311, 242] width 128 height 30
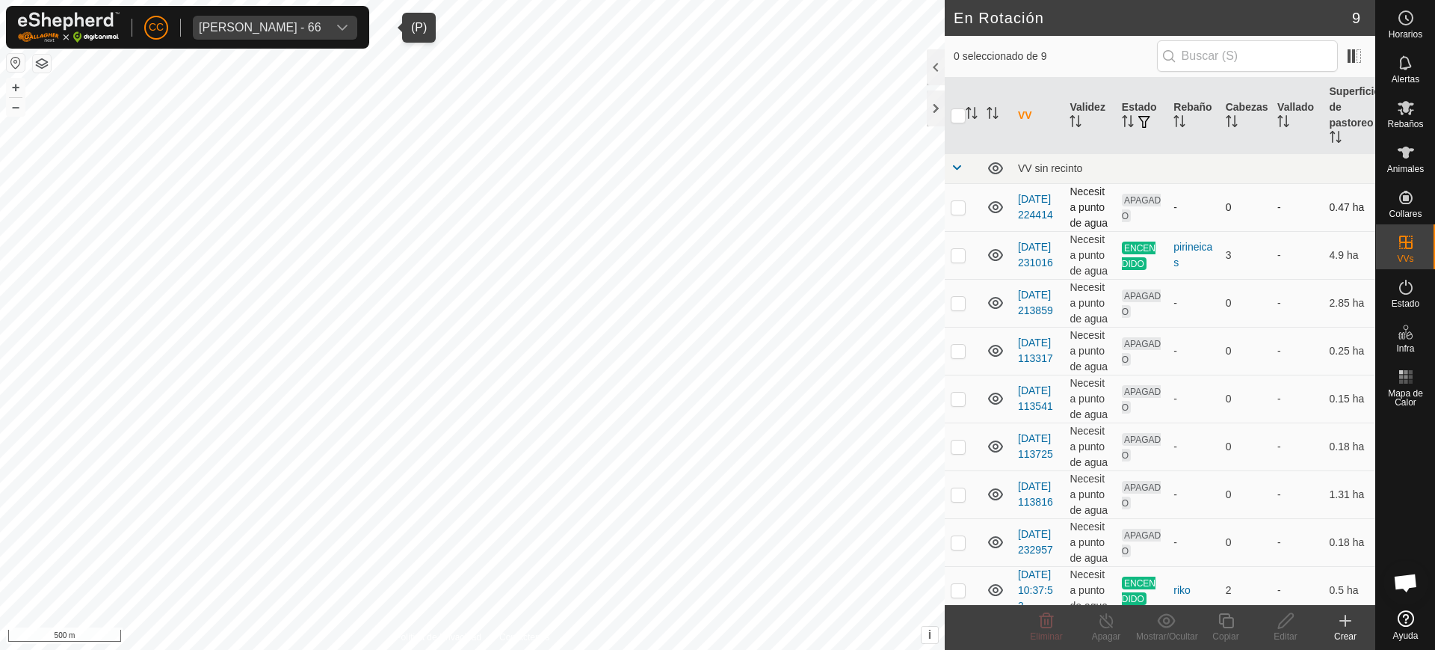
click at [1032, 213] on td "2025-01-27 224414" at bounding box center [1038, 207] width 52 height 48
click at [1031, 211] on link "2025-01-27 224414" at bounding box center [1035, 207] width 35 height 28
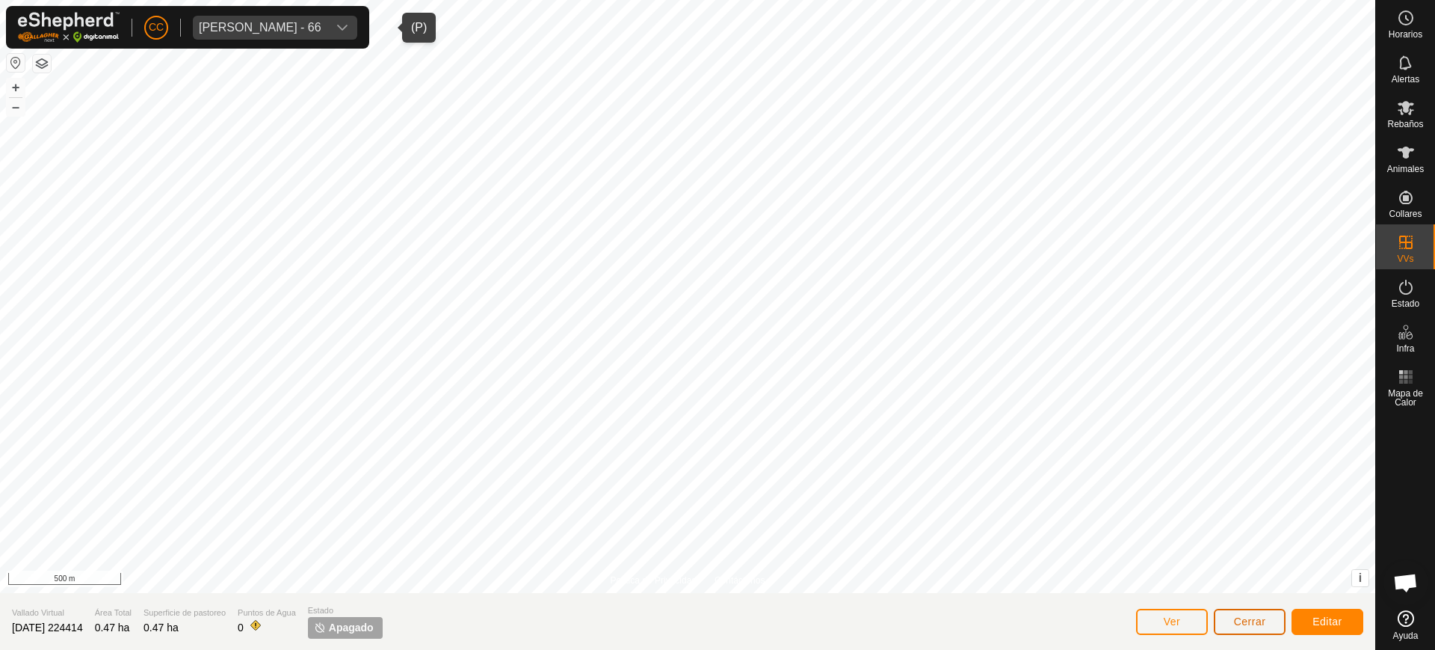
click at [1234, 621] on span "Cerrar" at bounding box center [1250, 621] width 32 height 12
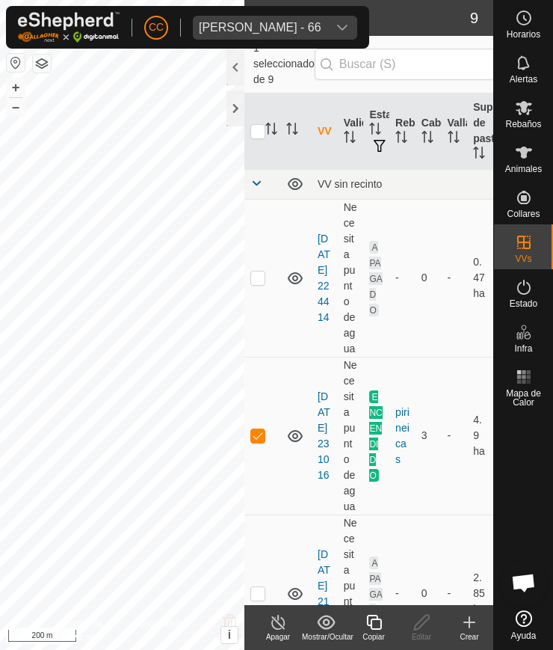
click at [244, 110] on div "En Rotación 9 1 seleccionado de 9 VV Validez Estado Rebaño Cabezas Vallado Supe…" at bounding box center [368, 325] width 249 height 650
click at [232, 117] on div at bounding box center [236, 108] width 18 height 36
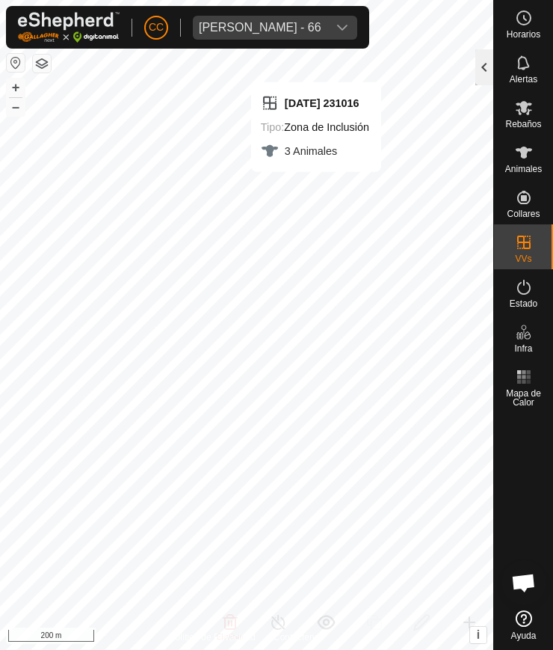
checkbox input "false"
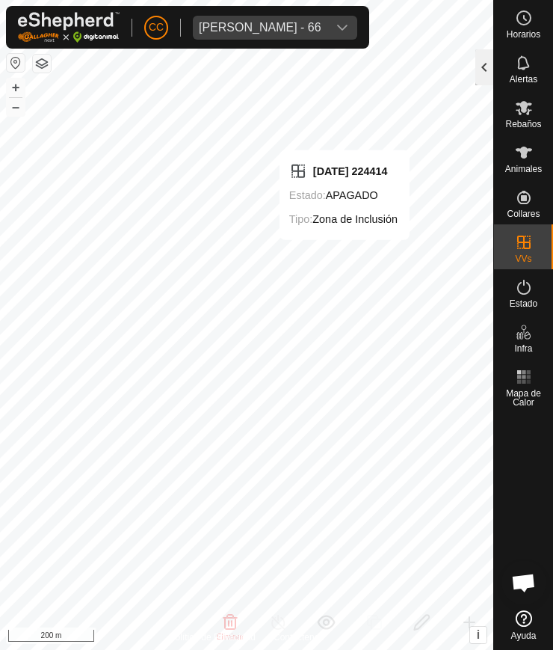
checkbox input "false"
click at [49, 61] on button "button" at bounding box center [42, 64] width 18 height 18
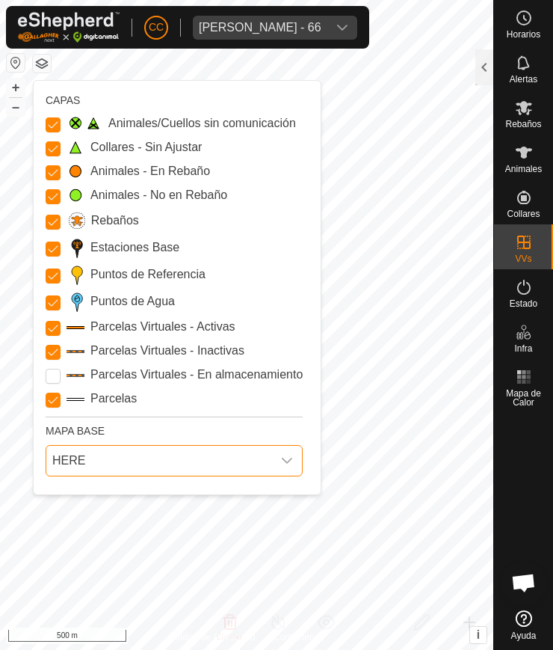
click at [128, 458] on span "HERE" at bounding box center [159, 461] width 226 height 30
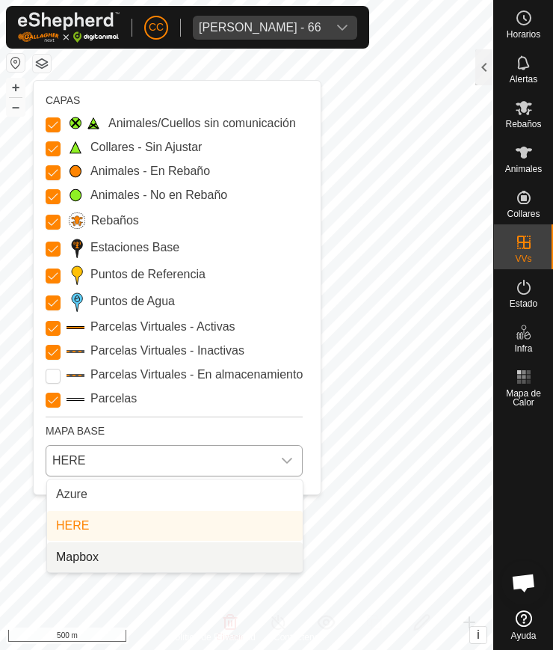
click at [103, 550] on li "Mapbox" at bounding box center [175, 557] width 256 height 30
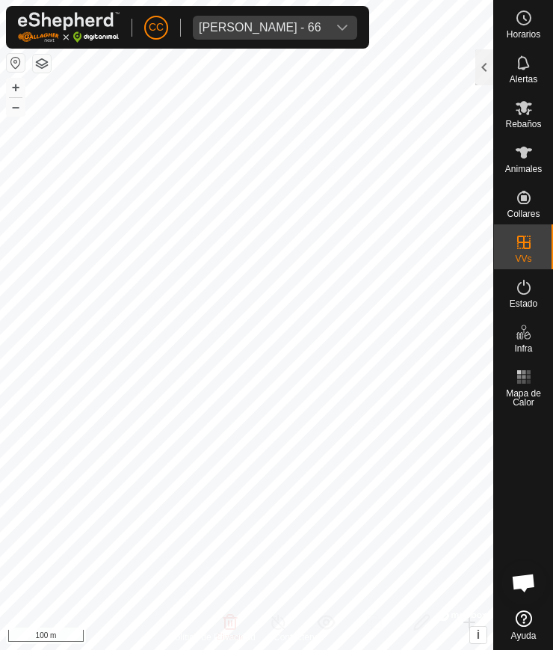
click at [40, 70] on button "button" at bounding box center [42, 64] width 18 height 18
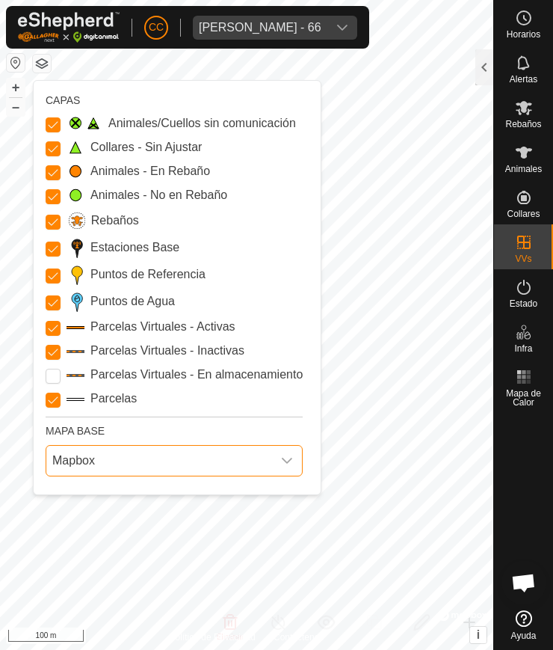
click at [105, 452] on span "Mapbox" at bounding box center [159, 461] width 226 height 30
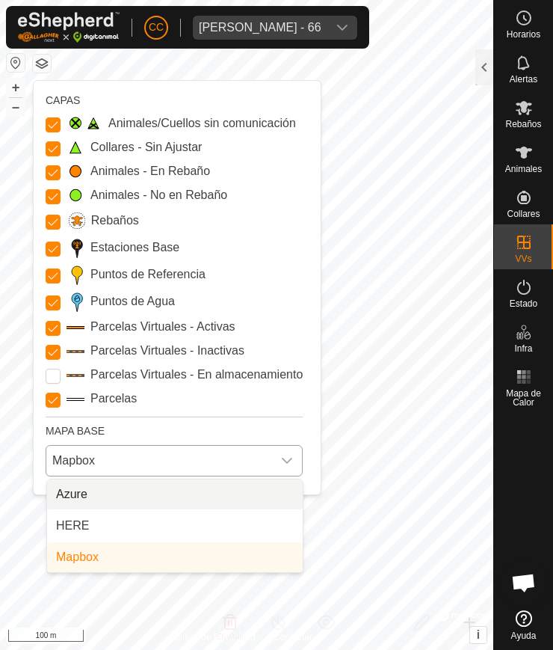
click at [124, 496] on li "Azure" at bounding box center [175, 494] width 256 height 30
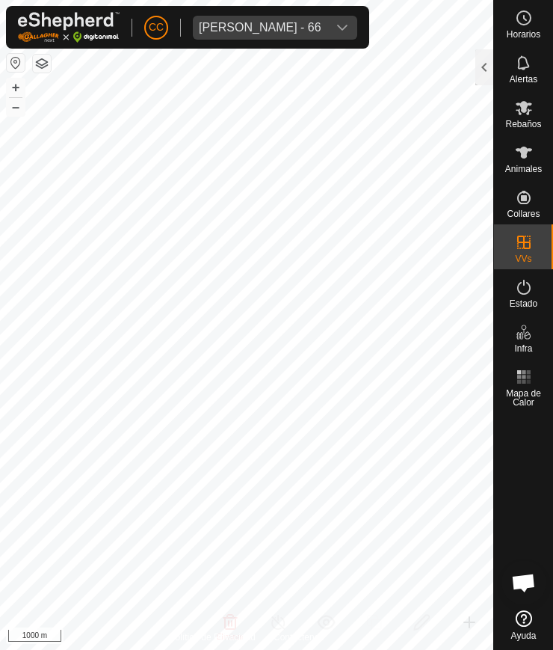
click at [40, 63] on button "button" at bounding box center [42, 64] width 18 height 18
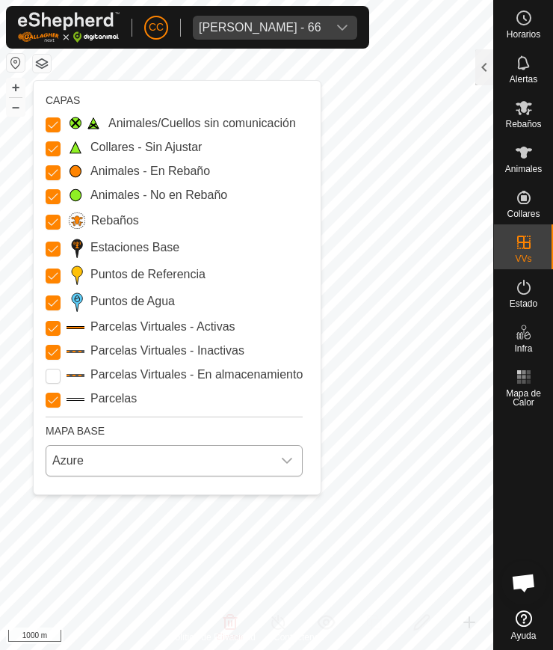
click at [114, 448] on span "Azure" at bounding box center [159, 461] width 226 height 30
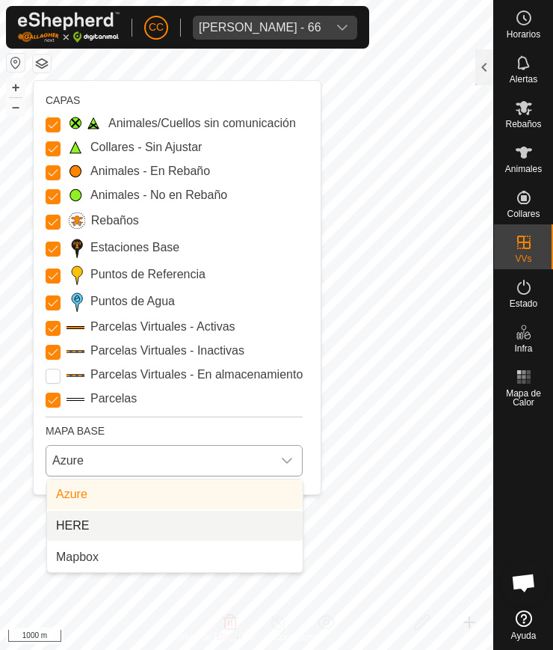
click at [87, 518] on li "HERE" at bounding box center [175, 526] width 256 height 30
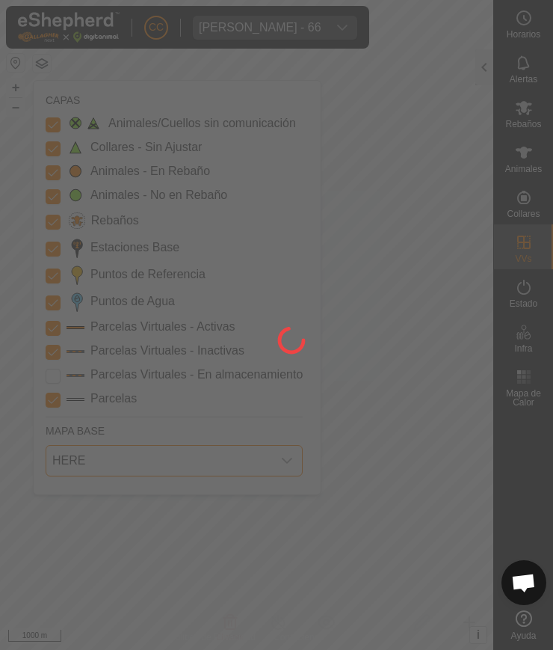
click at [422, 255] on div at bounding box center [276, 325] width 553 height 650
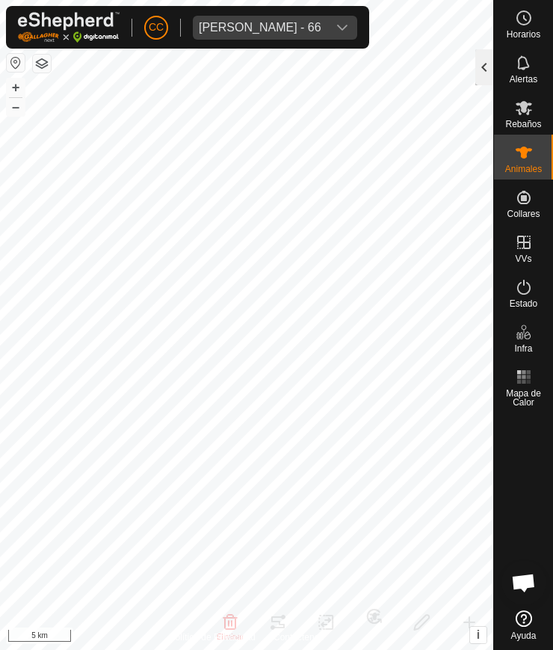
click at [486, 71] on div at bounding box center [484, 67] width 18 height 36
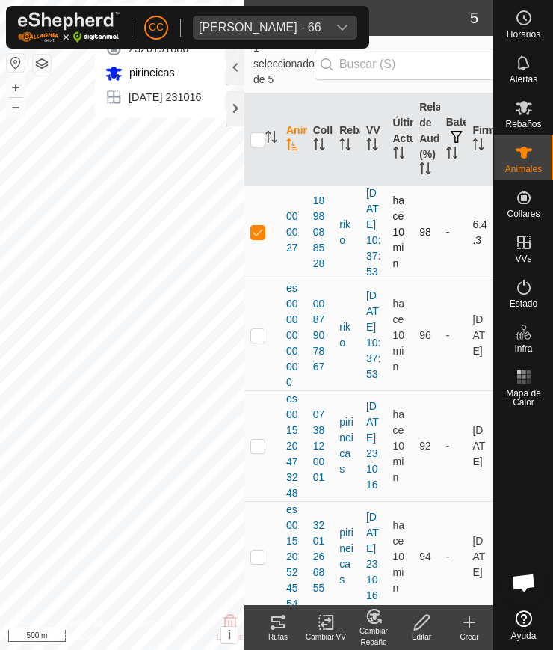
checkbox input "false"
checkbox input "true"
click at [271, 150] on th at bounding box center [262, 139] width 36 height 92
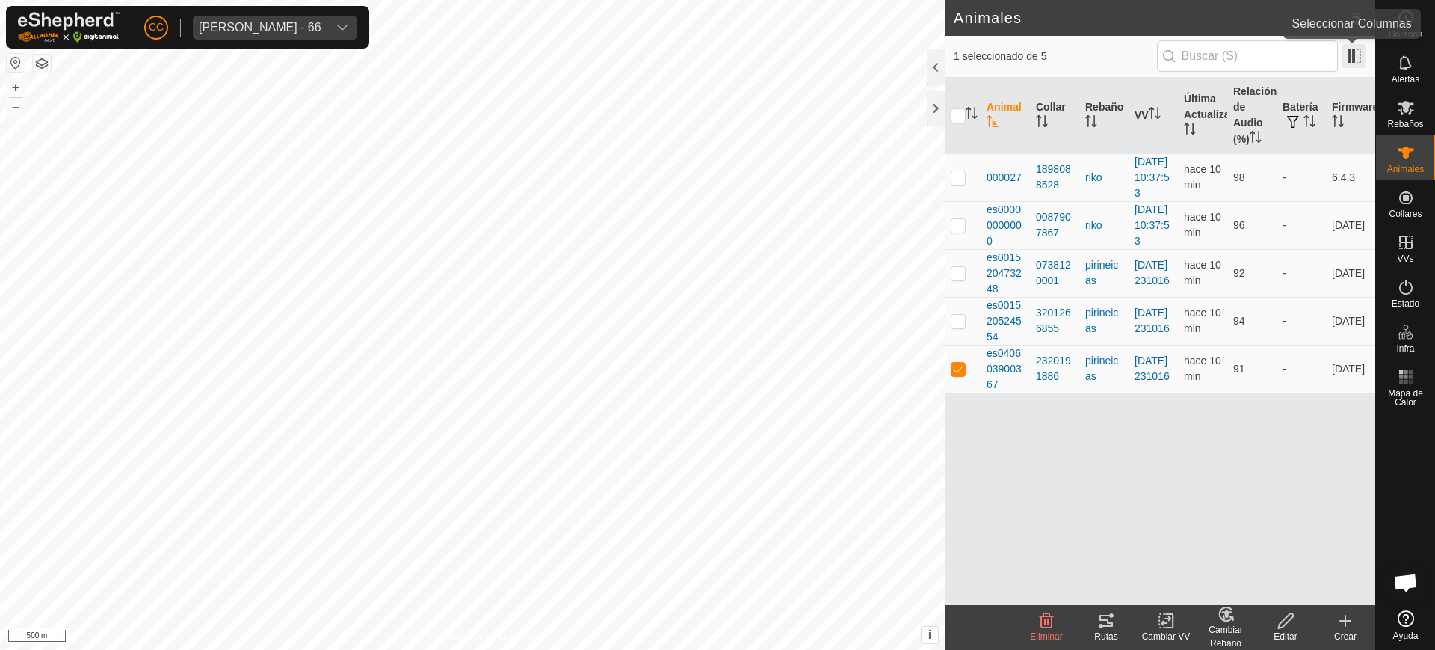
click at [1358, 58] on span at bounding box center [1355, 56] width 24 height 24
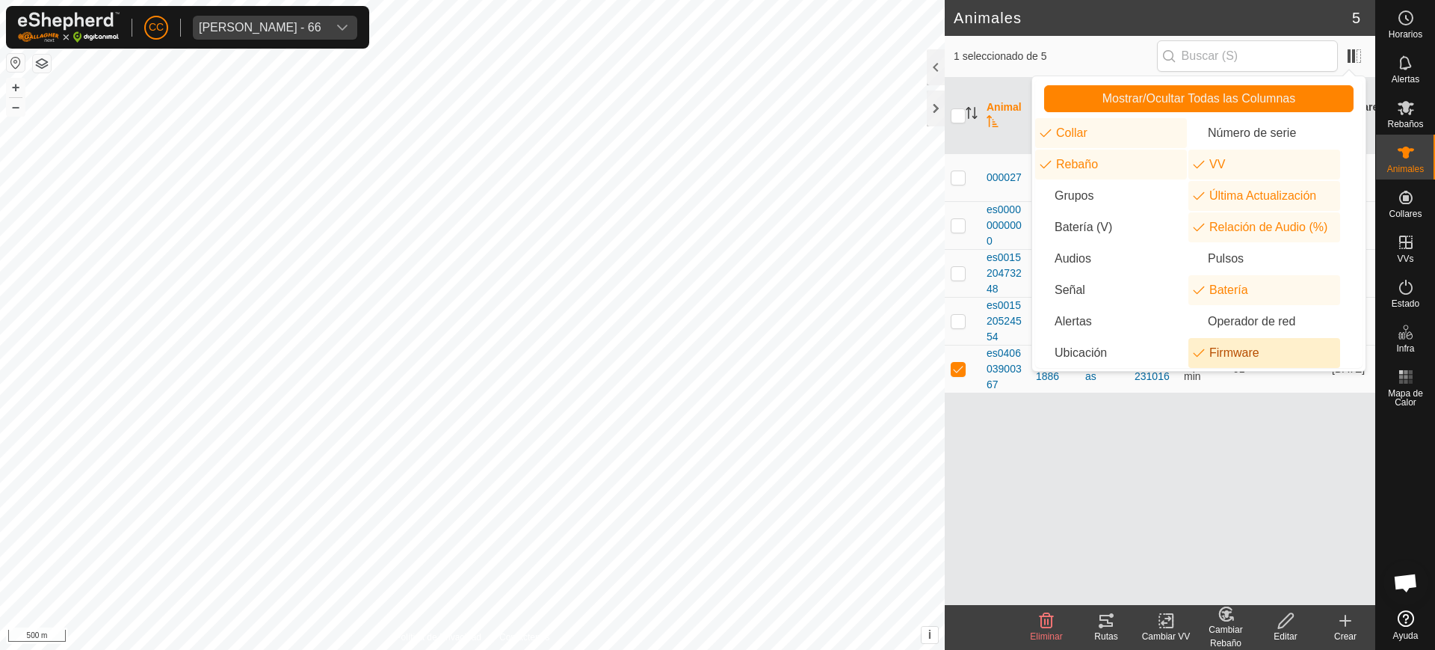
click at [1220, 350] on li "Firmware" at bounding box center [1265, 353] width 152 height 30
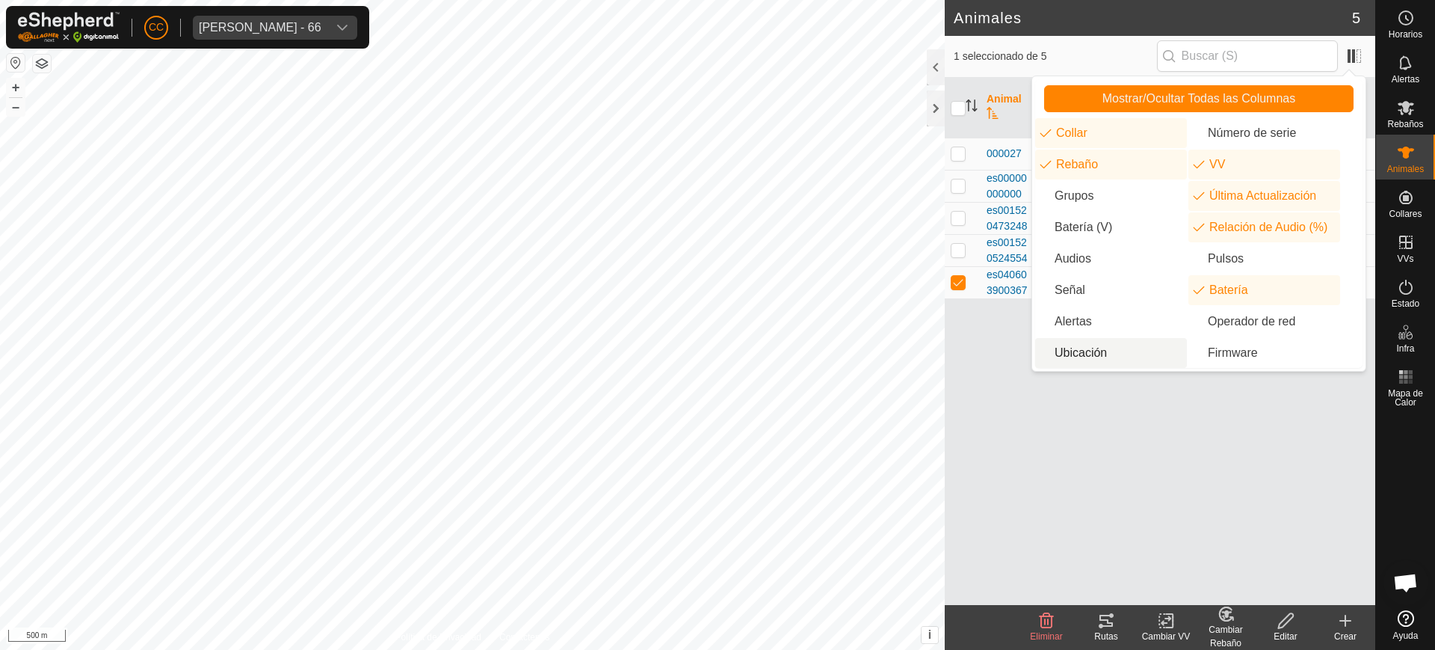
click at [1132, 354] on li "Ubicación" at bounding box center [1111, 353] width 152 height 30
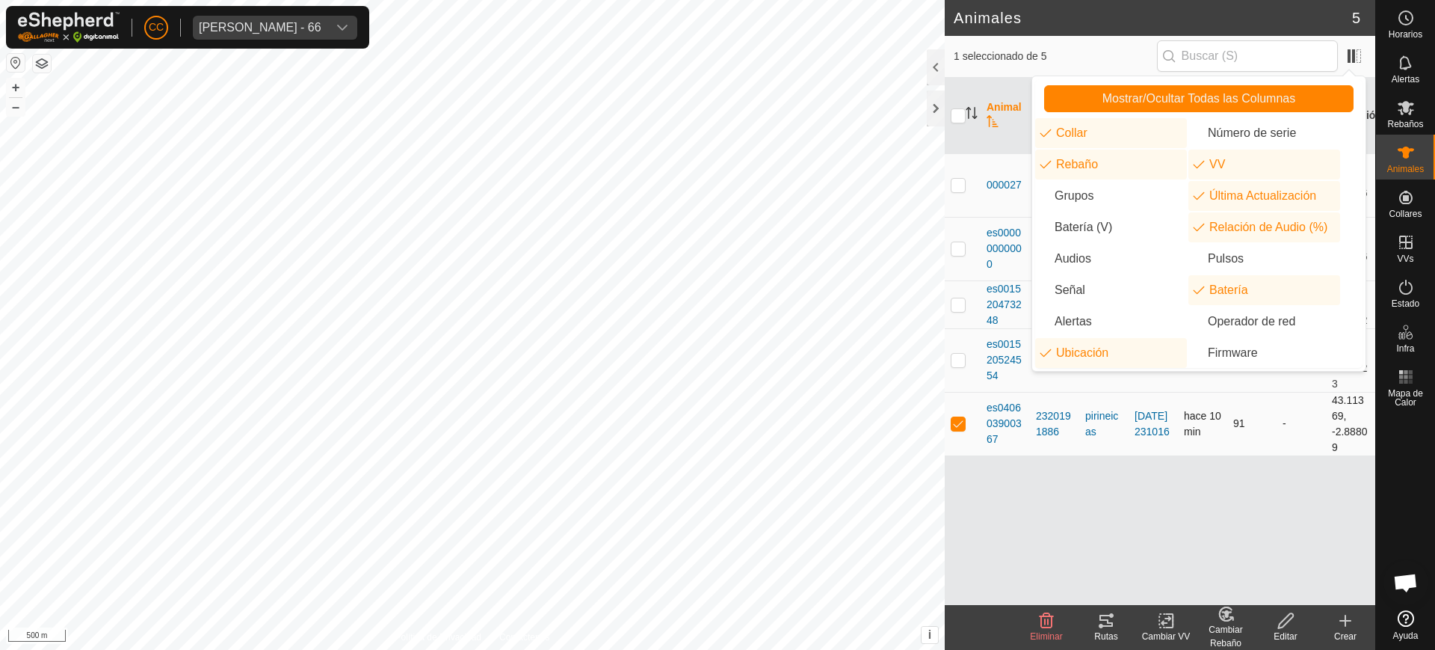
drag, startPoint x: 1328, startPoint y: 398, endPoint x: 1343, endPoint y: 444, distance: 48.5
click at [1343, 444] on td "43.11369, -2.88809" at bounding box center [1350, 424] width 49 height 64
copy td "43.11369, -2.88809"
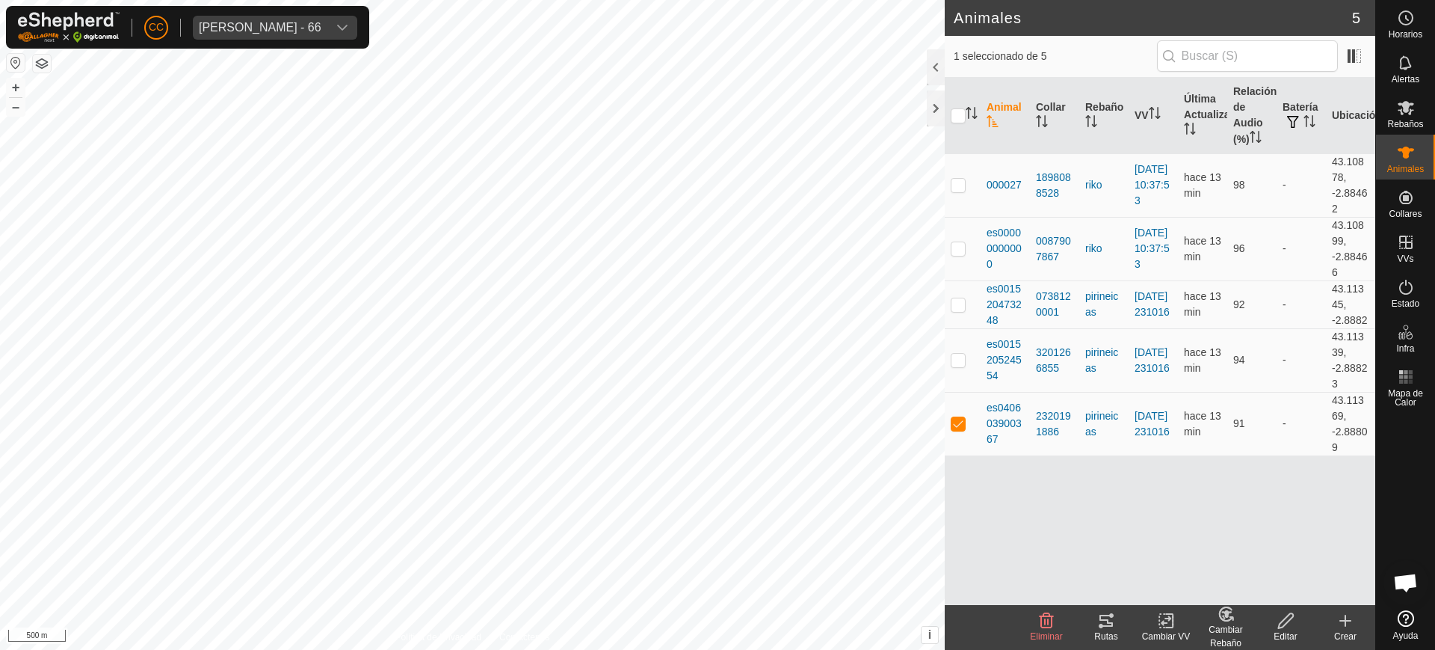
click at [277, 9] on div "CC AITOR JUNGUITU BEITIA - 66" at bounding box center [187, 27] width 363 height 43
click at [282, 24] on div "AITOR JUNGUITU BEITIA - 66" at bounding box center [260, 28] width 123 height 12
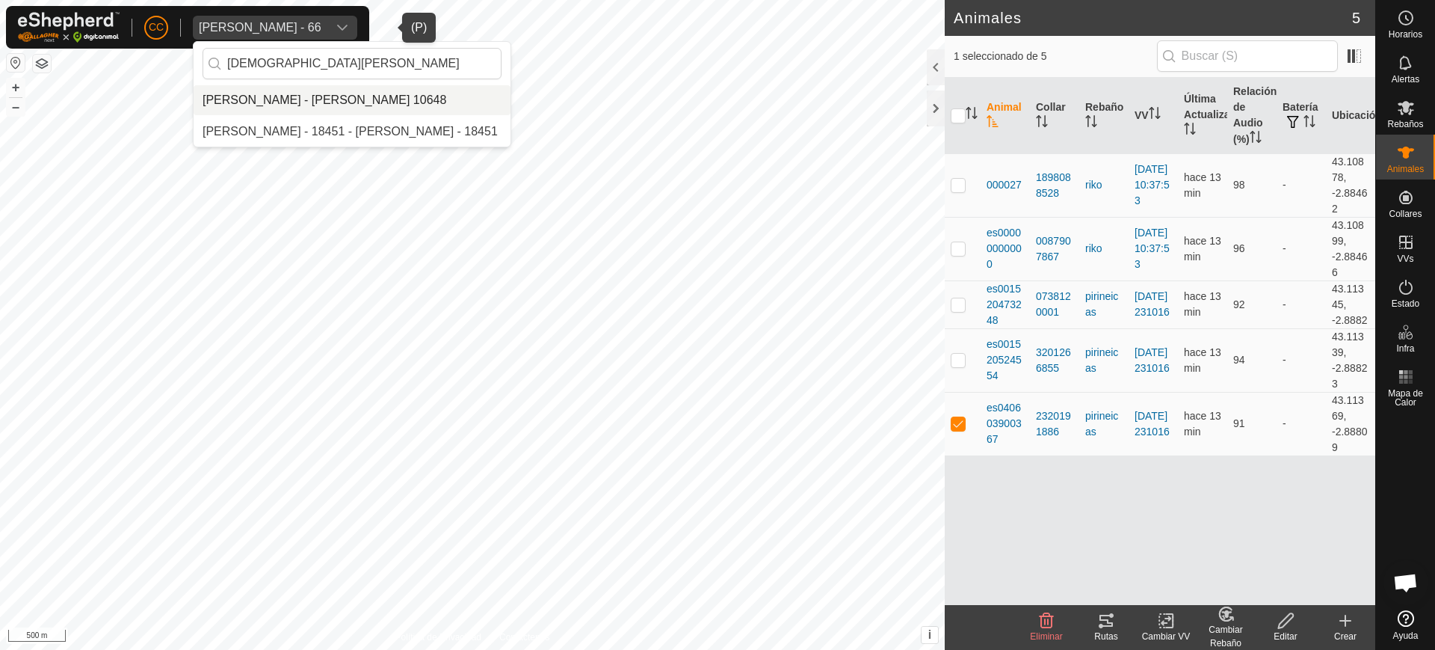
type input "jesus manu"
click at [511, 94] on li "[PERSON_NAME] - [PERSON_NAME] 10648" at bounding box center [352, 100] width 317 height 30
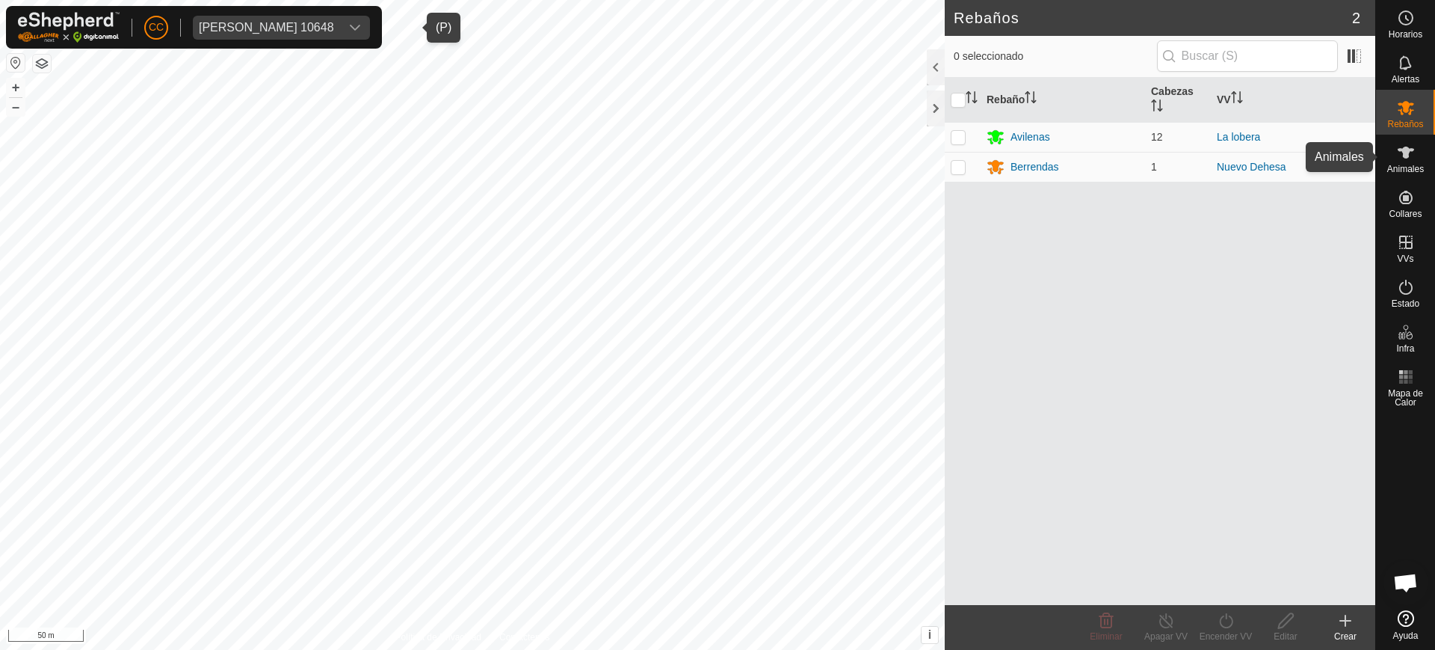
click at [1416, 158] on es-animals-svg-icon at bounding box center [1406, 153] width 27 height 24
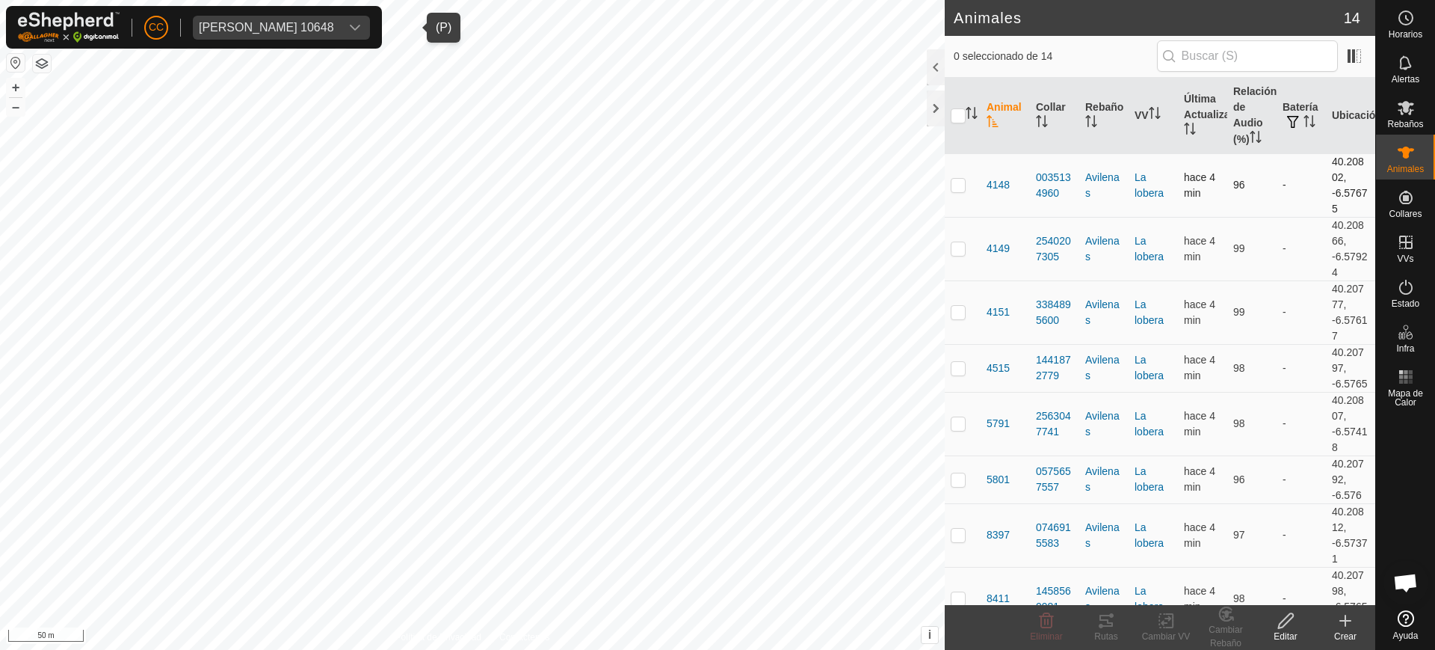
checkbox input "true"
click at [971, 109] on icon "Activar para ordenar" at bounding box center [969, 108] width 5 height 3
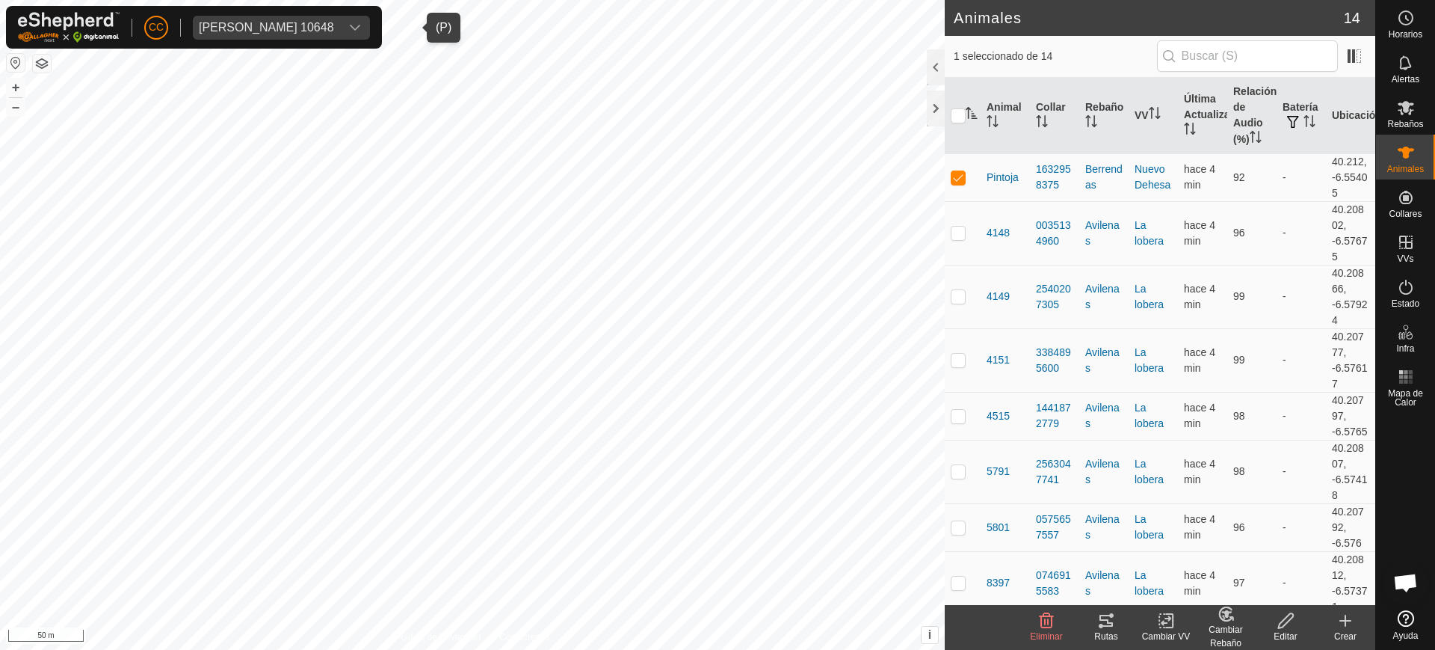
click at [1106, 642] on div "Rutas" at bounding box center [1107, 635] width 60 height 13
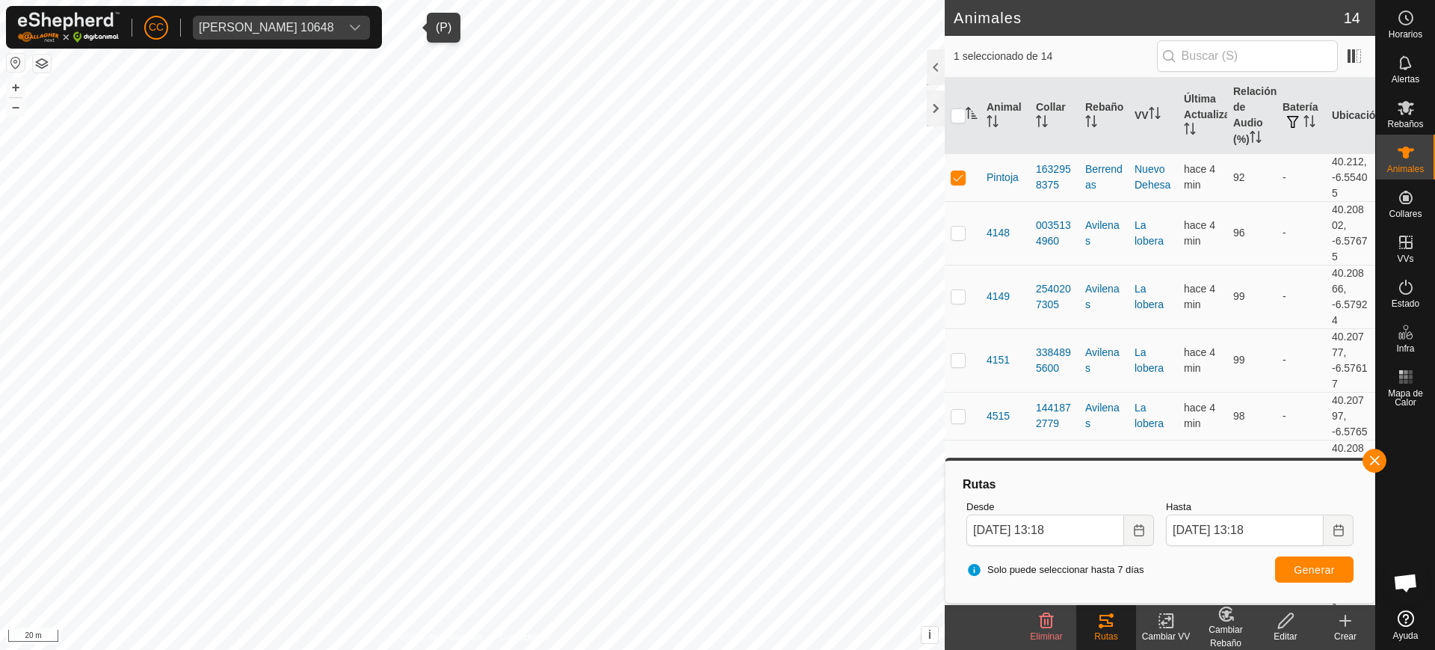
click at [268, 25] on div "Jesus Manuel Martin Crespo 10648" at bounding box center [266, 28] width 135 height 12
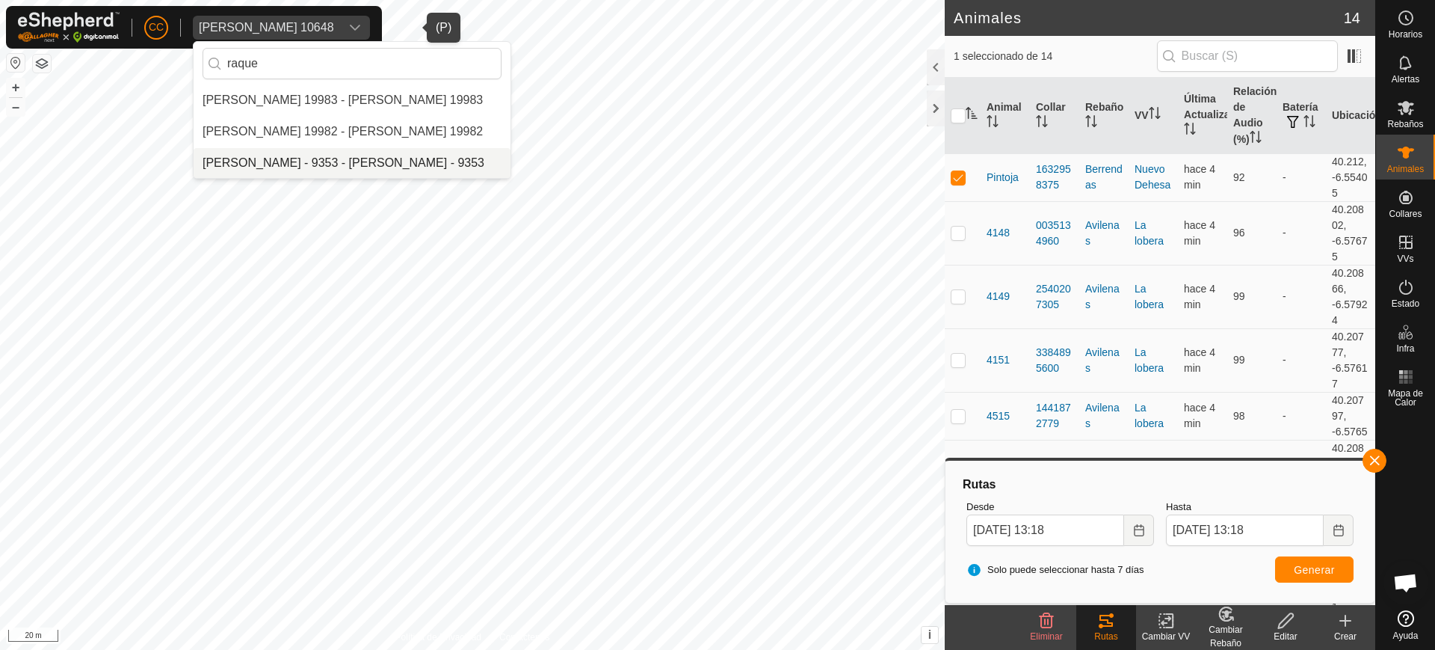
type input "raque"
click at [315, 158] on li "[PERSON_NAME] - 9353 - [PERSON_NAME] - 9353" at bounding box center [352, 163] width 317 height 30
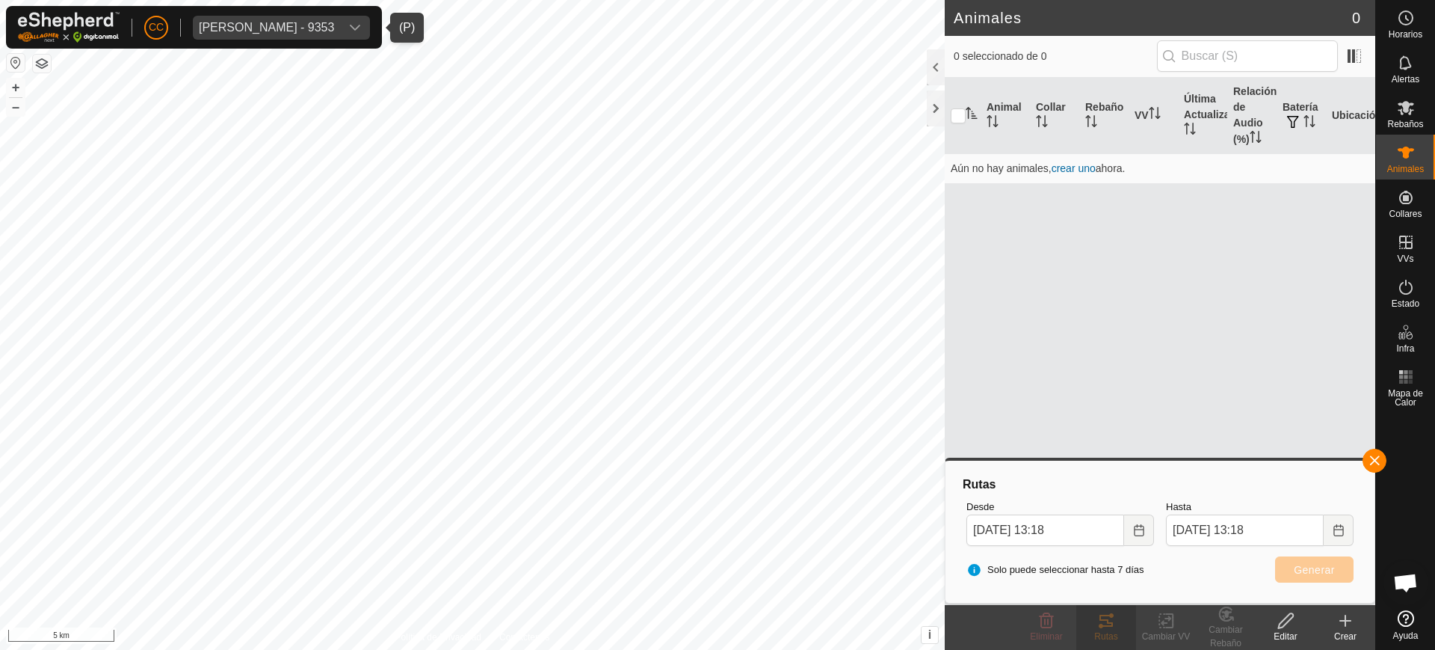
click at [1334, 208] on div "Animal Collar Rebaño VV Última Actualización Relación de Audio (%) Batería Ubic…" at bounding box center [1160, 341] width 431 height 527
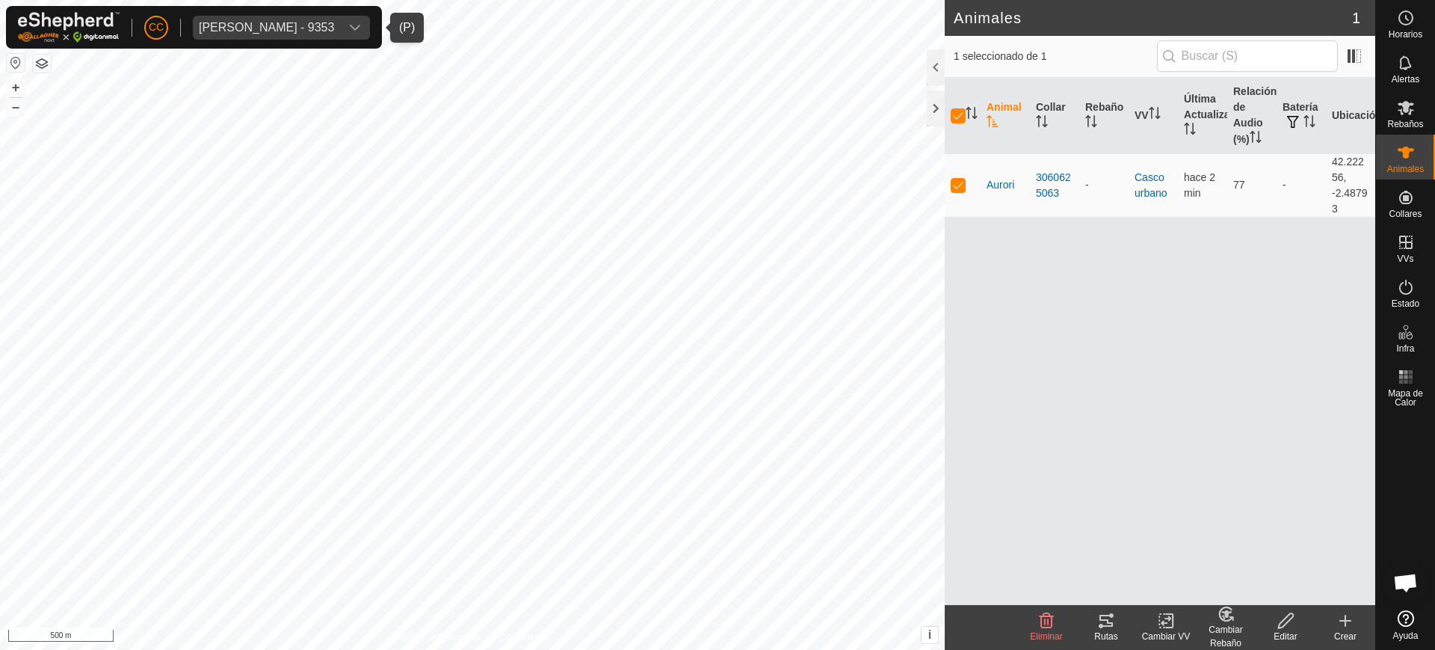
click at [1106, 624] on icon at bounding box center [1106, 621] width 18 height 18
